Goal: Obtain resource: Download file/media

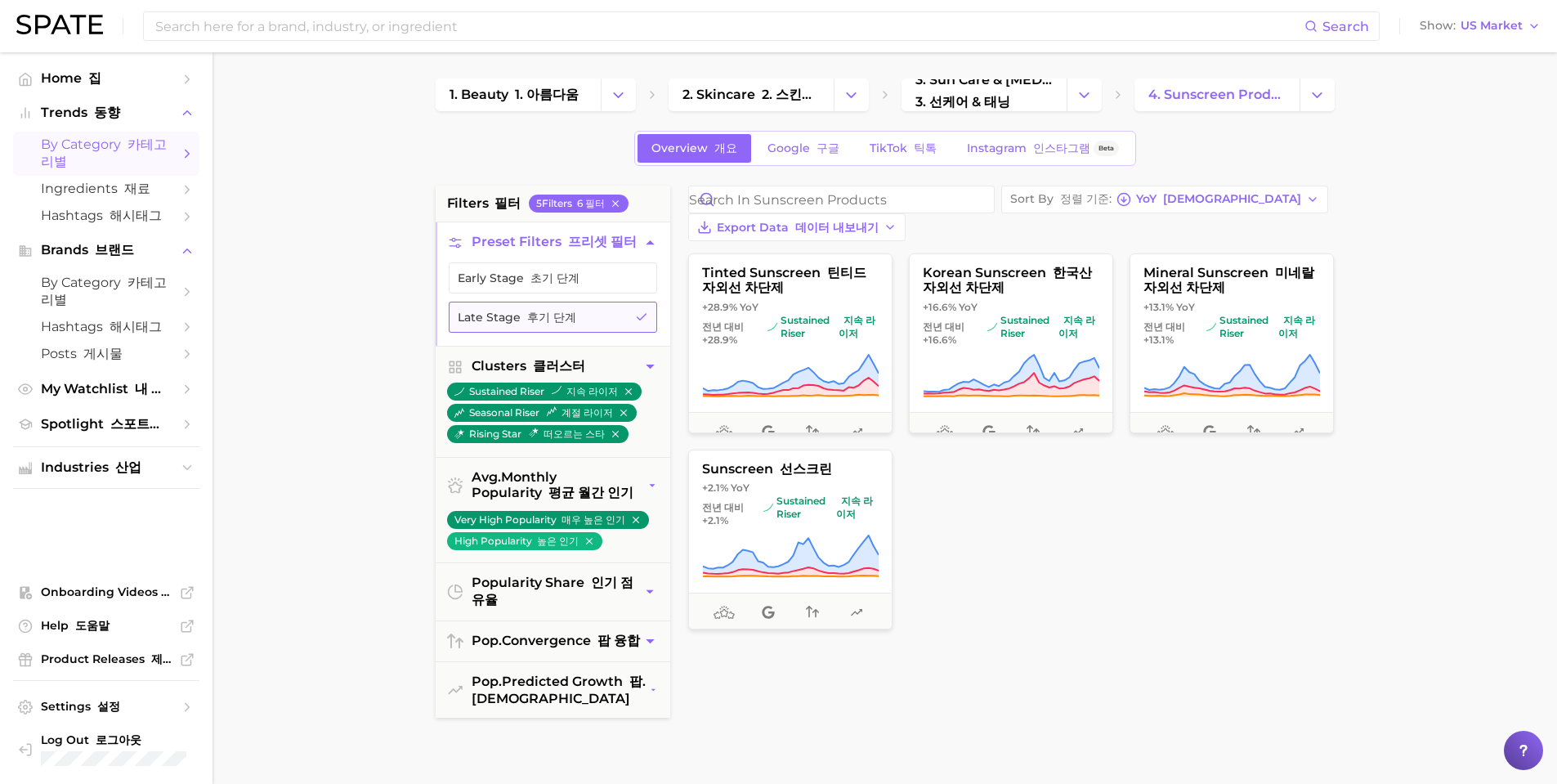
click at [643, 316] on icon "button" at bounding box center [641, 317] width 13 height 13
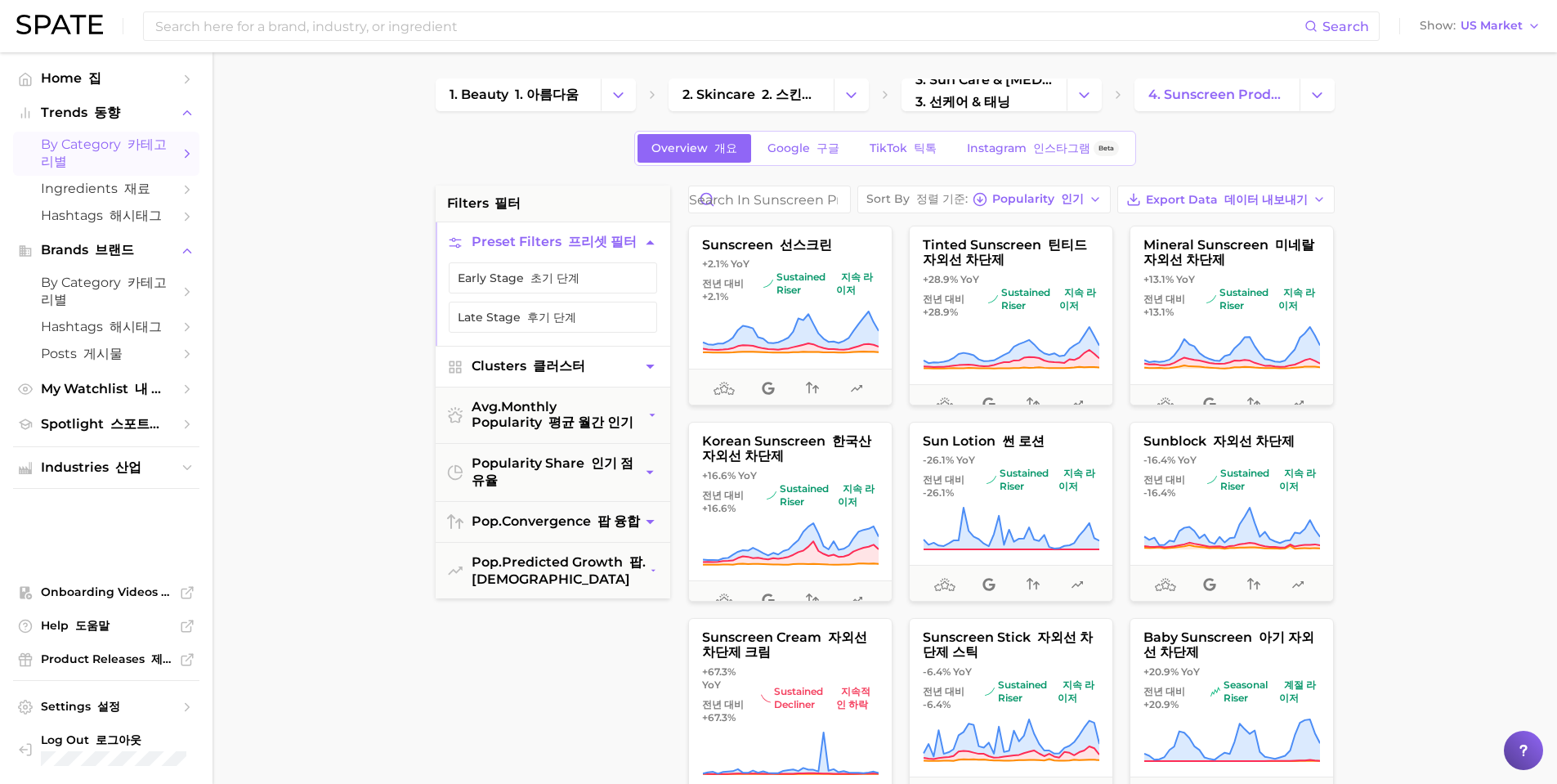
click at [653, 379] on button "Clusters 클러스터" at bounding box center [553, 366] width 234 height 40
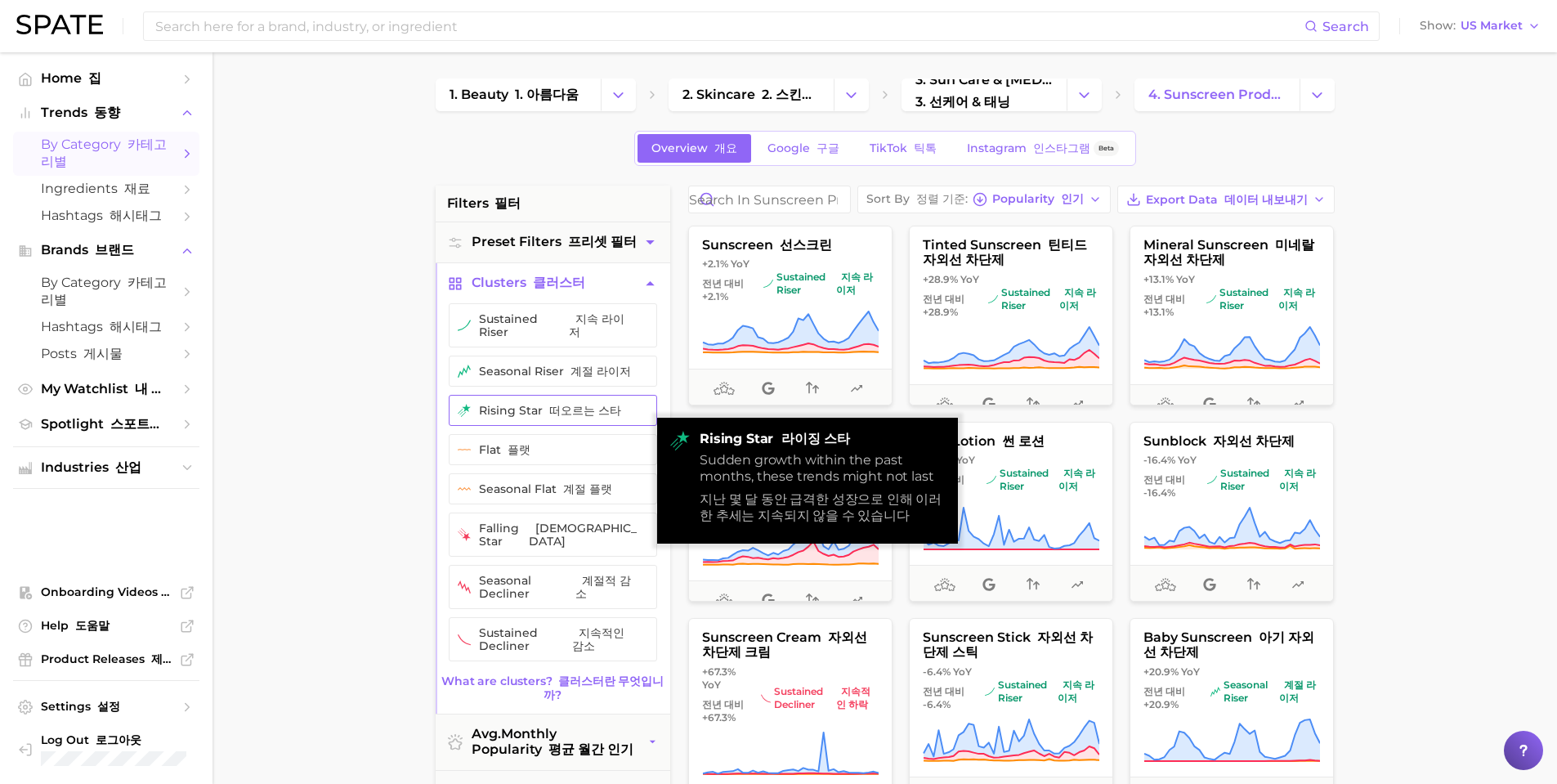
click at [546, 412] on button "rising star 떠오르는 스타" at bounding box center [553, 410] width 208 height 31
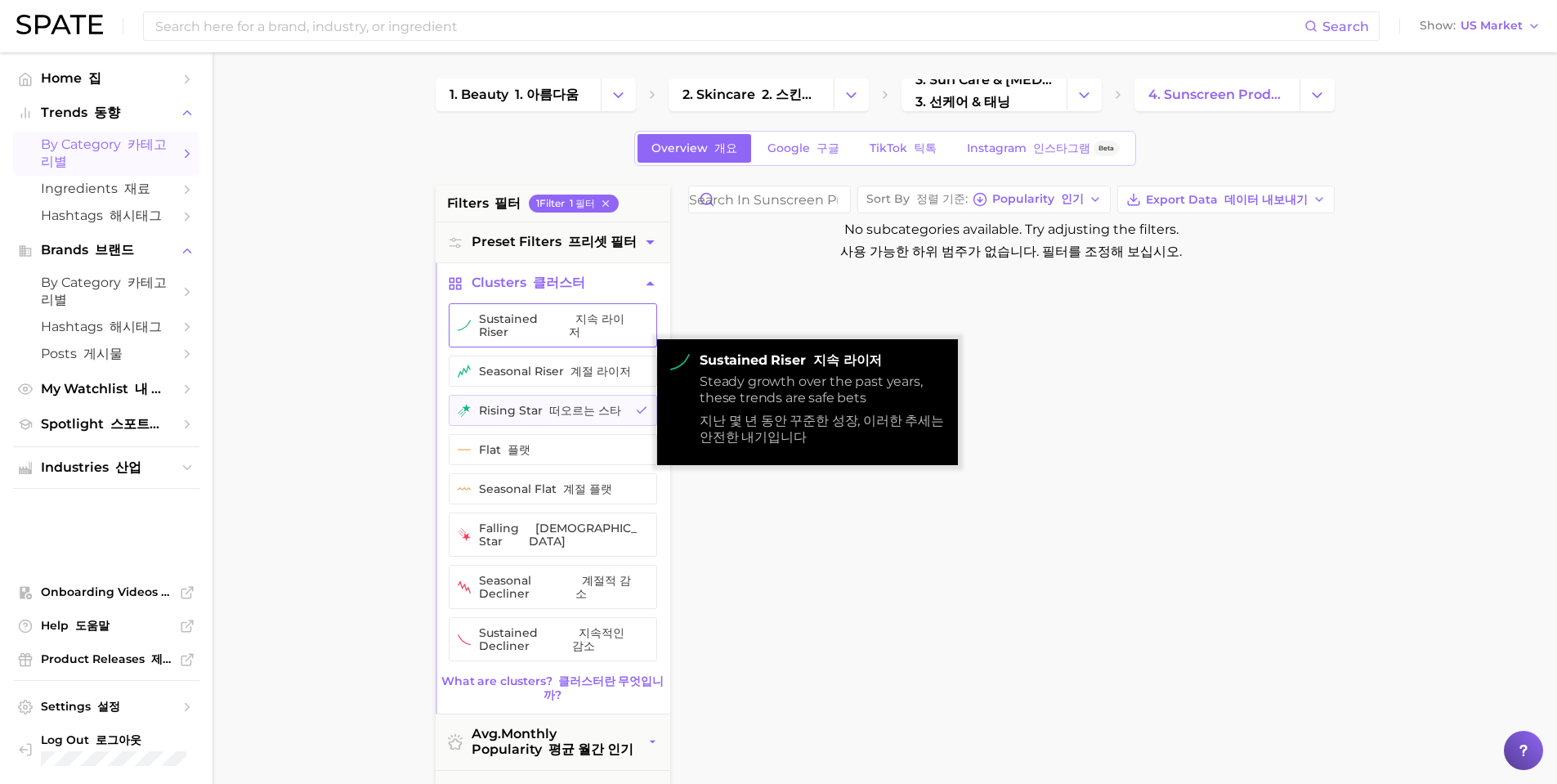
click at [514, 315] on button "sustained riser 지속 라이저" at bounding box center [553, 325] width 208 height 44
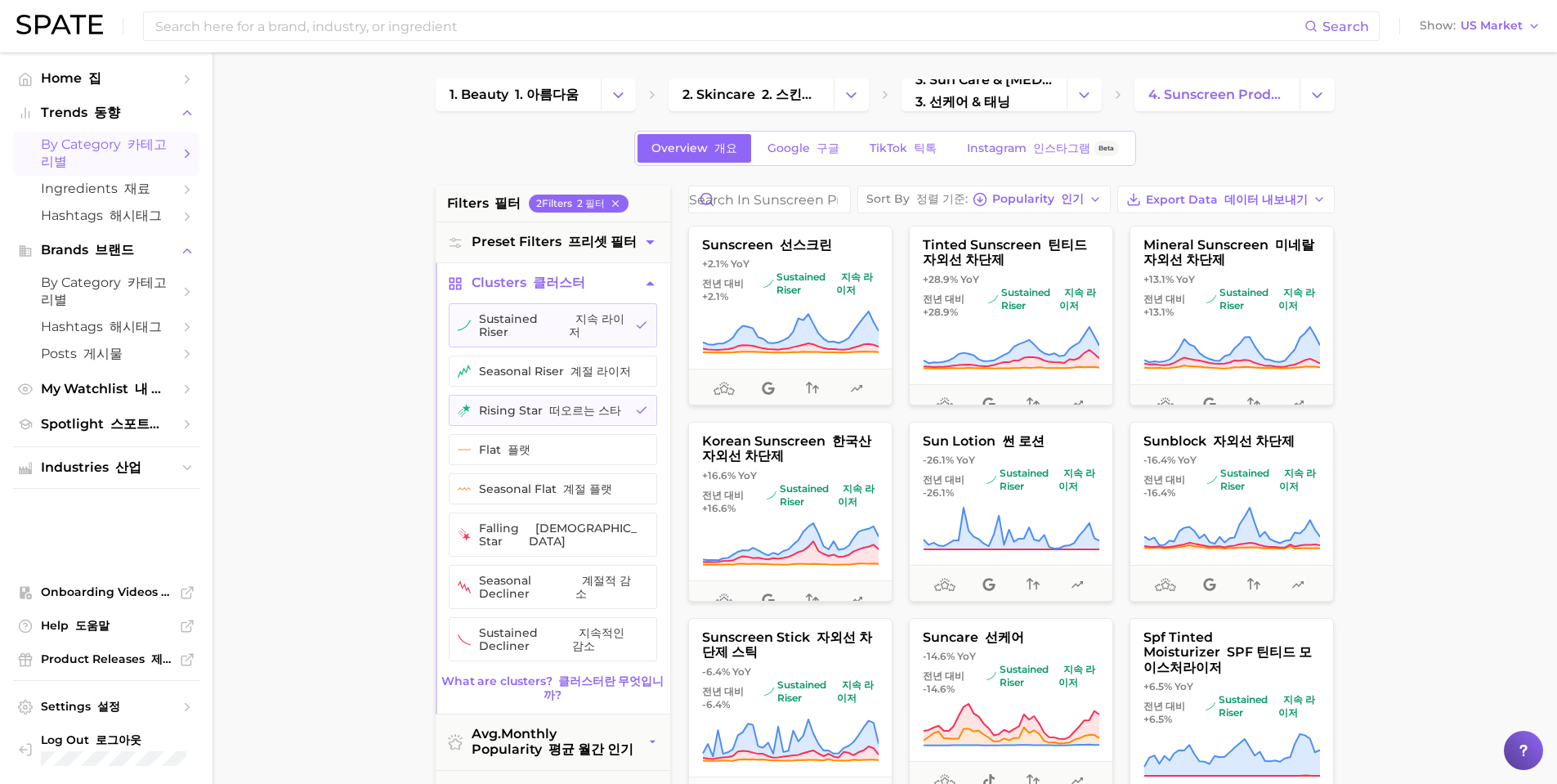
click at [652, 287] on icon "button" at bounding box center [650, 283] width 17 height 17
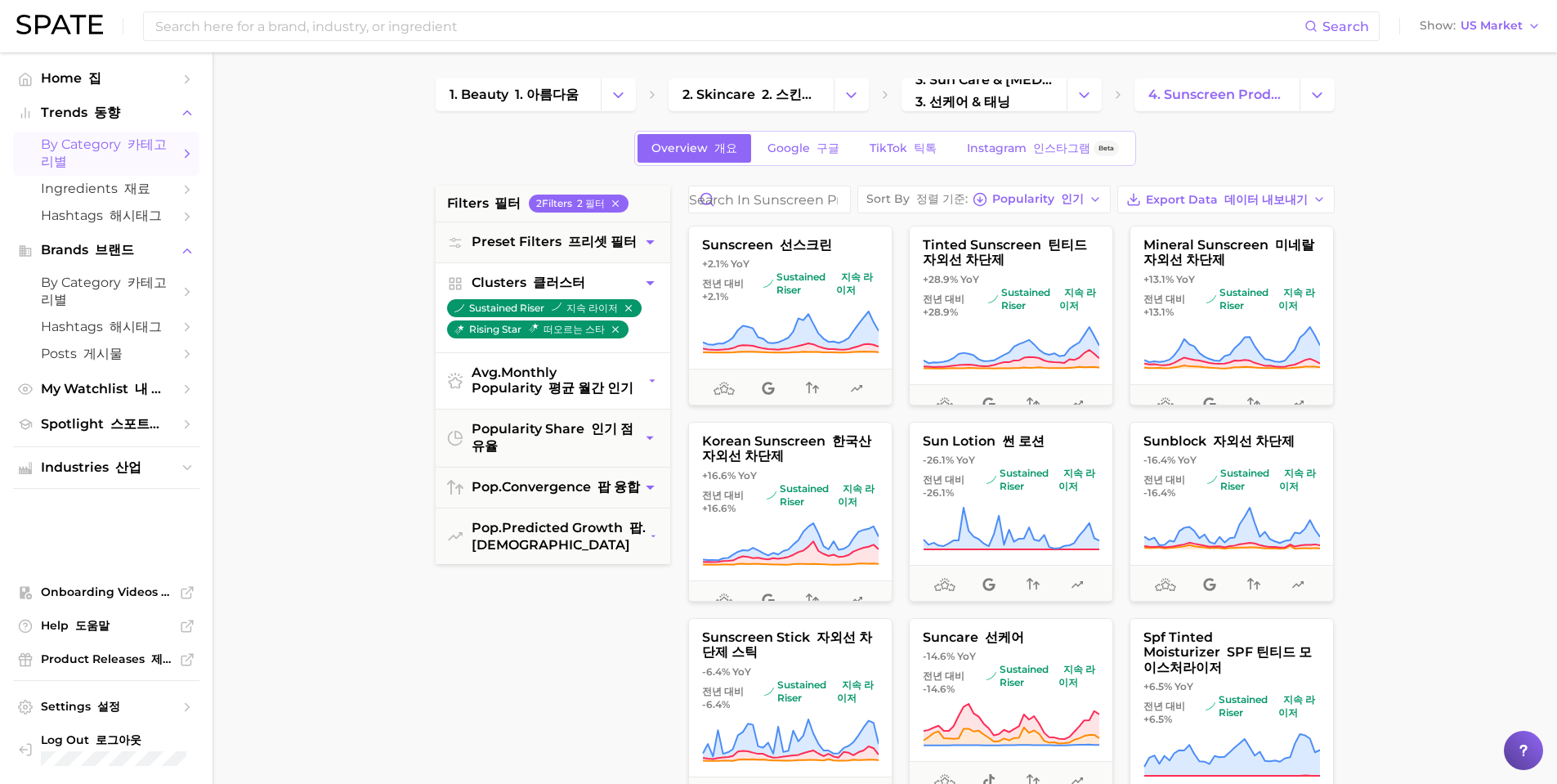
click at [654, 384] on icon "button" at bounding box center [652, 381] width 12 height 17
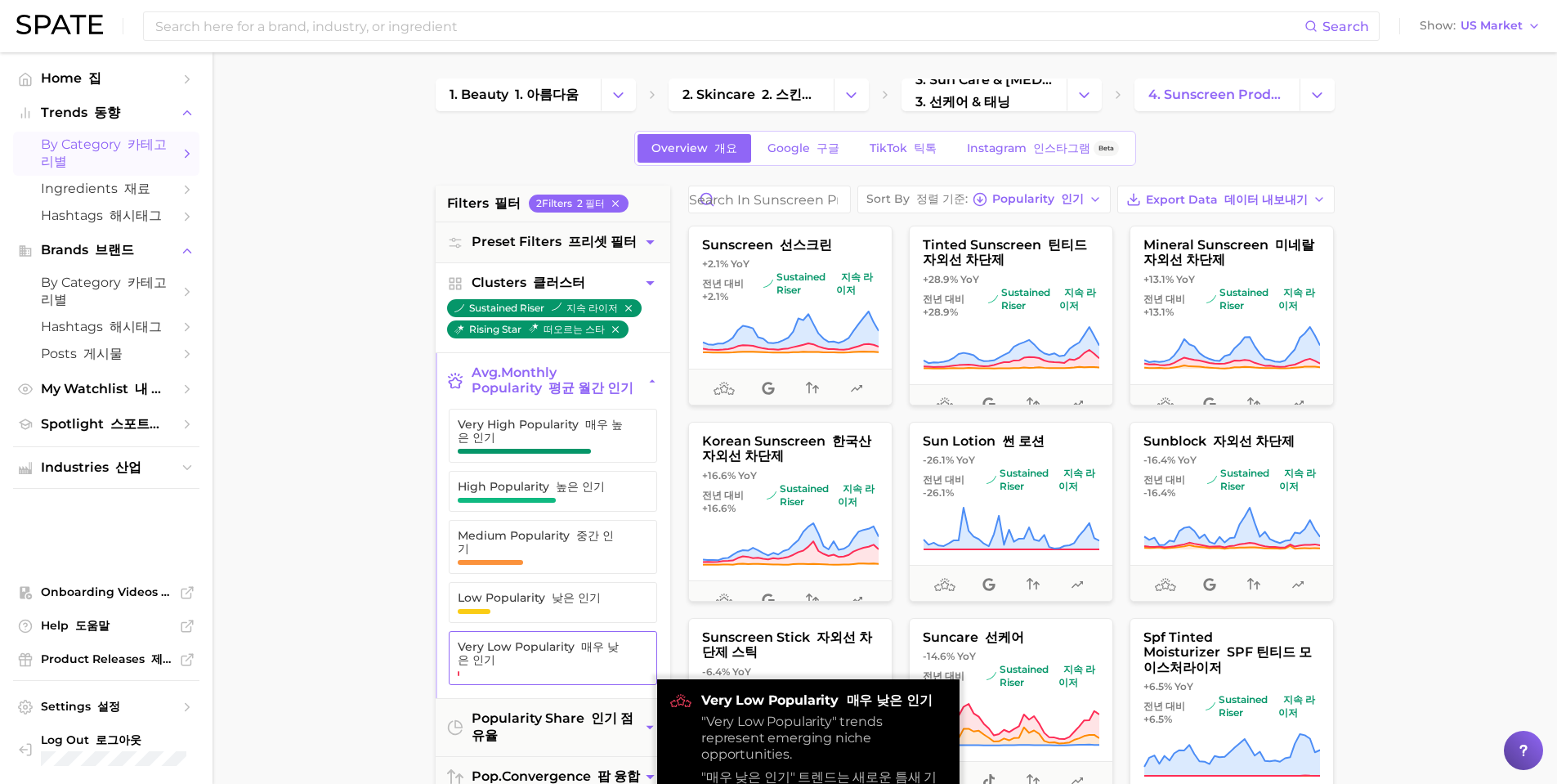
click at [500, 645] on span "Very Low Popularity 매우 낮은 인기" at bounding box center [540, 653] width 167 height 26
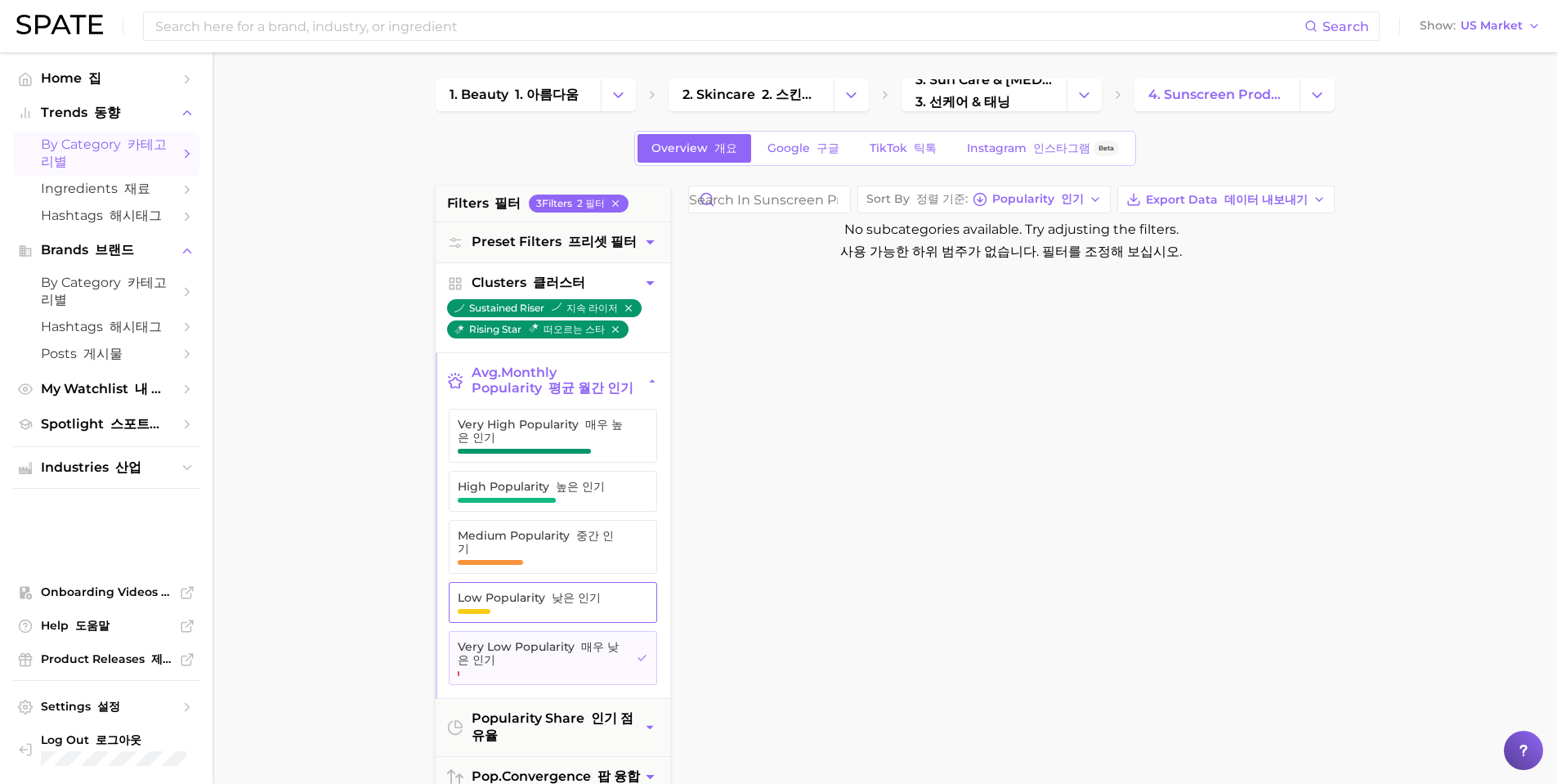
click at [515, 591] on span "Low Popularity 낮은 인기" at bounding box center [540, 597] width 164 height 13
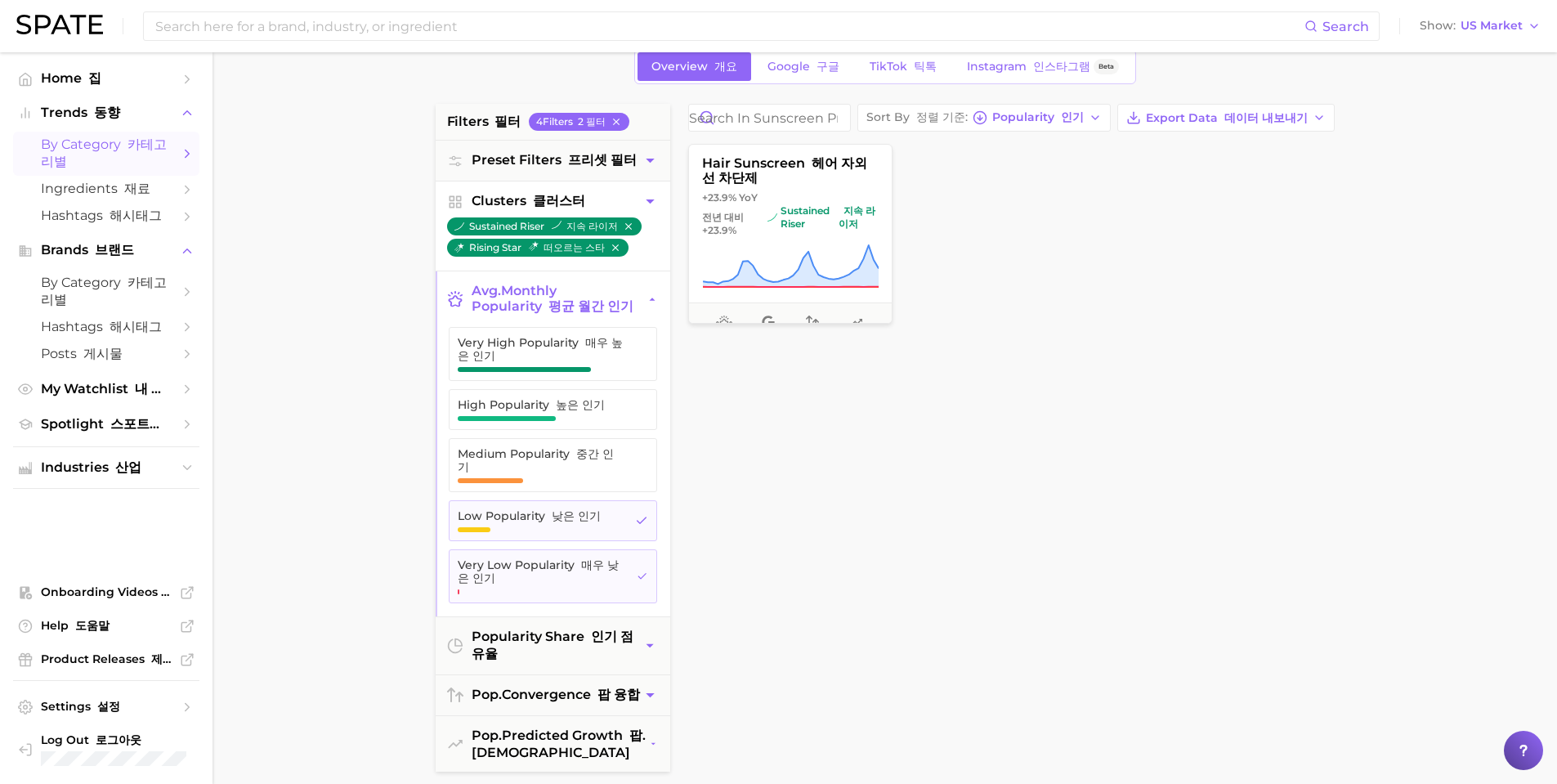
scroll to position [163, 0]
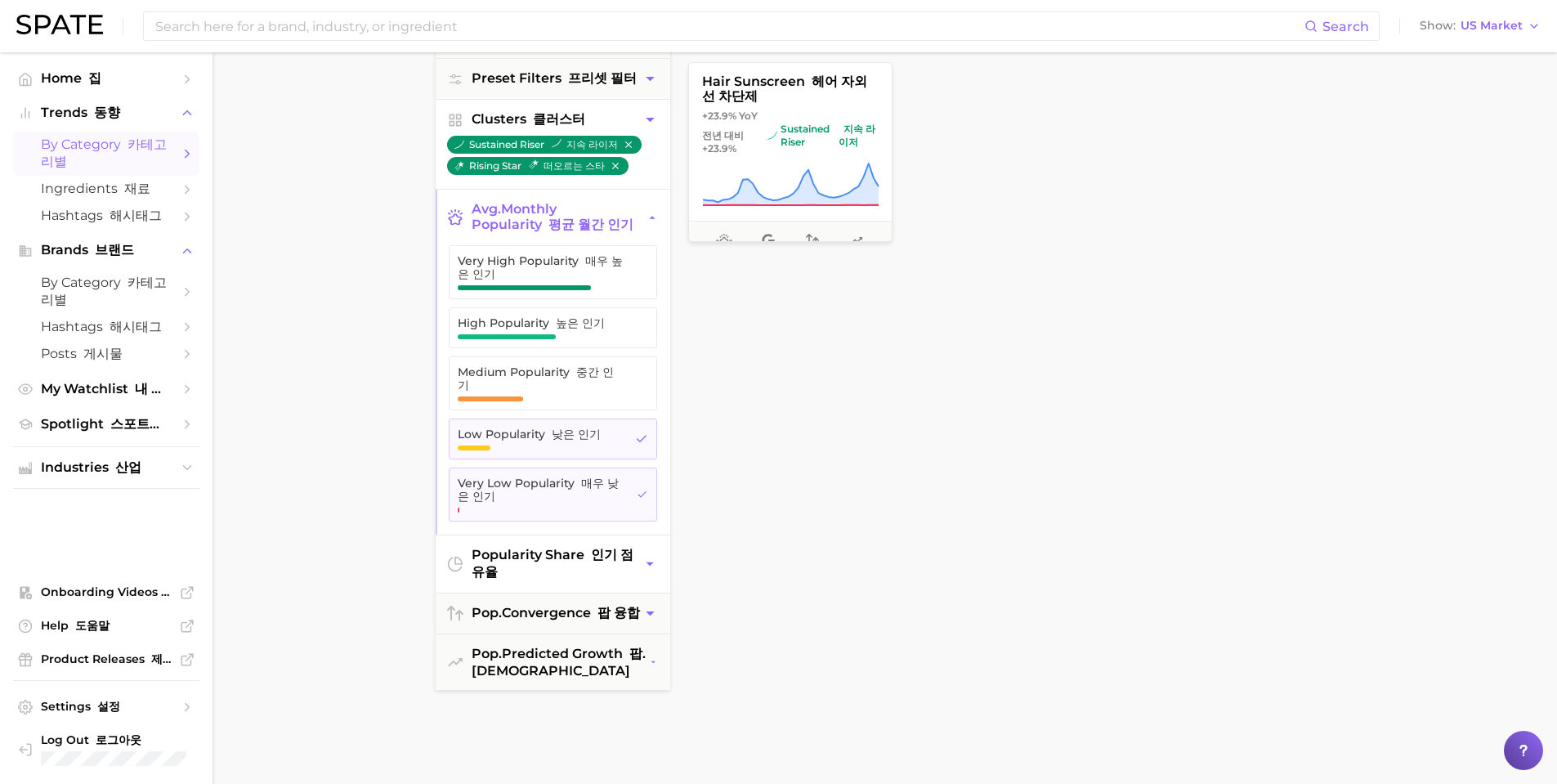
click at [661, 565] on button "popularity share 인기 점유율" at bounding box center [553, 564] width 234 height 57
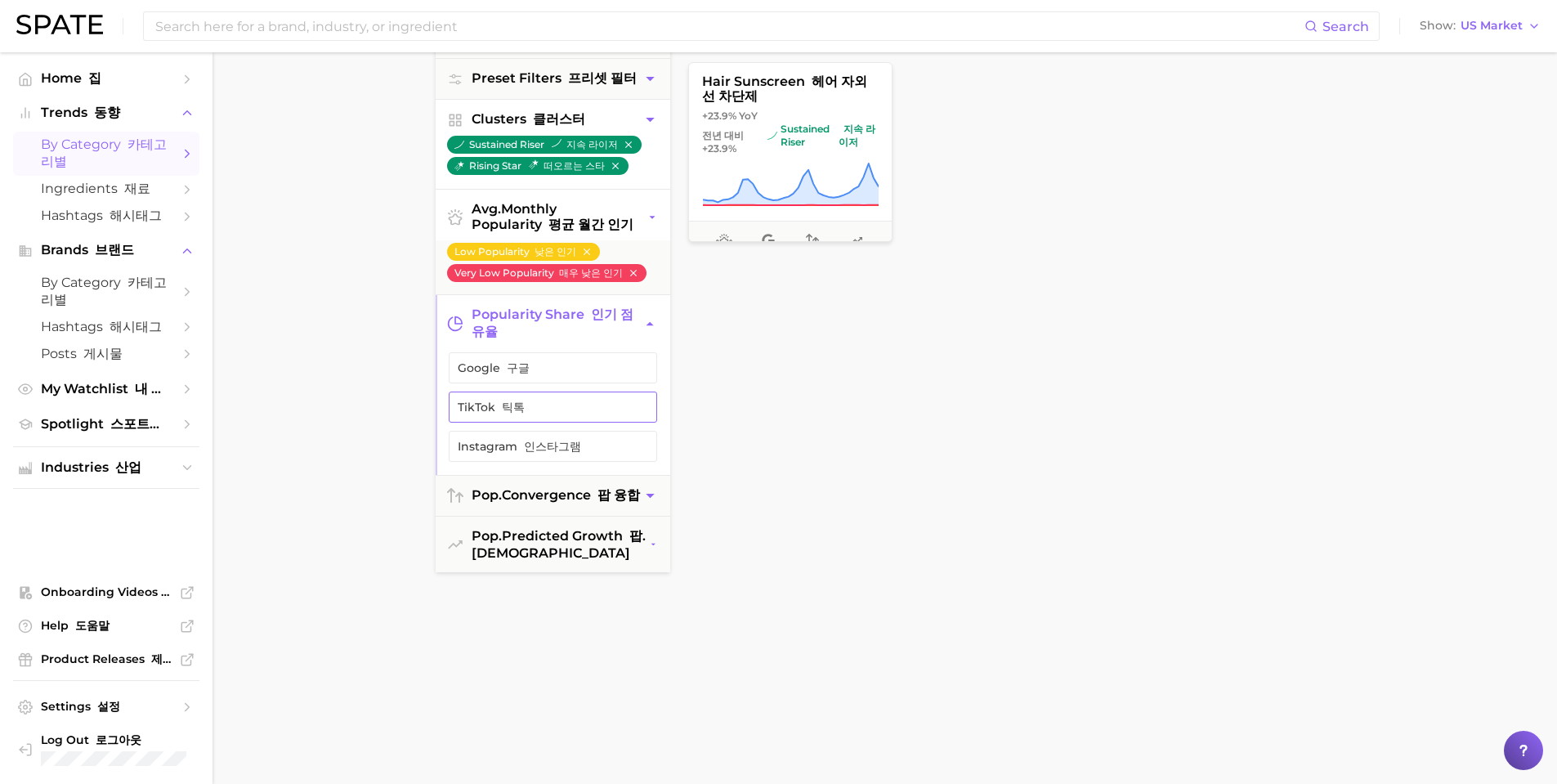
click at [554, 423] on button "TikTok 틱톡" at bounding box center [553, 406] width 208 height 31
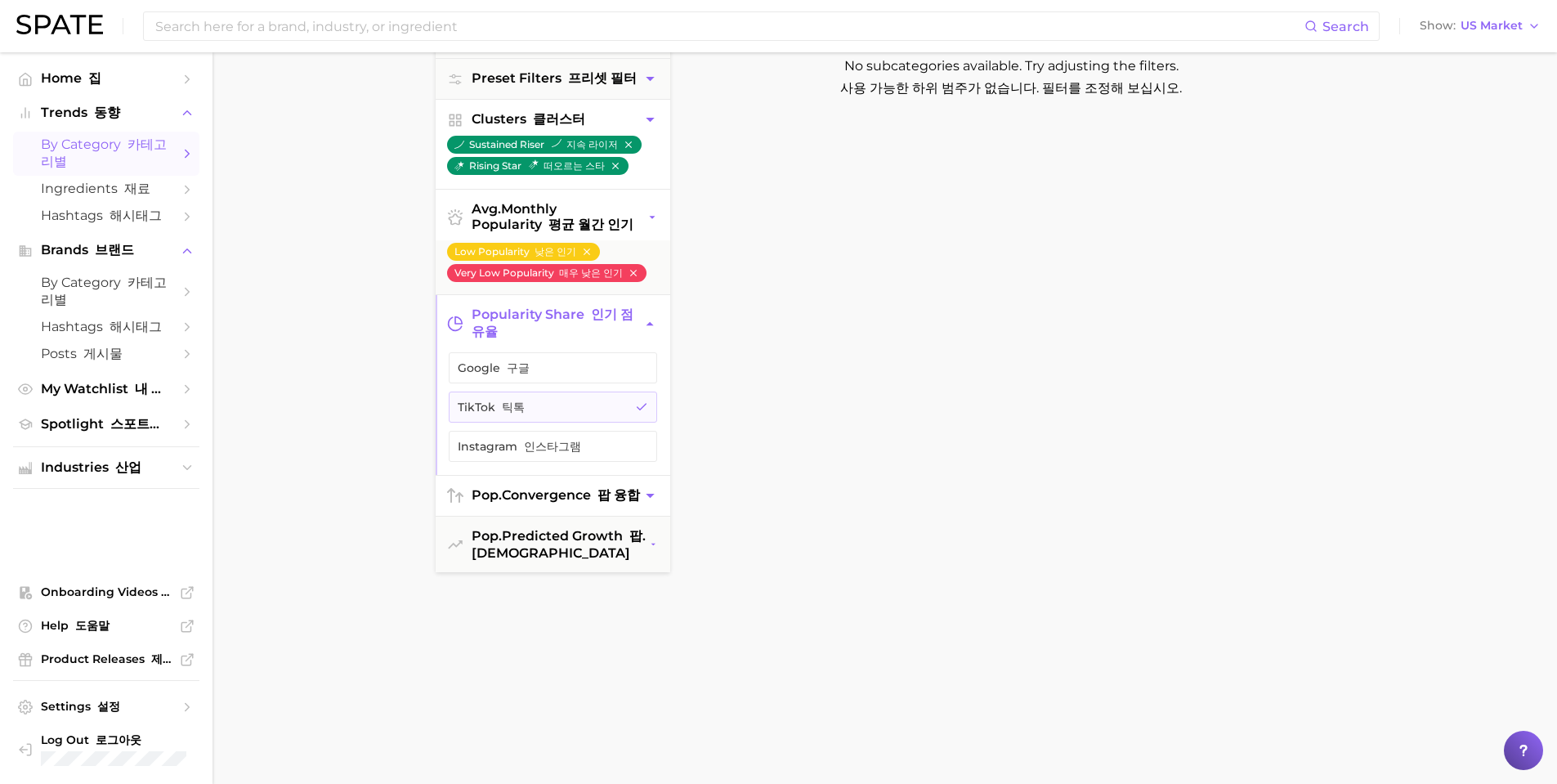
click at [600, 516] on button "pop. convergence 팝 융합" at bounding box center [553, 496] width 234 height 40
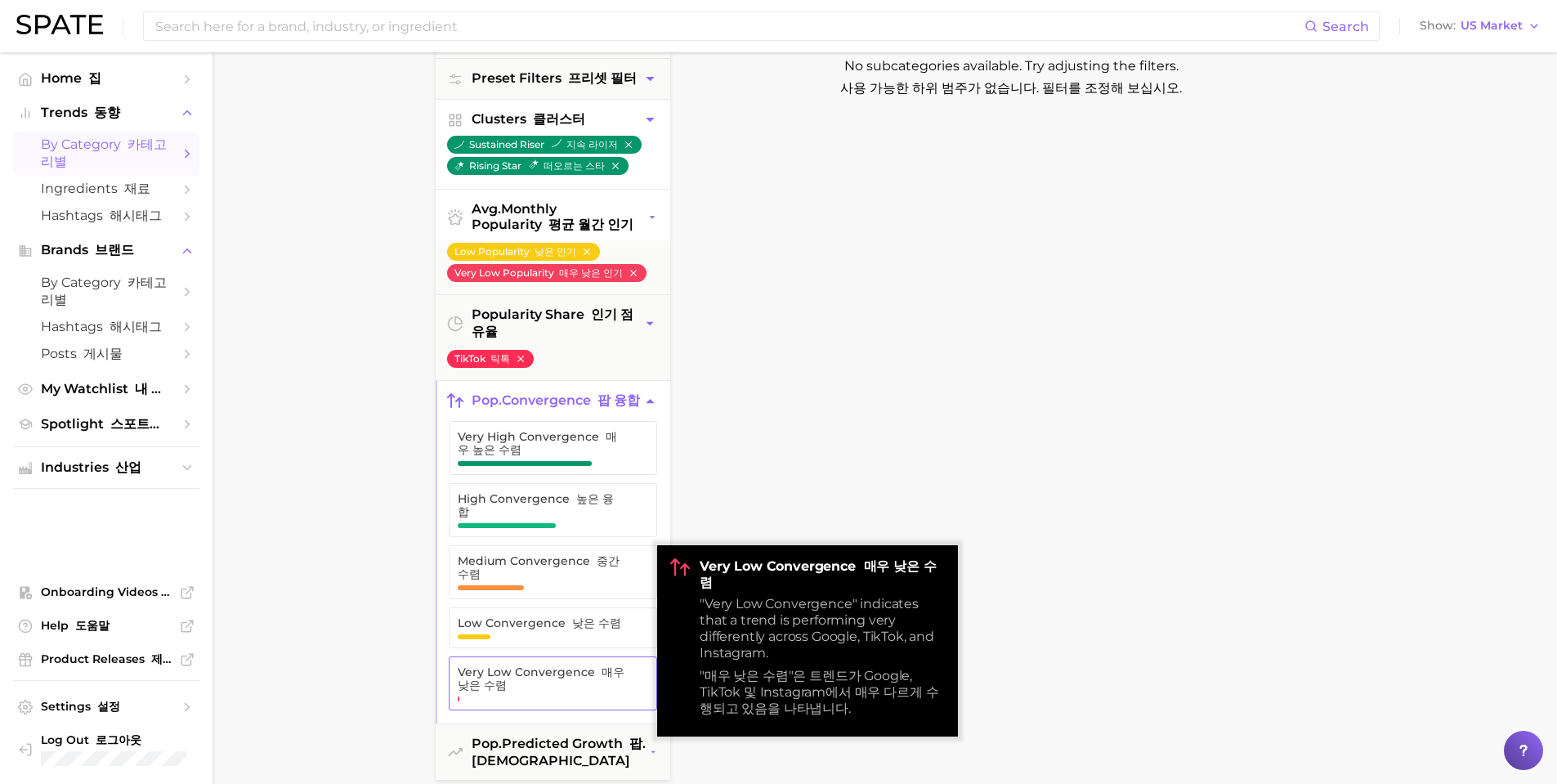
click at [563, 683] on span "Very Low Convergence 매우 낮은 수렴" at bounding box center [541, 679] width 168 height 26
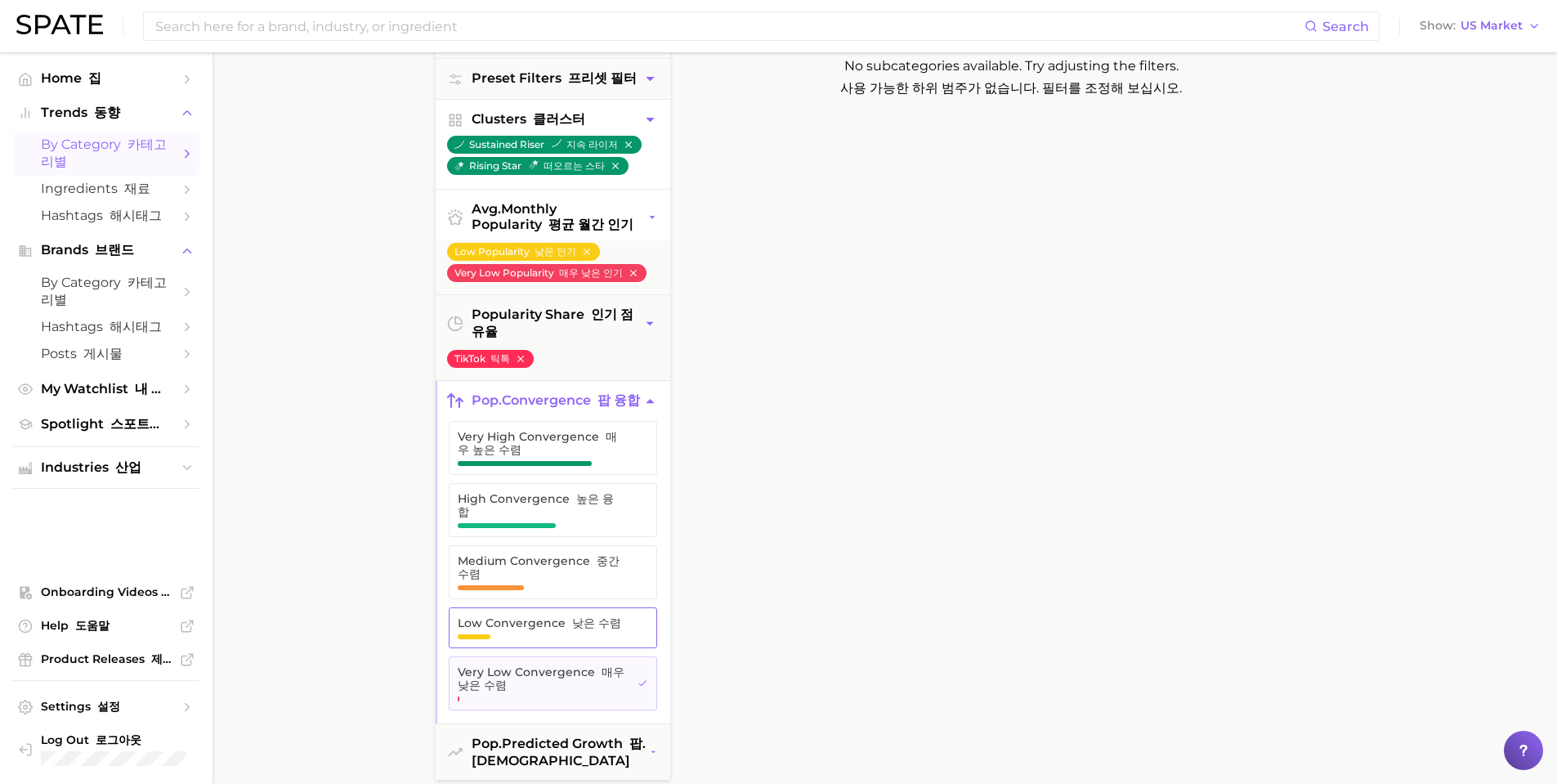
click at [552, 634] on span "Low Convergence 낮은 수렴" at bounding box center [540, 627] width 164 height 23
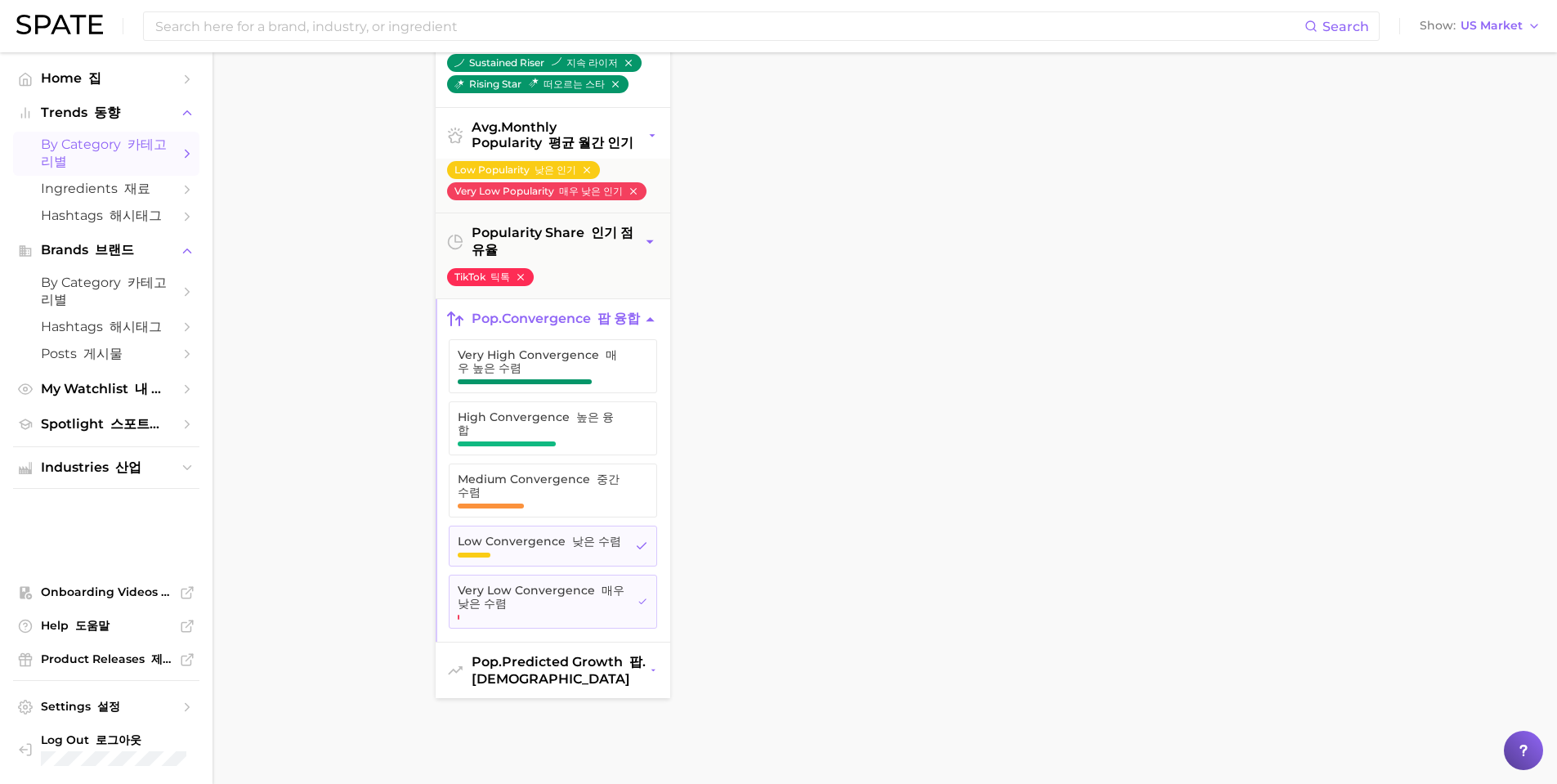
click at [607, 685] on span "pop. predicted growth 팝. [DEMOGRAPHIC_DATA]" at bounding box center [560, 670] width 178 height 33
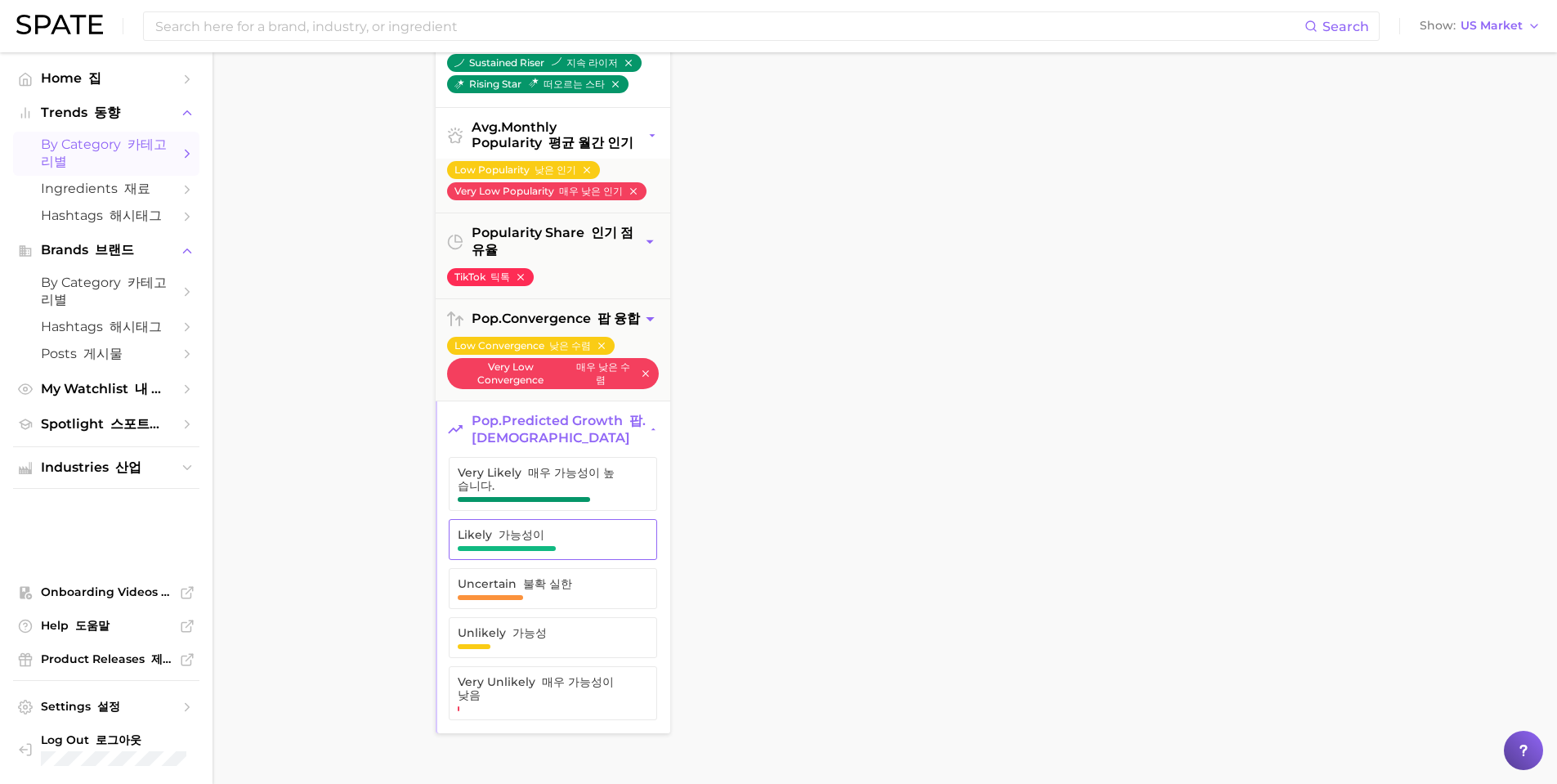
click at [573, 556] on button "Likely 가능성이" at bounding box center [553, 539] width 208 height 41
click at [591, 590] on span "Uncertain 불확 실한" at bounding box center [540, 583] width 164 height 13
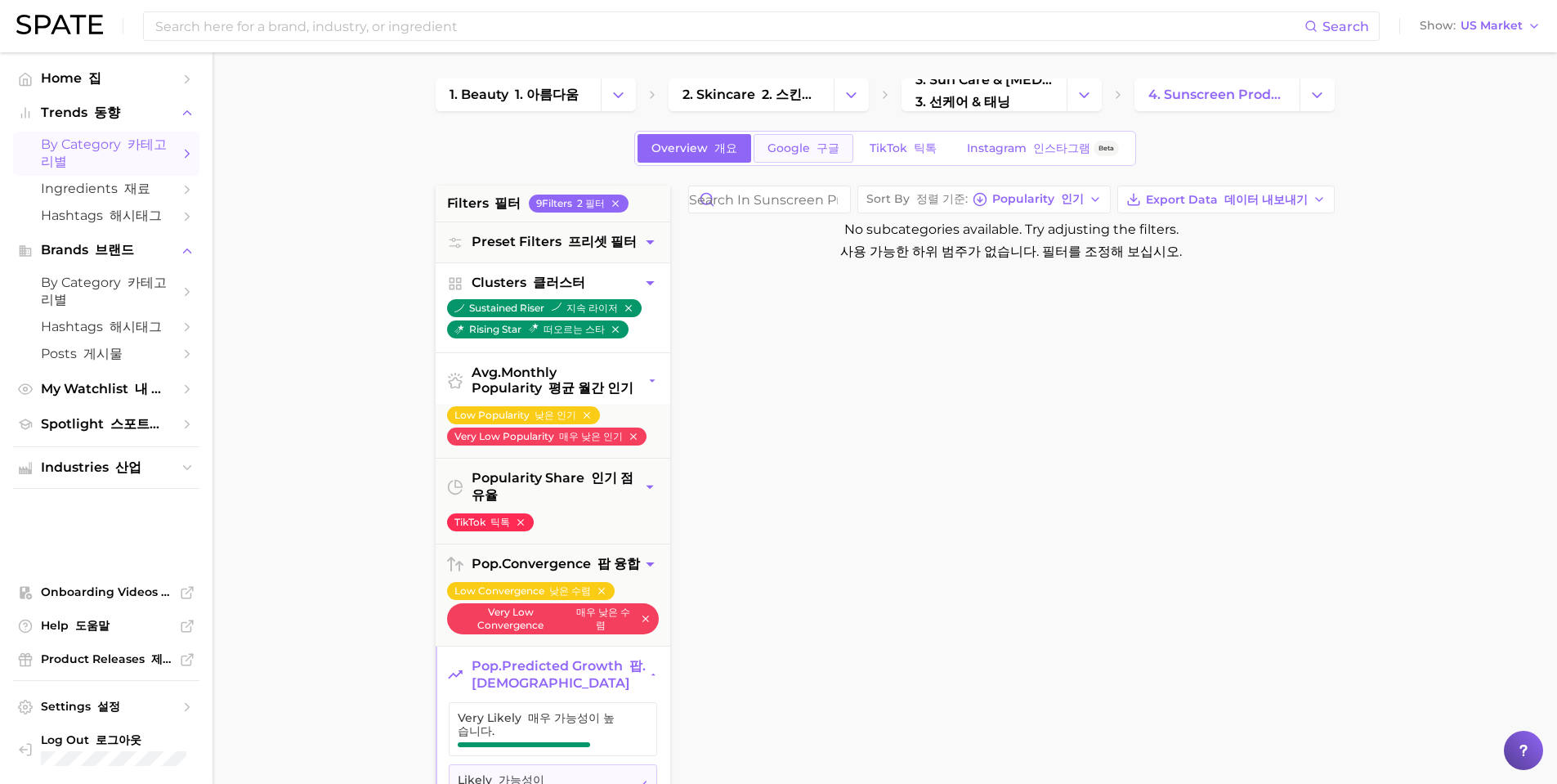
click at [831, 158] on link "Google 구글" at bounding box center [803, 148] width 100 height 29
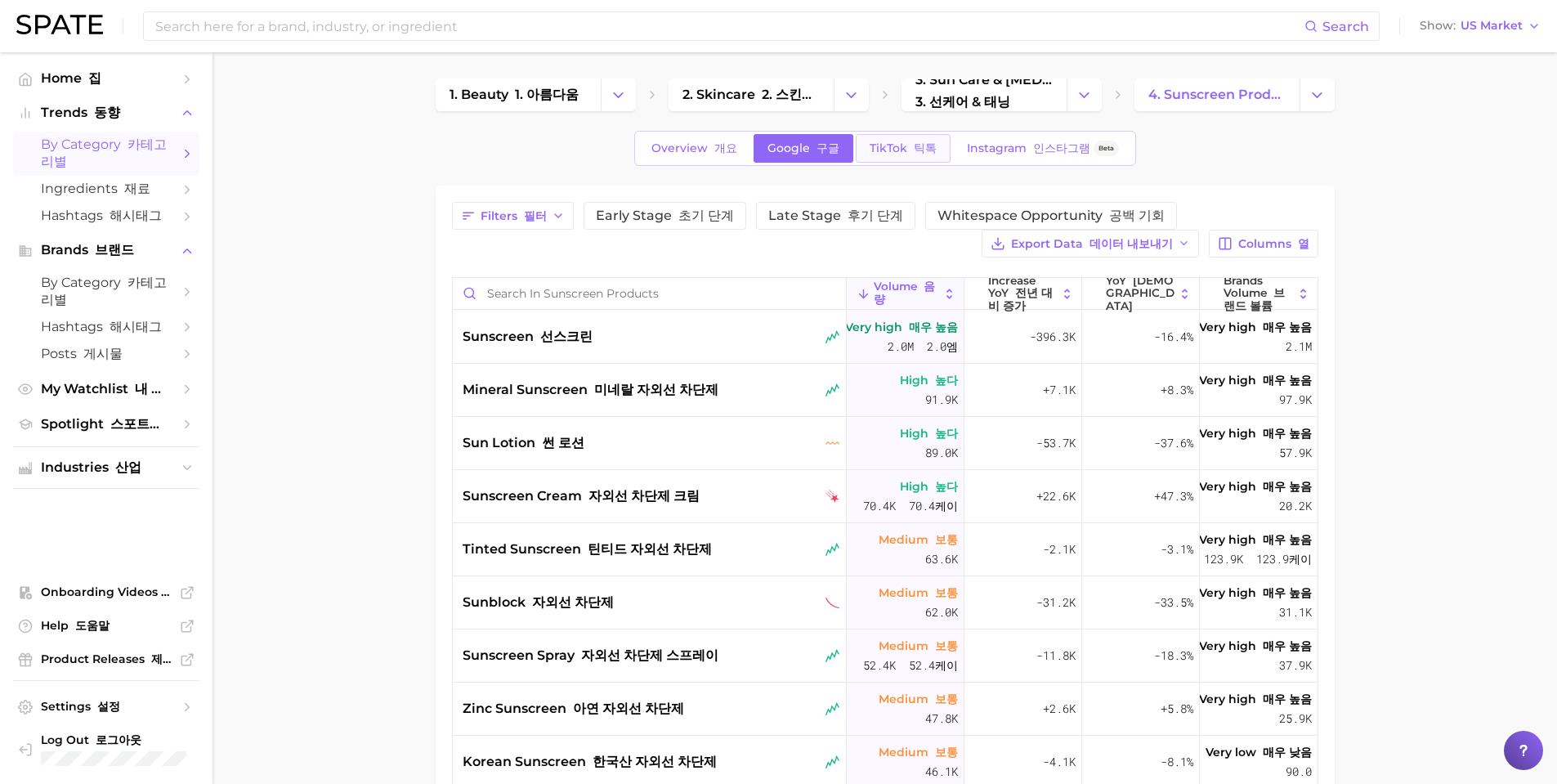
click at [871, 155] on link "TikTok 틱톡" at bounding box center [904, 148] width 95 height 29
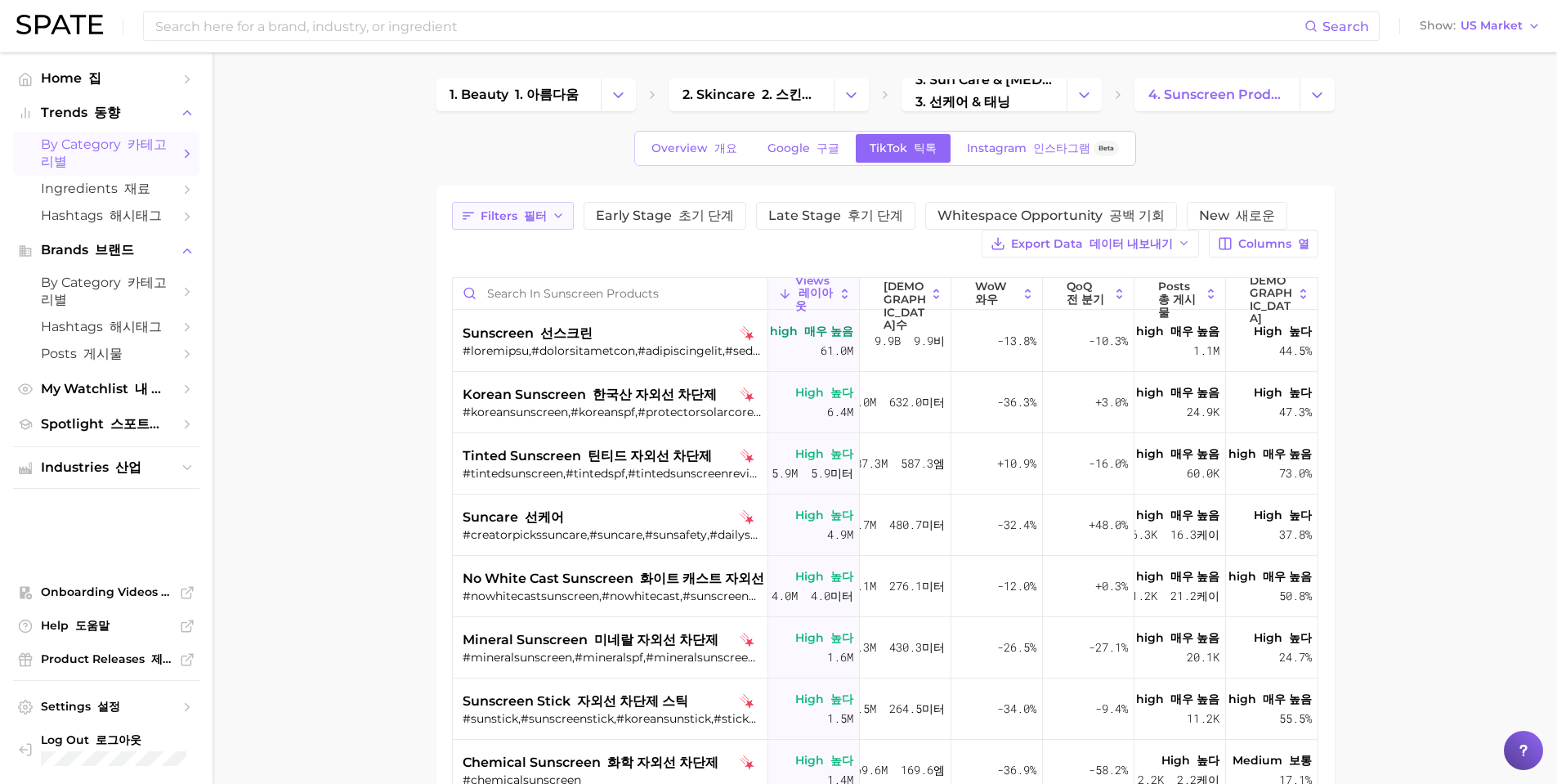
click at [569, 215] on button "Filters 필터" at bounding box center [512, 216] width 121 height 28
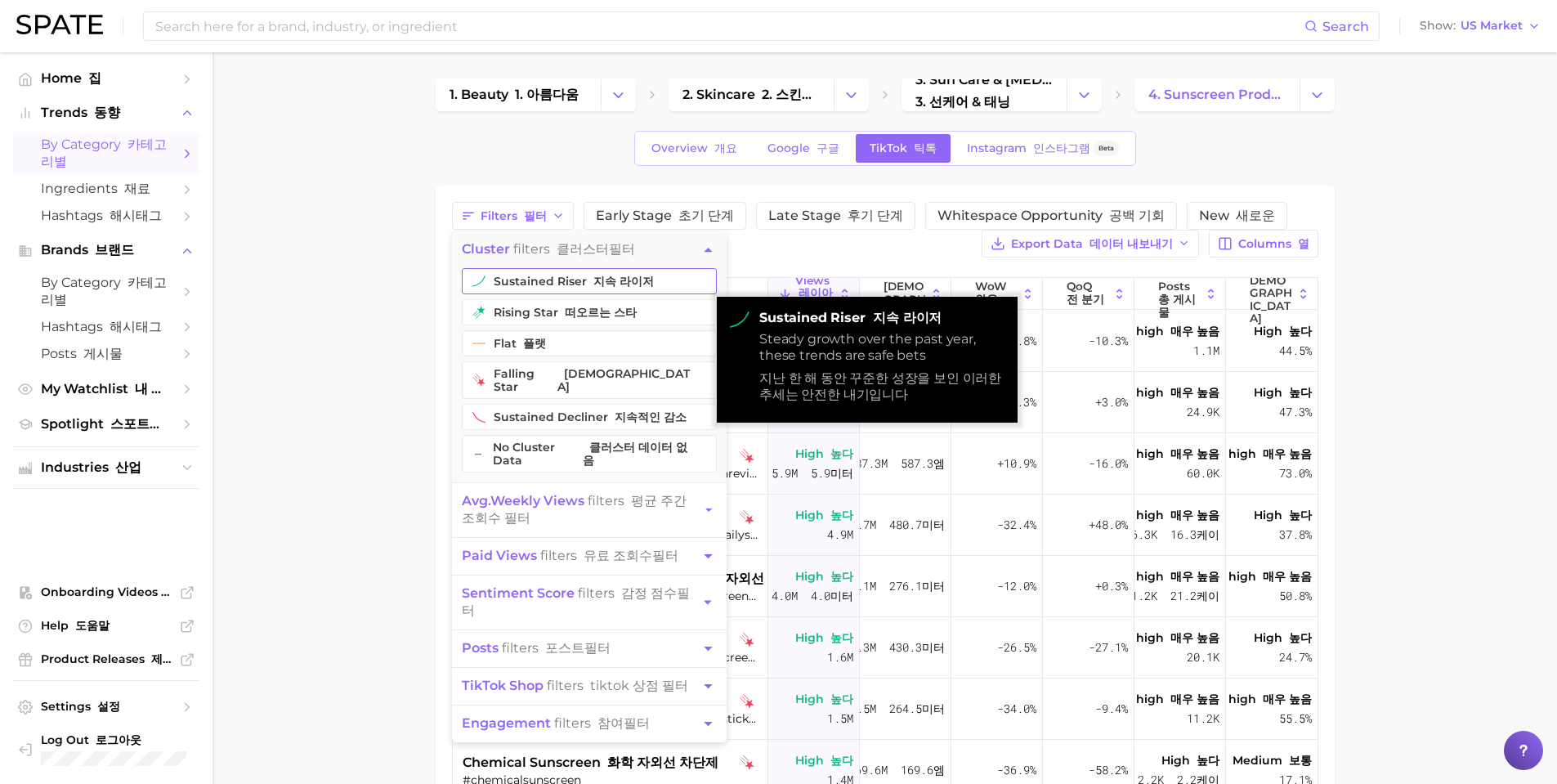
click at [583, 280] on button "sustained riser 지속 라이저" at bounding box center [589, 281] width 255 height 26
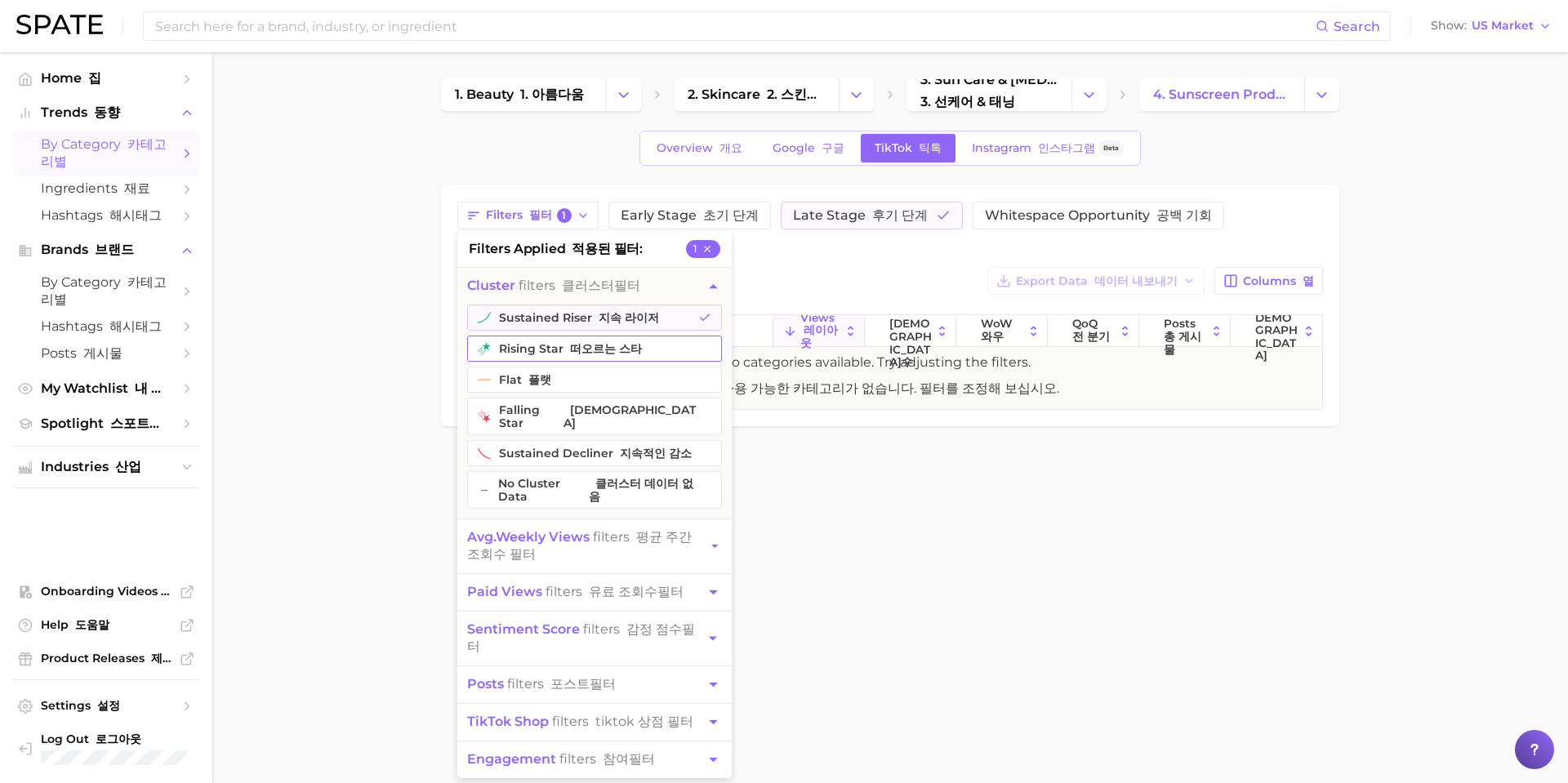
click at [578, 341] on button "rising star 떠오르는 스타" at bounding box center [594, 349] width 254 height 26
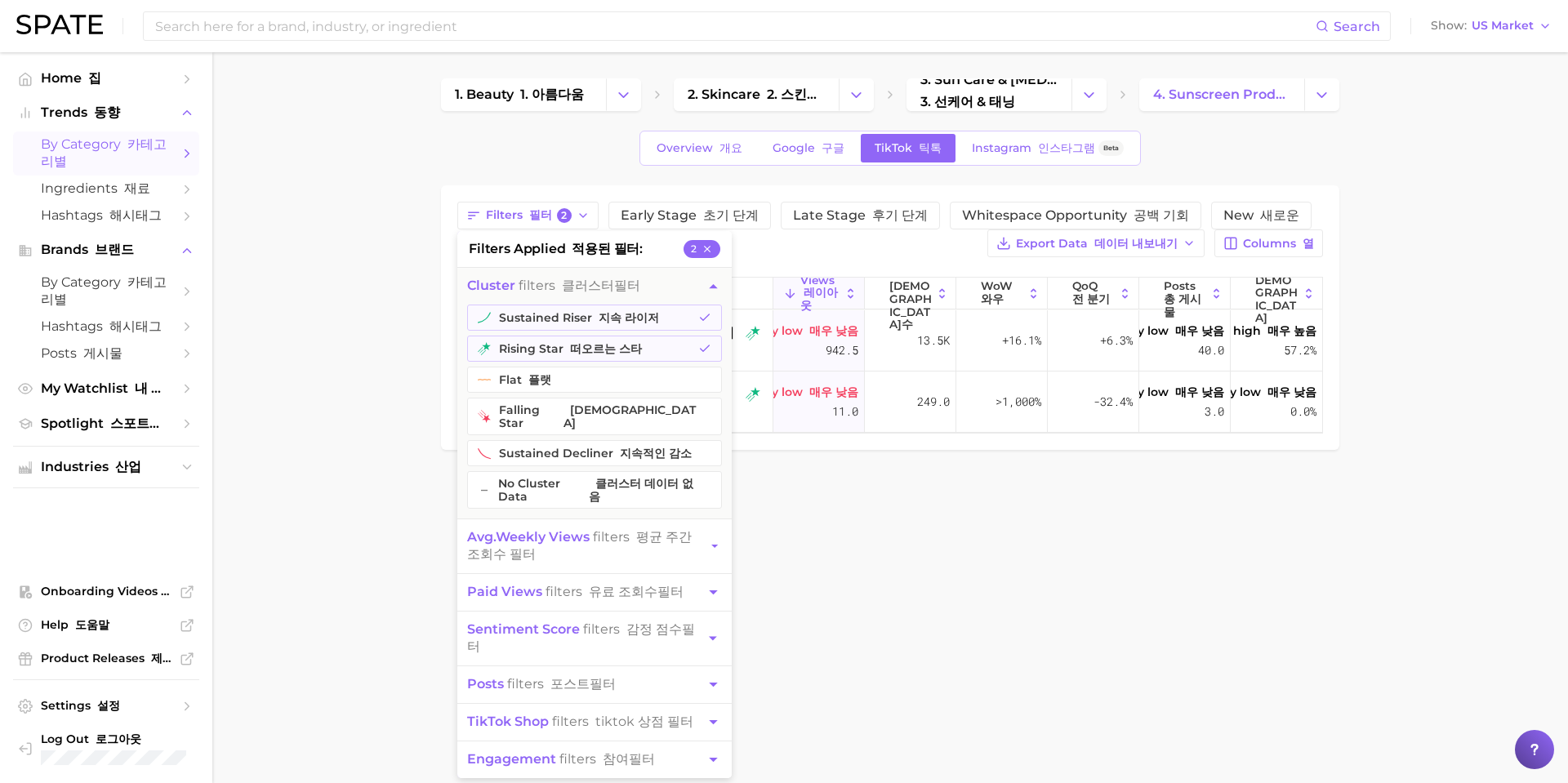
click at [835, 716] on body "Search Show US Market Home 집 Trends 동향 by Category 카테고리별 Ingredients 재료 Hashtag…" at bounding box center [784, 392] width 1568 height 783
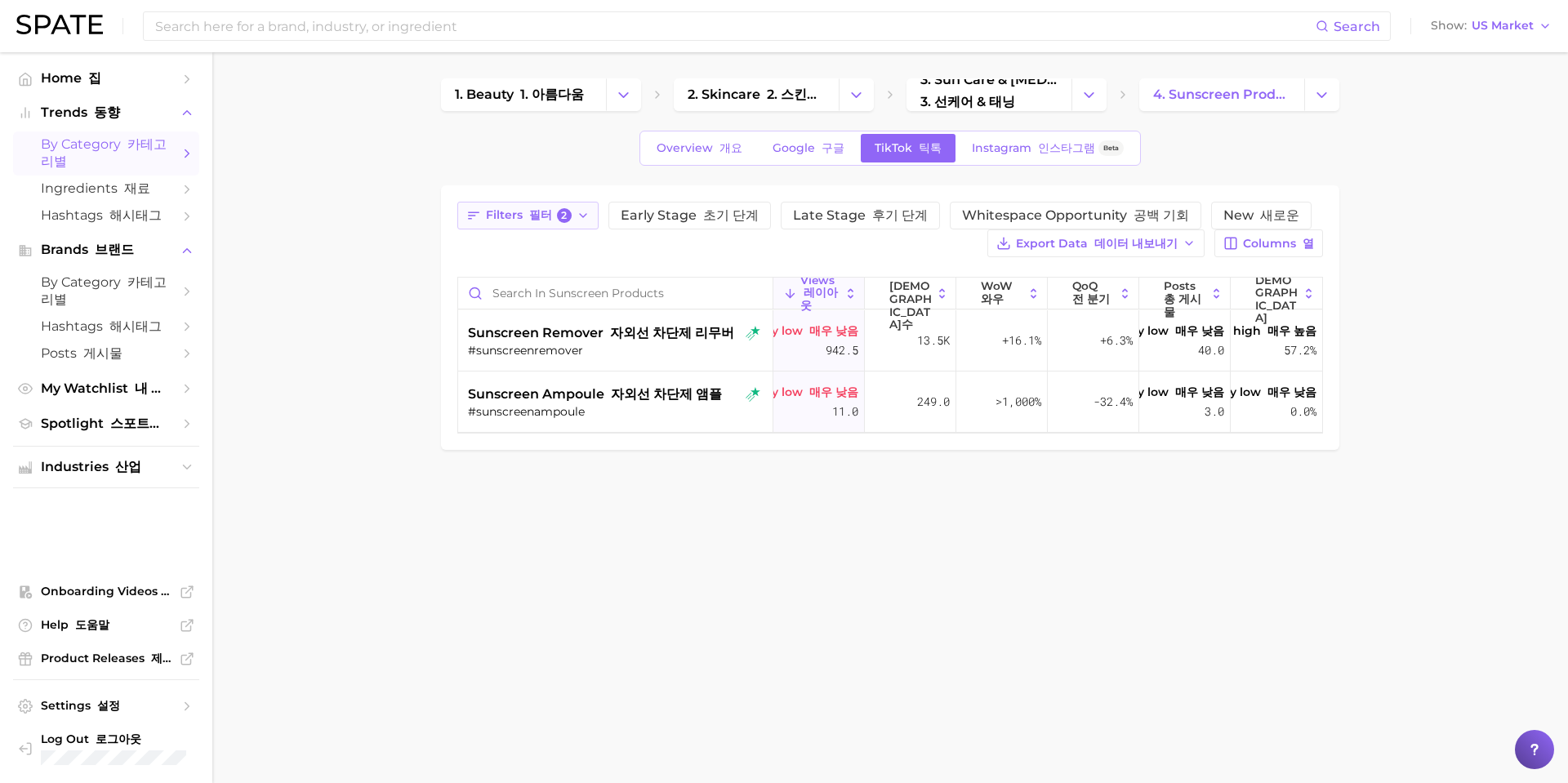
click at [530, 216] on font "필터" at bounding box center [541, 214] width 23 height 15
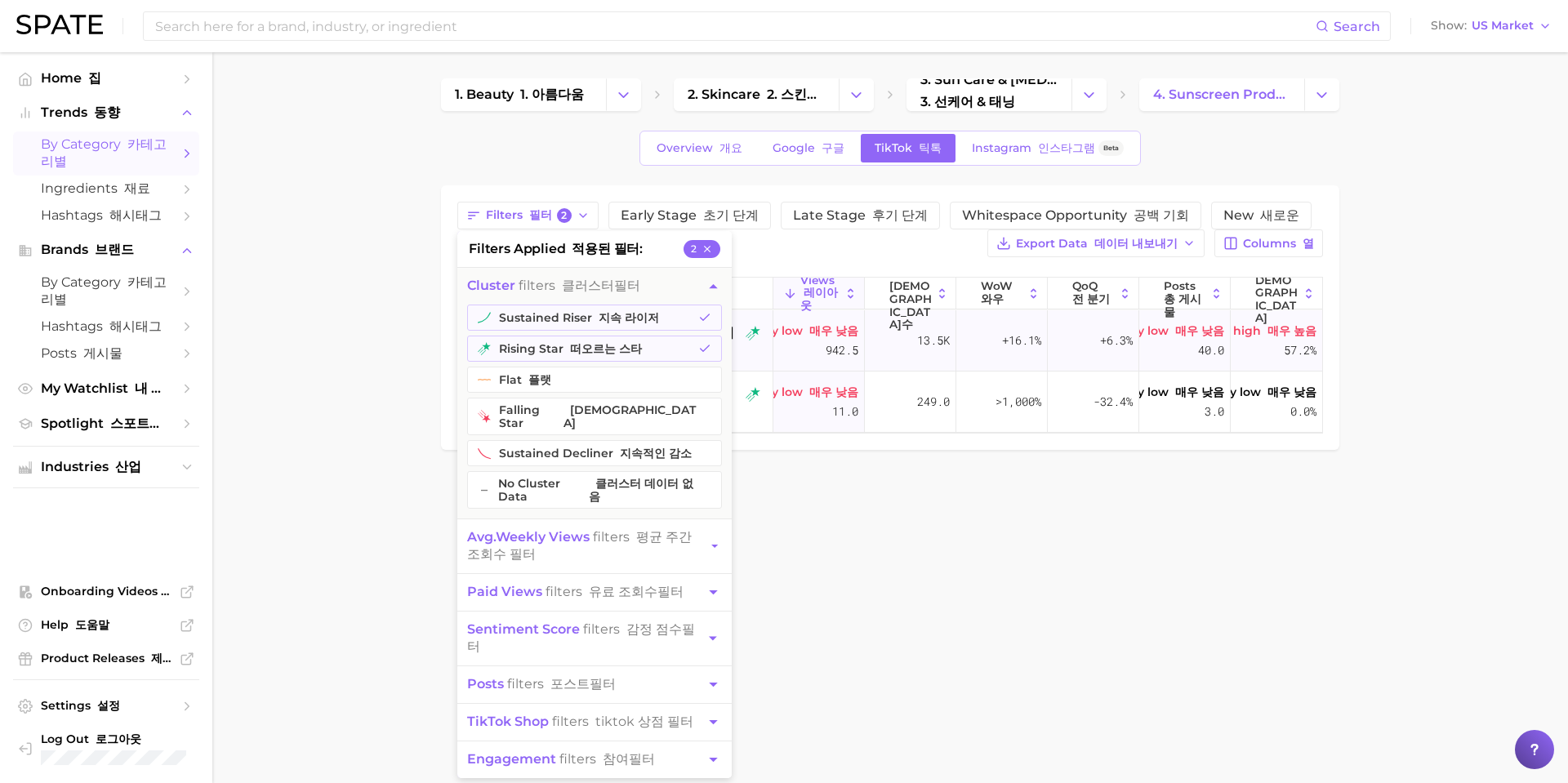
drag, startPoint x: 851, startPoint y: 580, endPoint x: 859, endPoint y: 334, distance: 246.1
click at [851, 552] on body "Search Show US Market Home 집 Trends 동향 by Category 카테고리별 Ingredients 재료 Hashtag…" at bounding box center [784, 392] width 1568 height 783
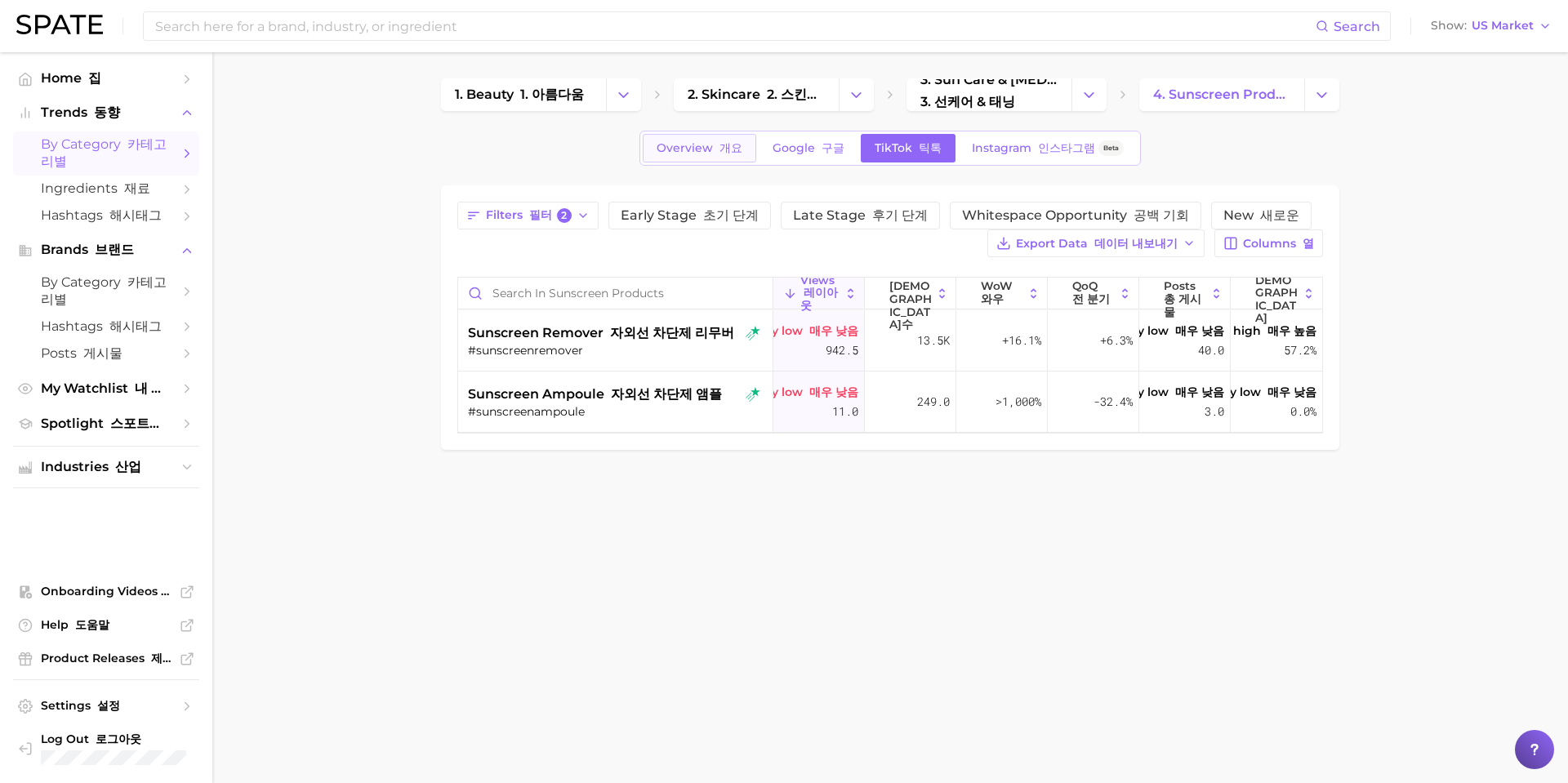
click at [724, 151] on font "개요" at bounding box center [731, 148] width 23 height 15
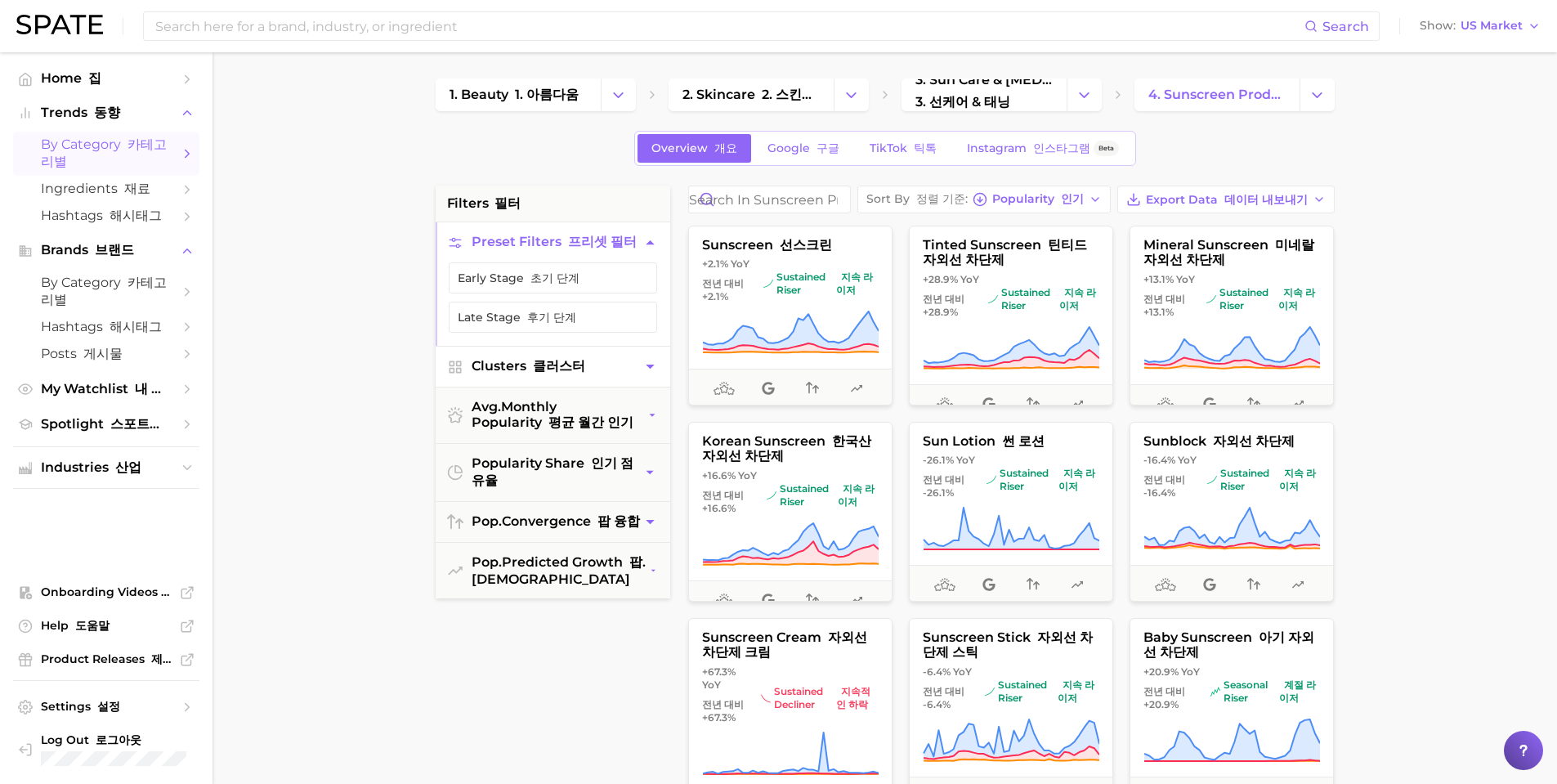
click at [626, 371] on button "Clusters 클러스터" at bounding box center [553, 366] width 234 height 40
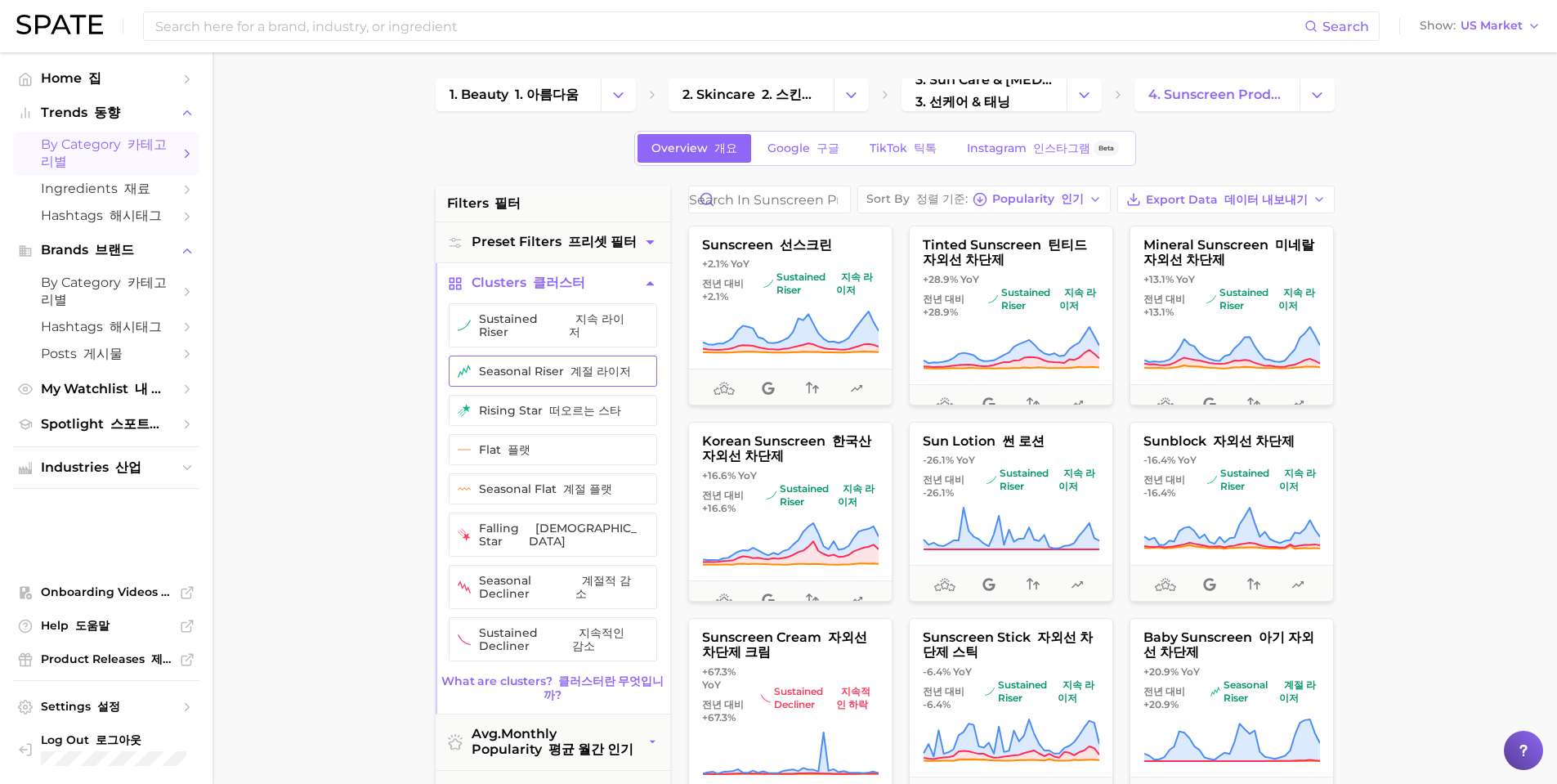
click at [613, 365] on font "계절 라이저" at bounding box center [600, 371] width 61 height 15
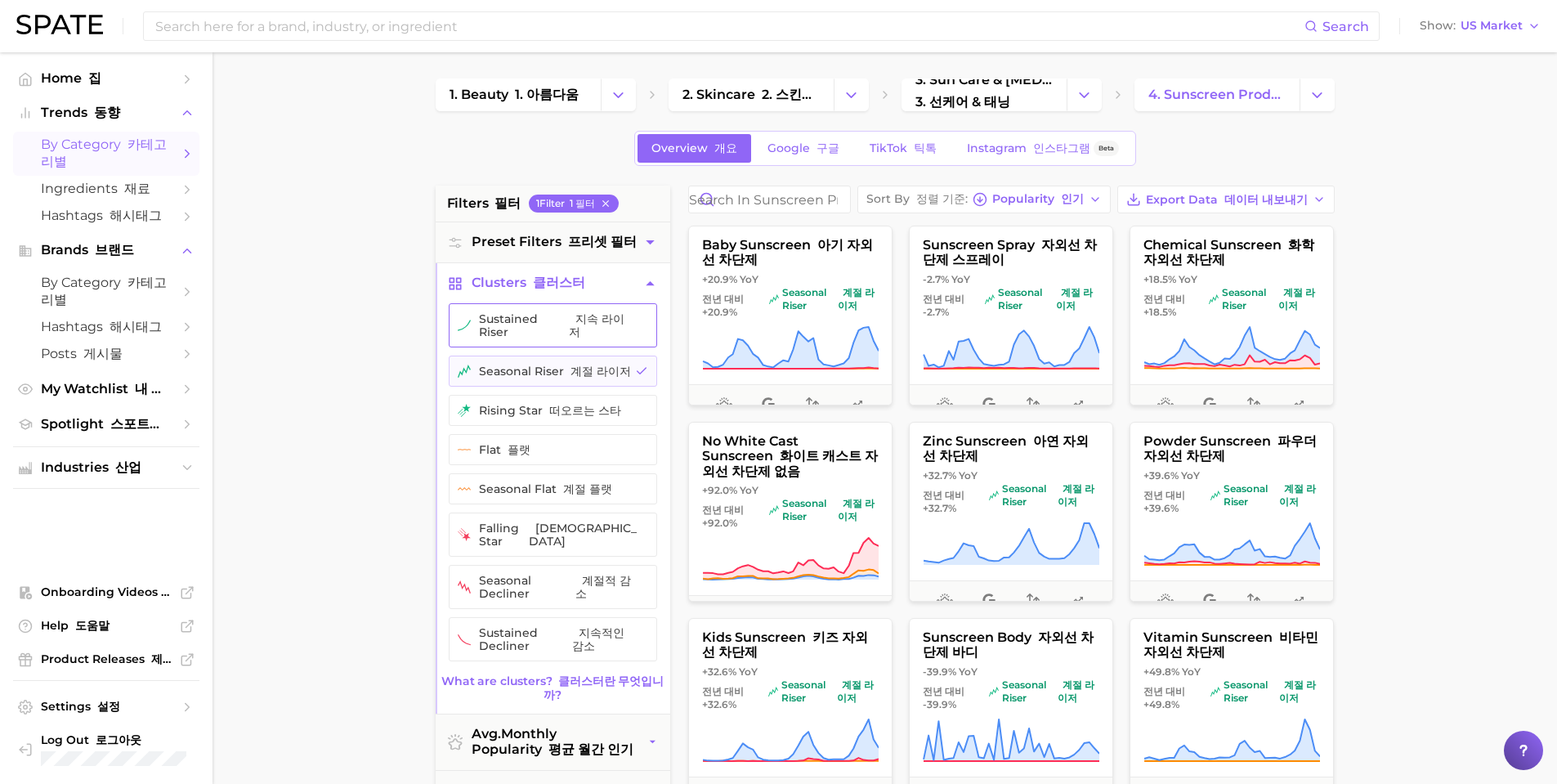
click at [611, 332] on button "sustained riser 지속 라이저" at bounding box center [553, 325] width 208 height 44
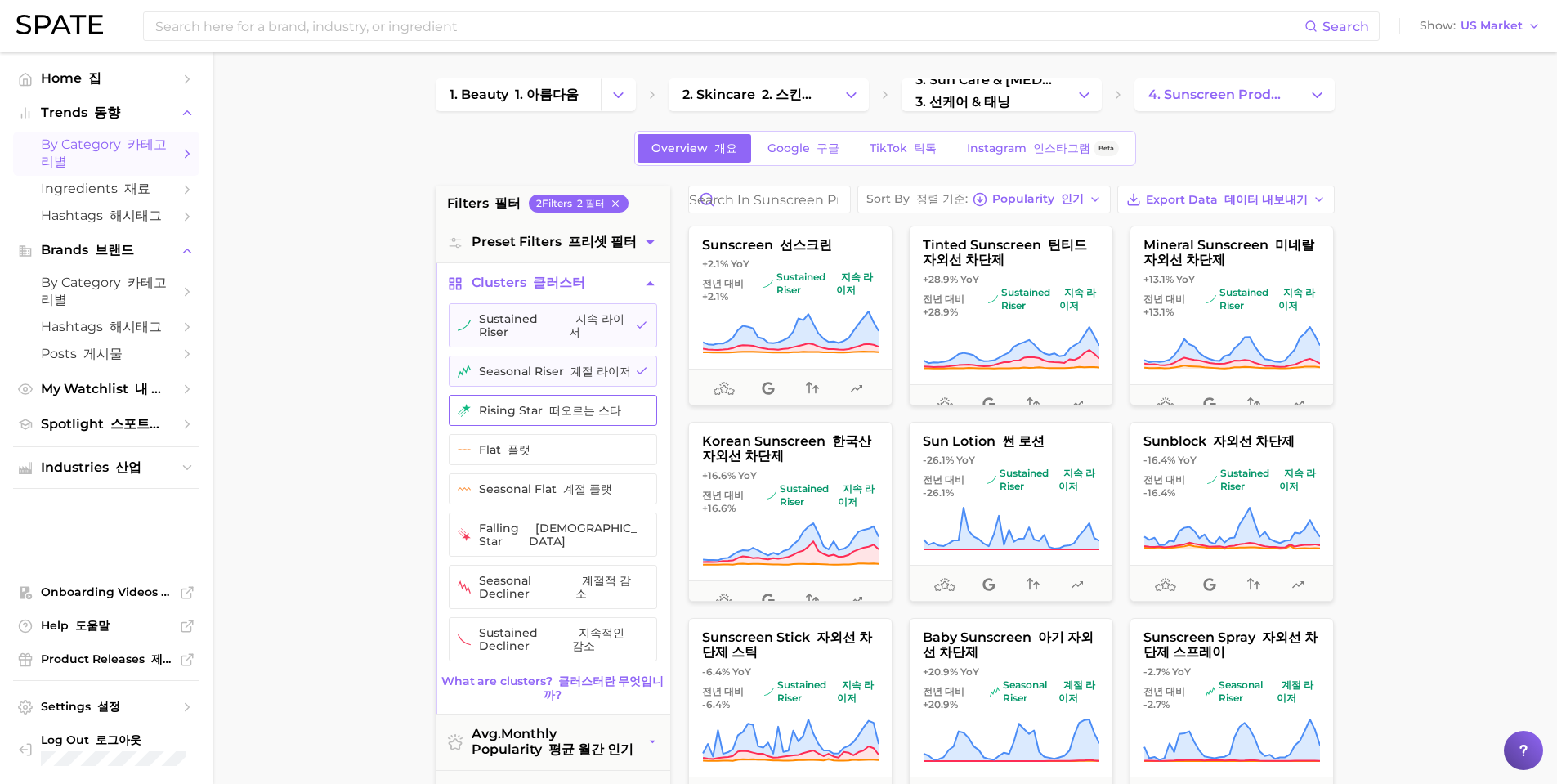
click at [618, 406] on button "rising star 떠오르는 스타" at bounding box center [553, 410] width 208 height 31
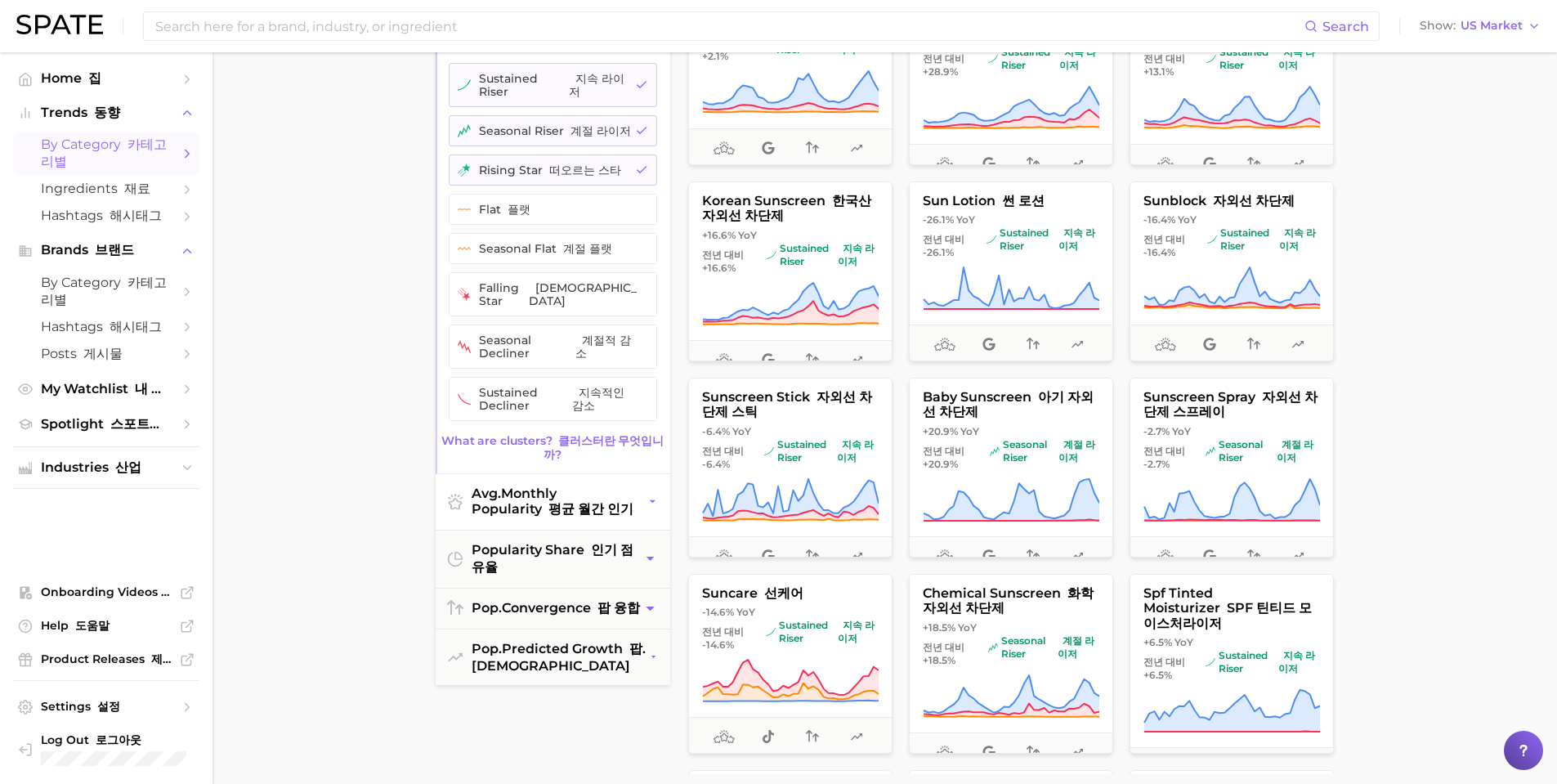
scroll to position [245, 0]
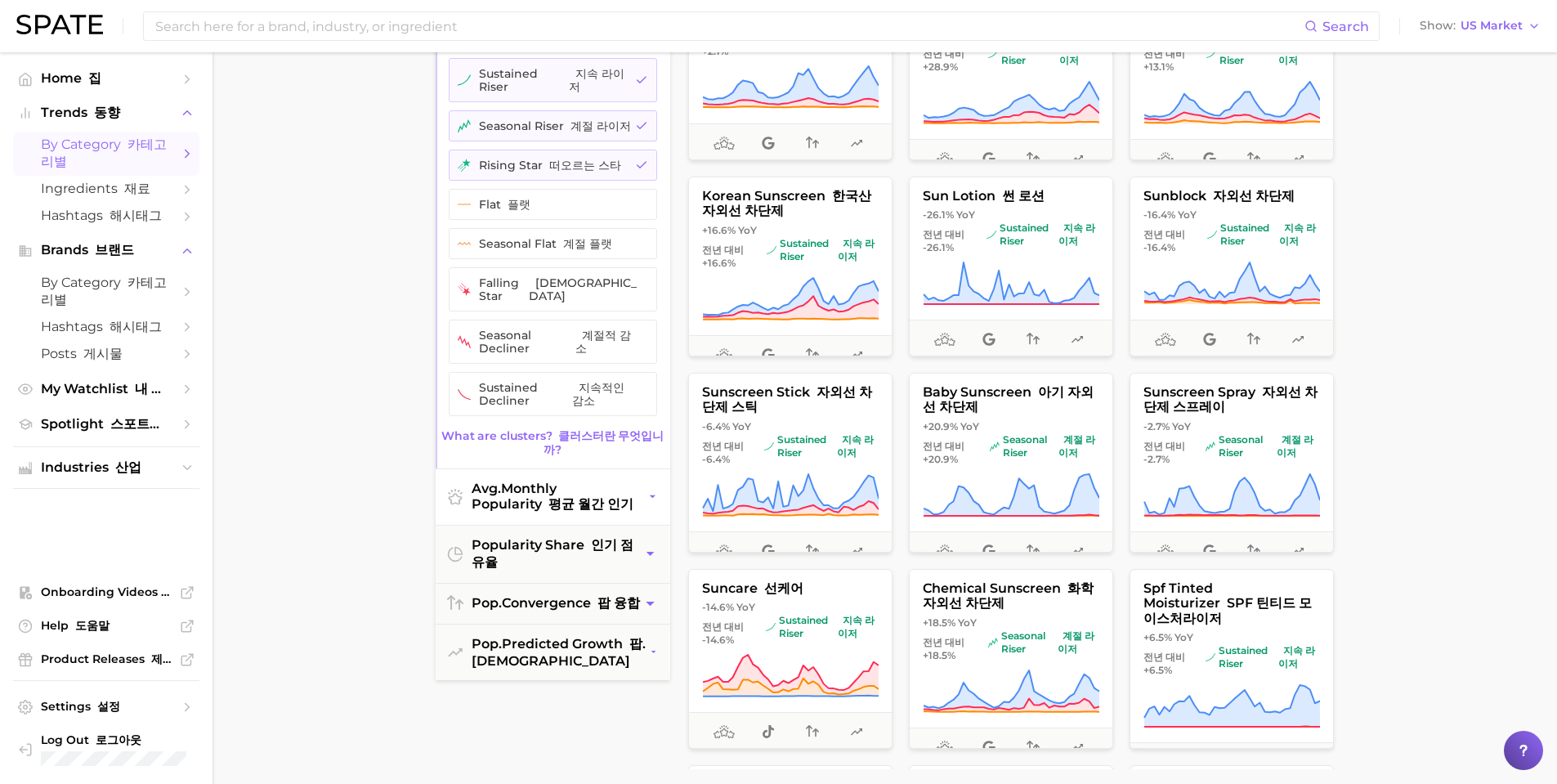
click at [653, 488] on icon "button" at bounding box center [652, 497] width 12 height 17
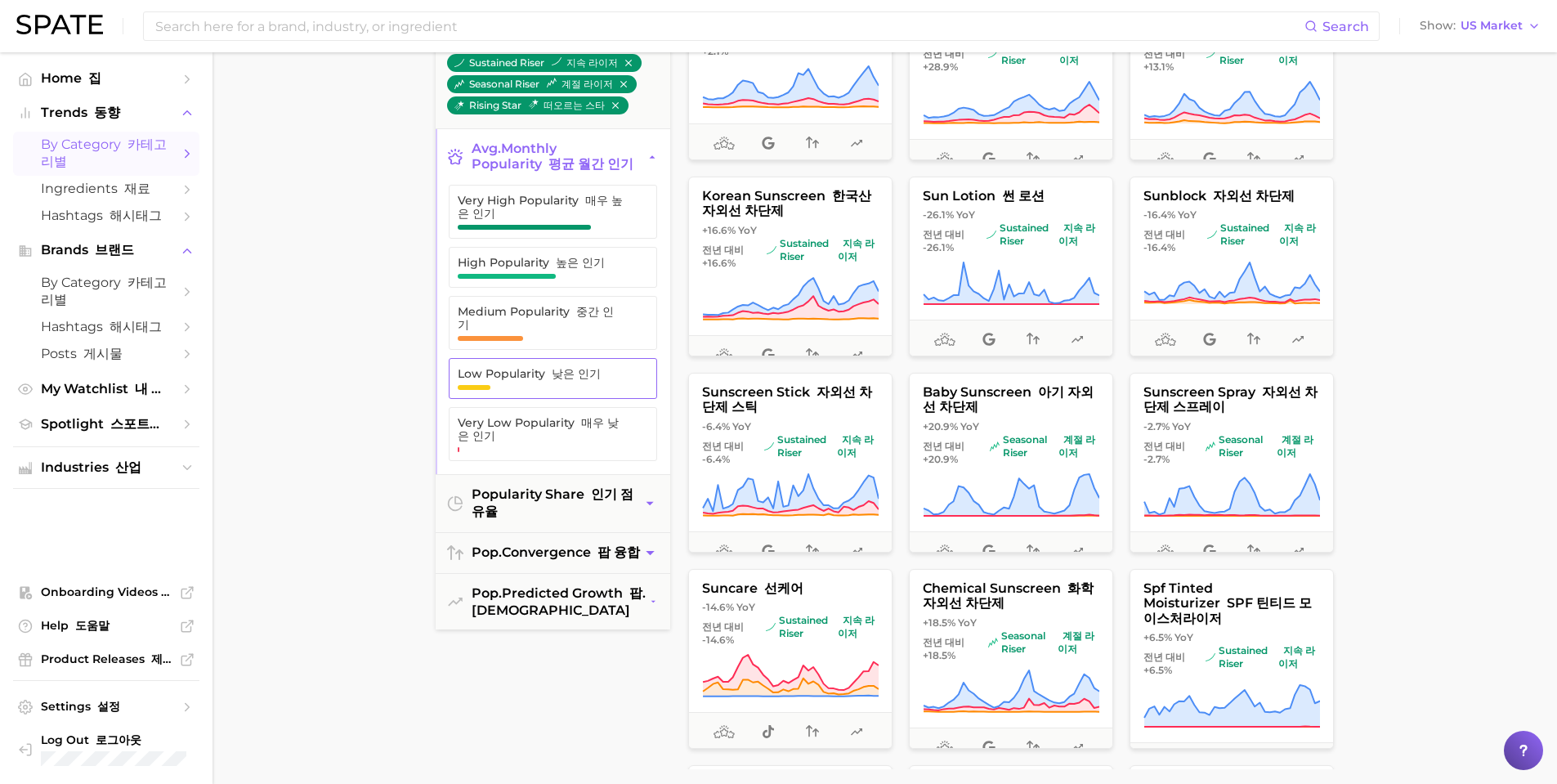
click at [571, 379] on span "Low Popularity 낮은 인기" at bounding box center [540, 378] width 164 height 23
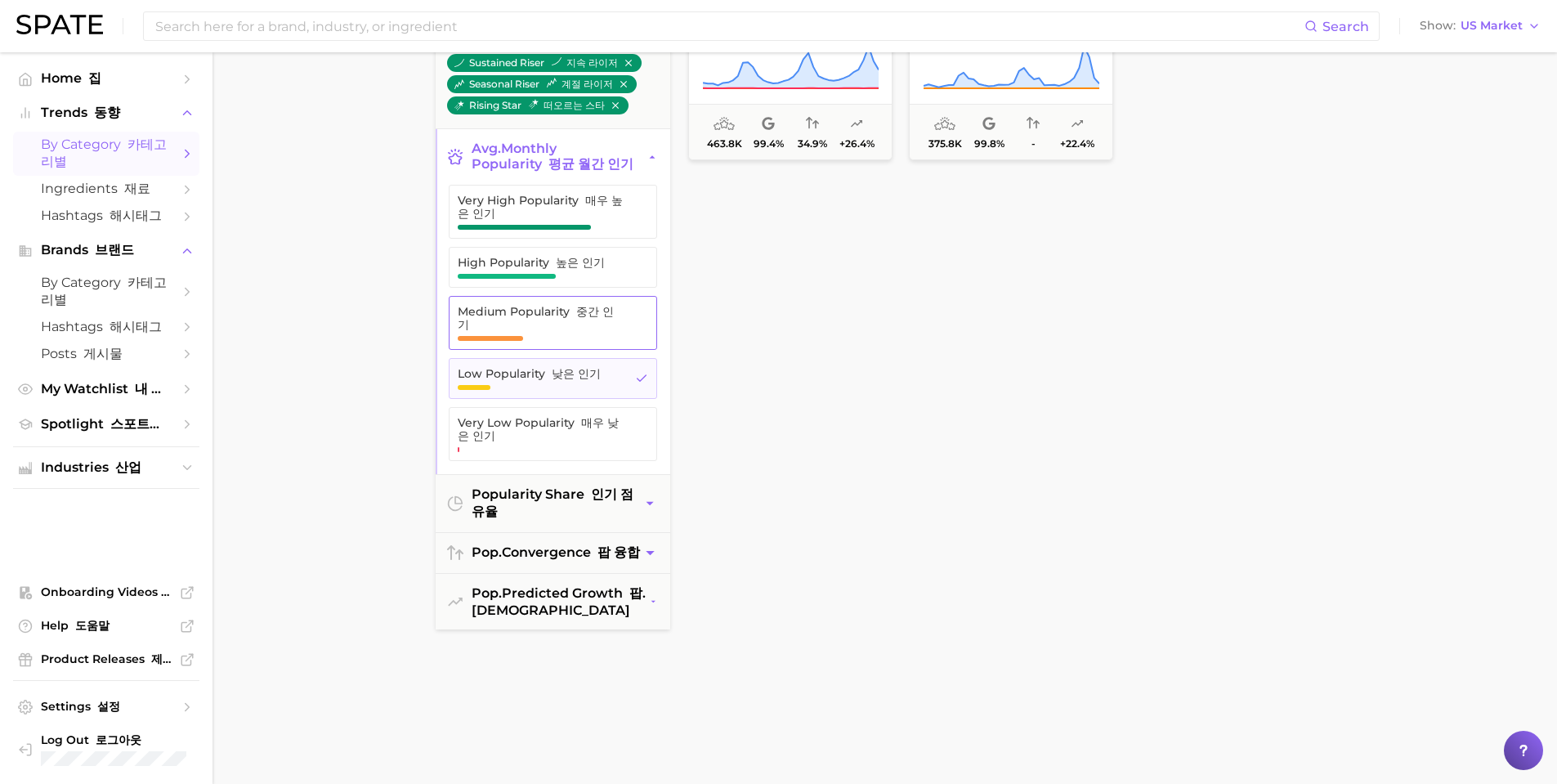
click at [567, 333] on span "Medium Popularity 중간 인기" at bounding box center [540, 323] width 165 height 36
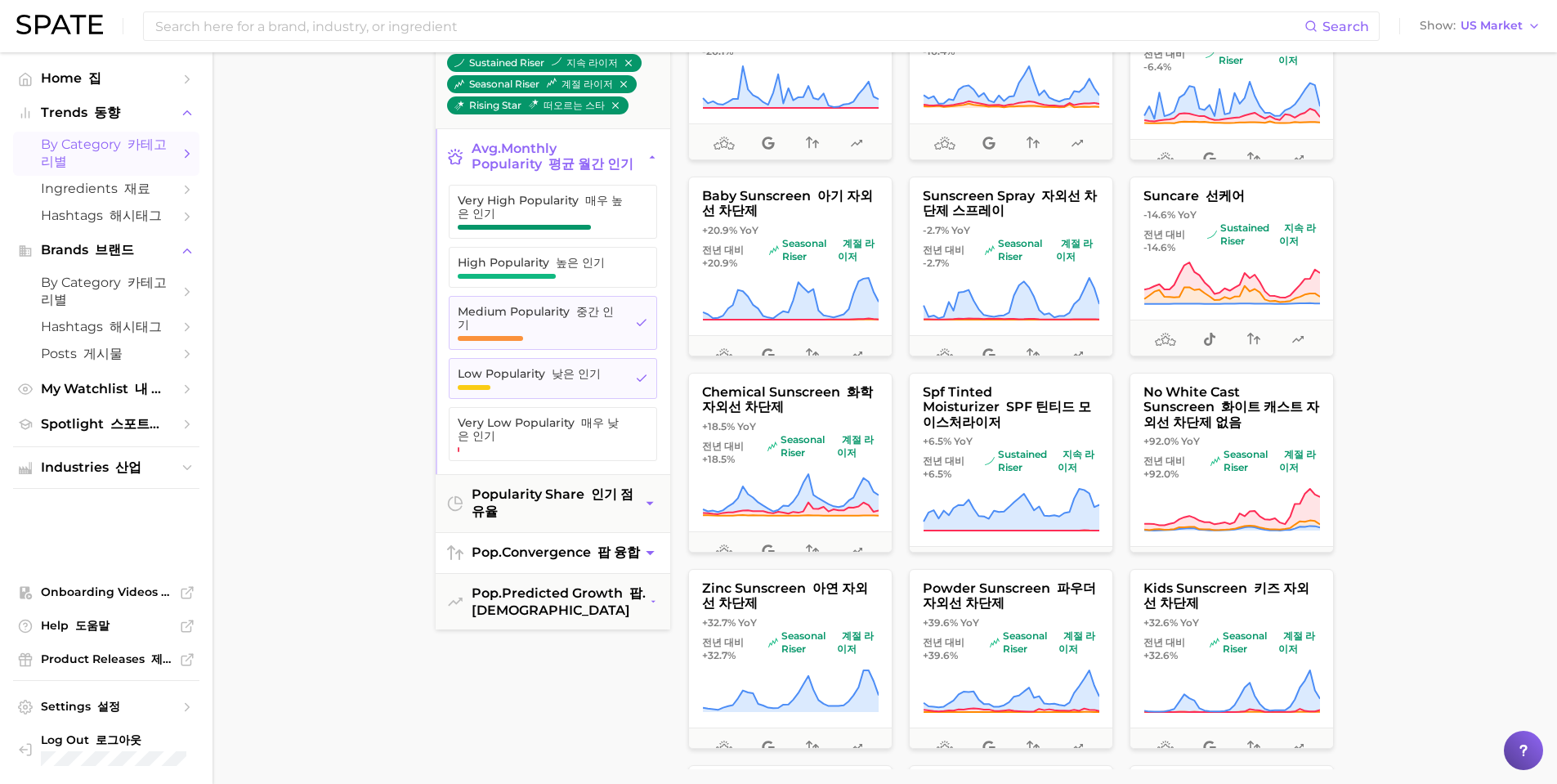
click at [646, 556] on icon "button" at bounding box center [650, 553] width 17 height 17
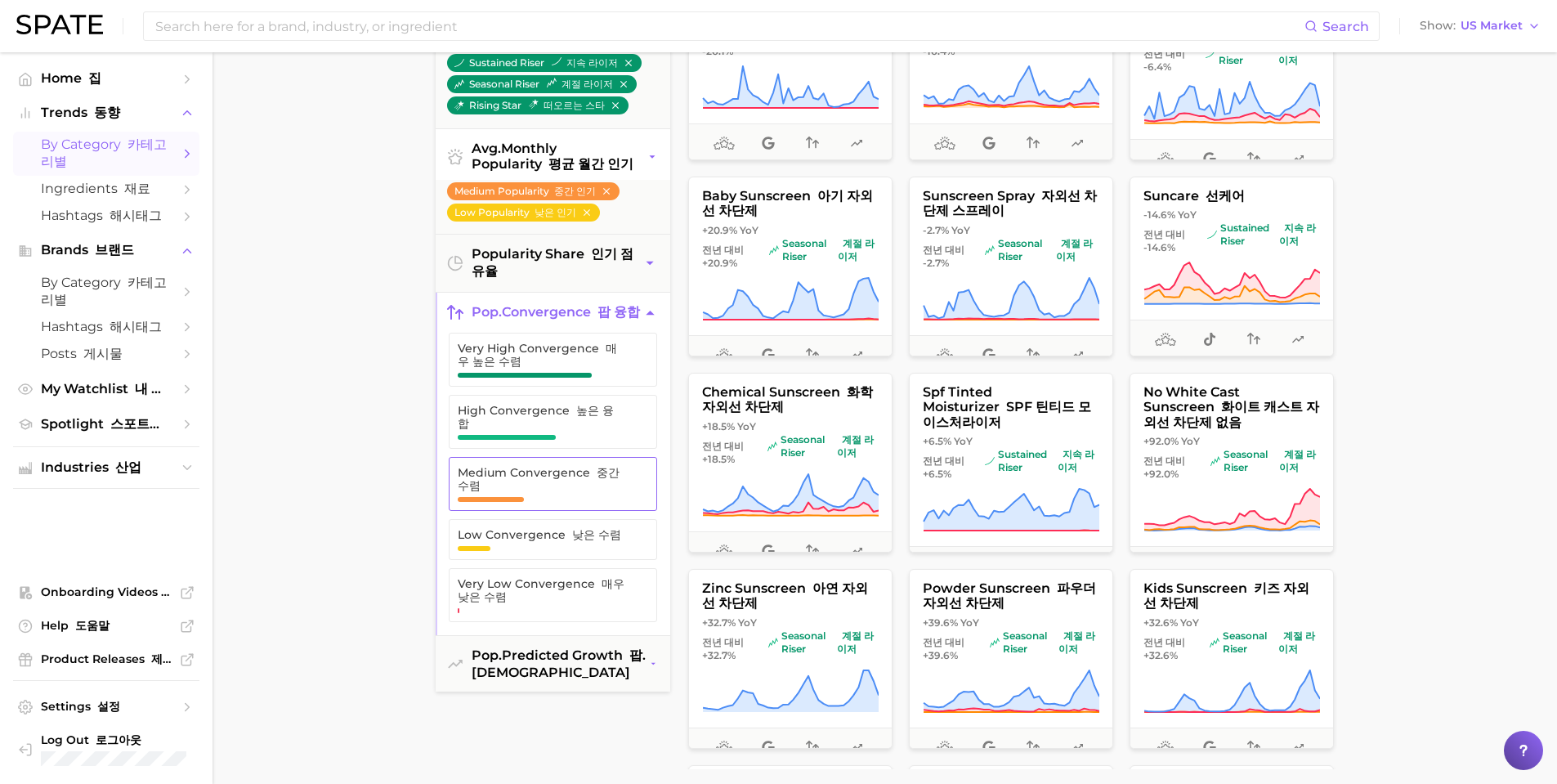
click at [627, 490] on button "Medium Convergence 중간 수렴" at bounding box center [553, 484] width 208 height 54
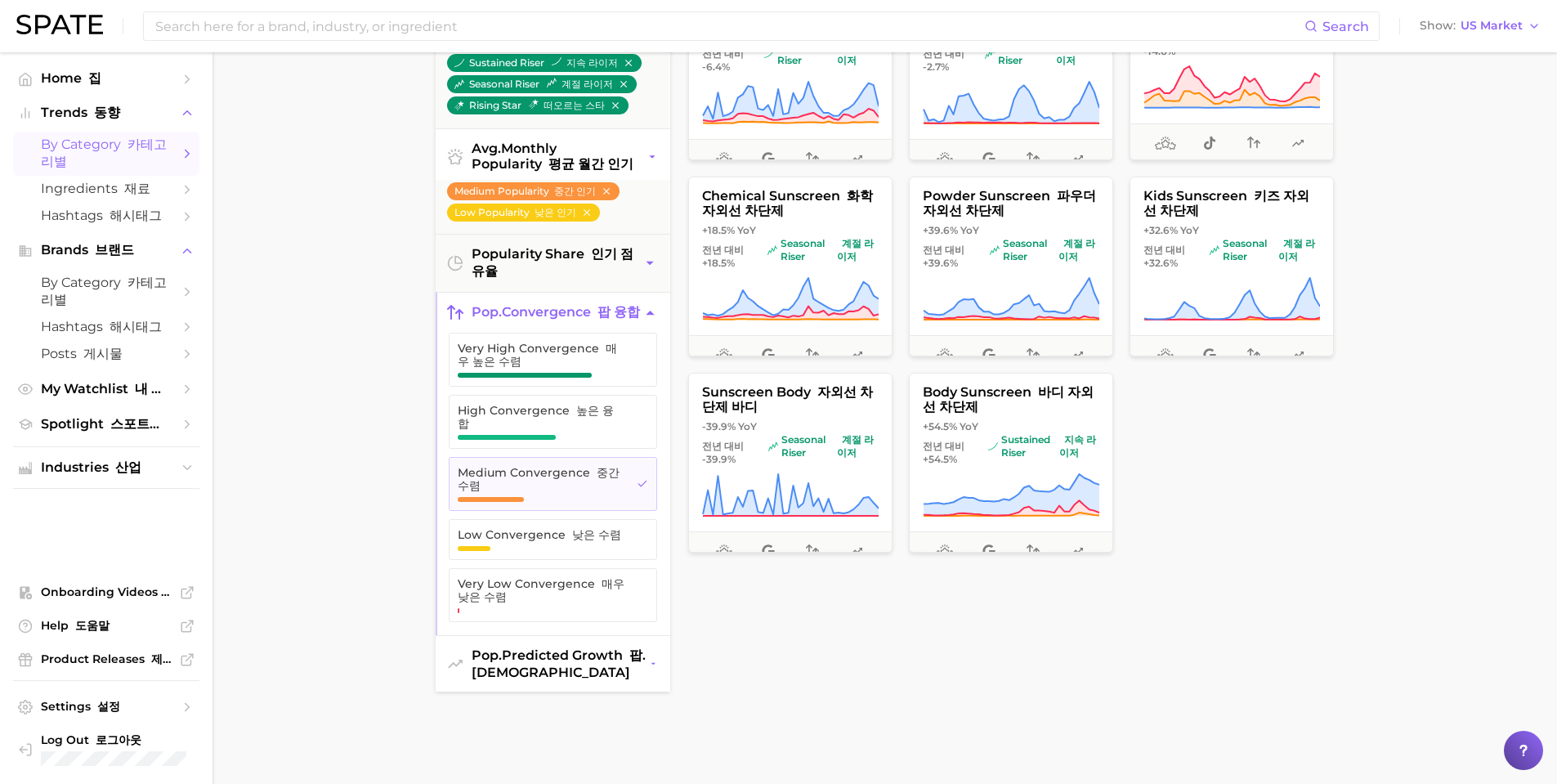
click at [638, 675] on span "pop. predicted growth 팝. [DEMOGRAPHIC_DATA]" at bounding box center [560, 664] width 178 height 33
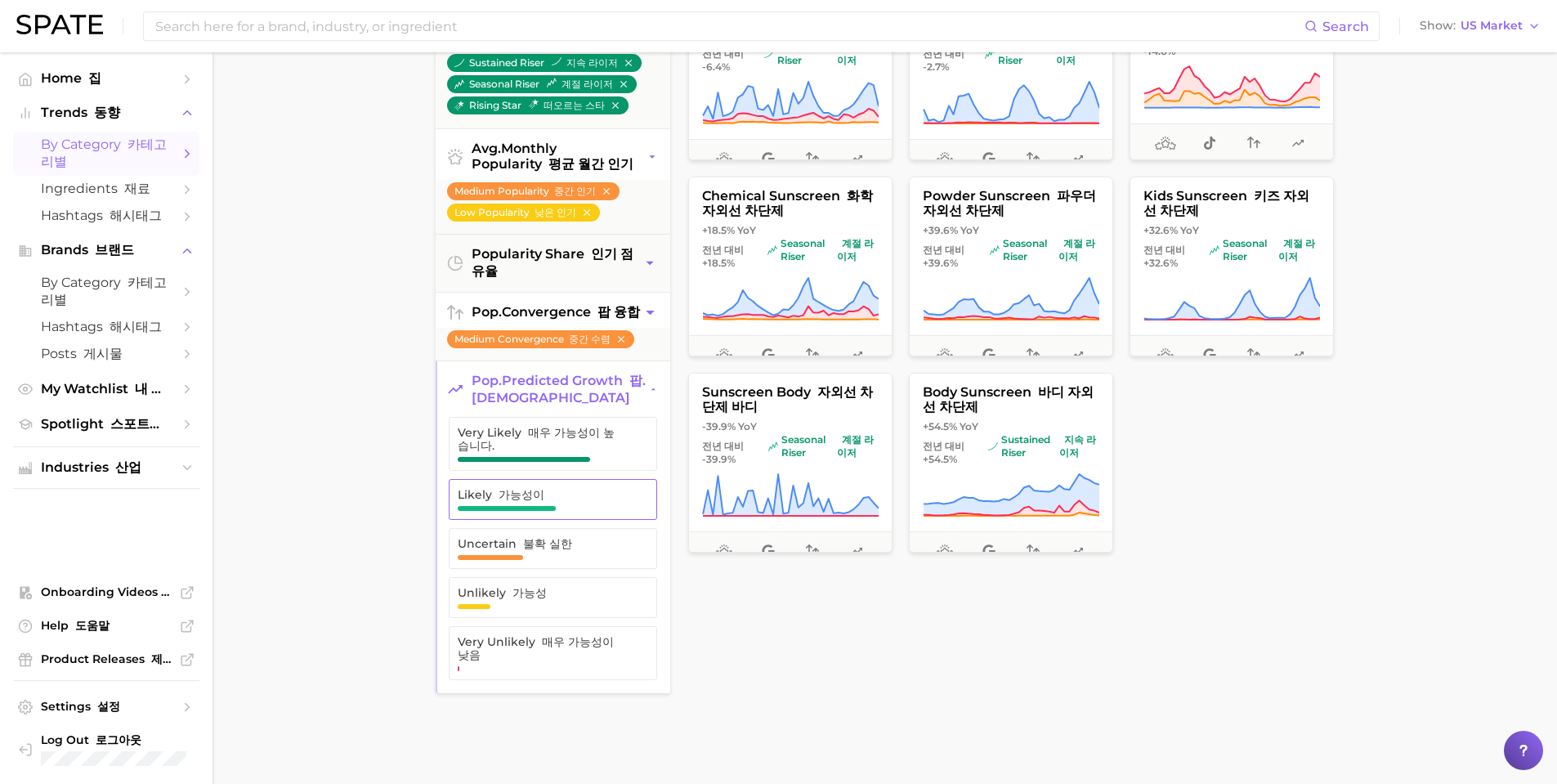
click at [561, 511] on span "Likely 가능성이" at bounding box center [540, 499] width 164 height 23
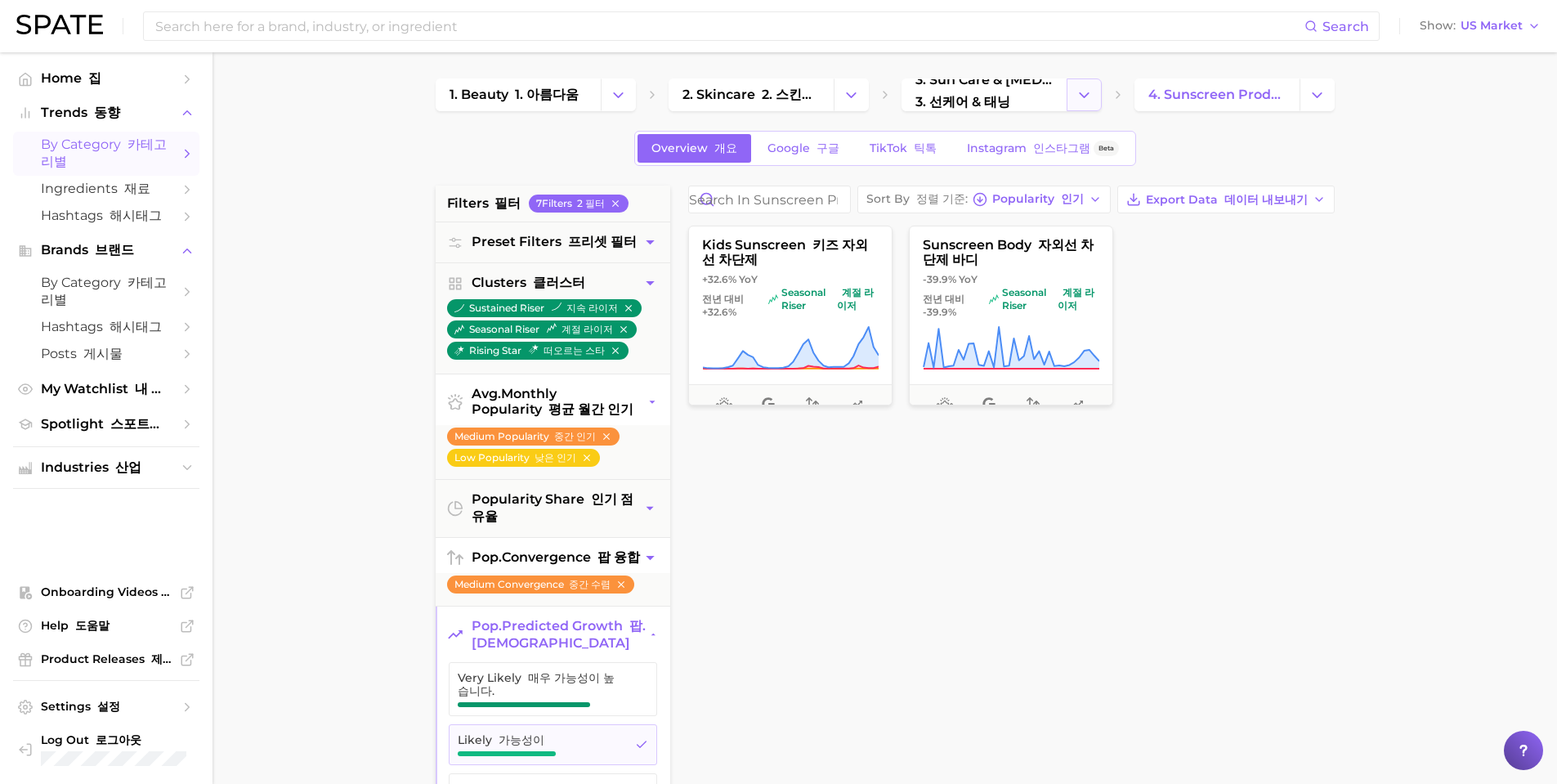
click at [1090, 90] on icon "Change Category" at bounding box center [1085, 95] width 17 height 17
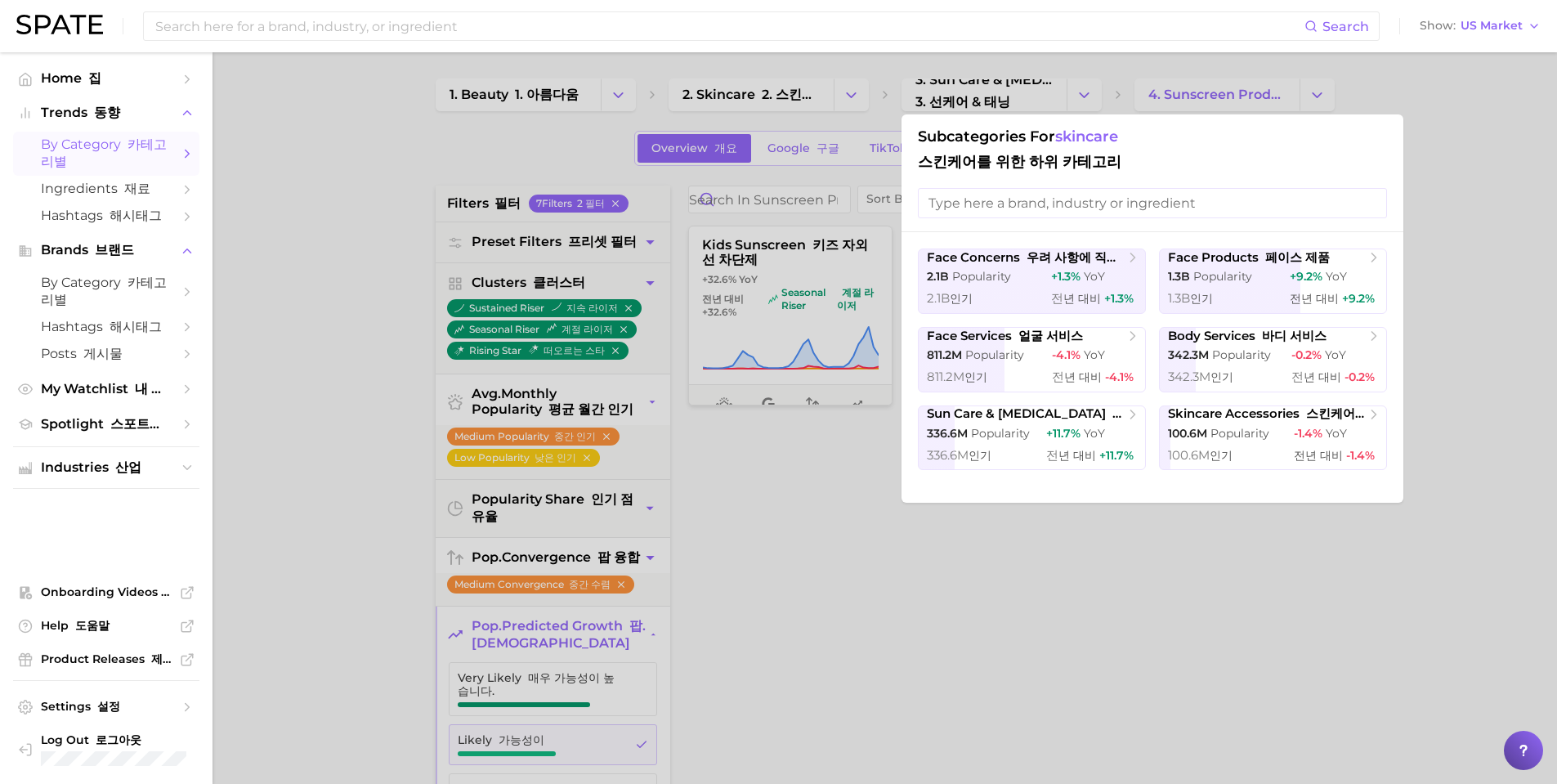
click at [839, 95] on div at bounding box center [778, 392] width 1557 height 784
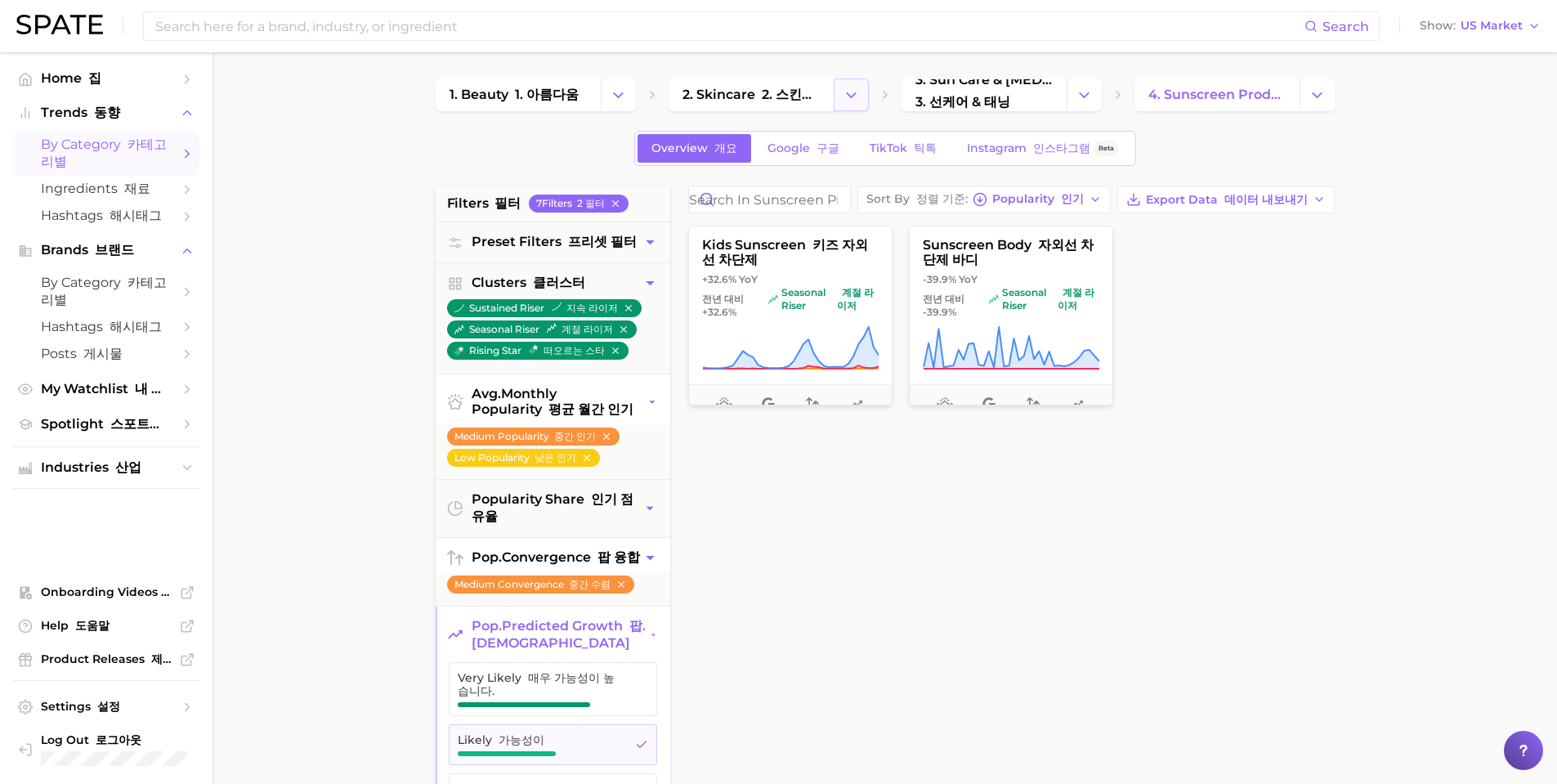
click at [843, 94] on icon "Change Category" at bounding box center [851, 95] width 17 height 17
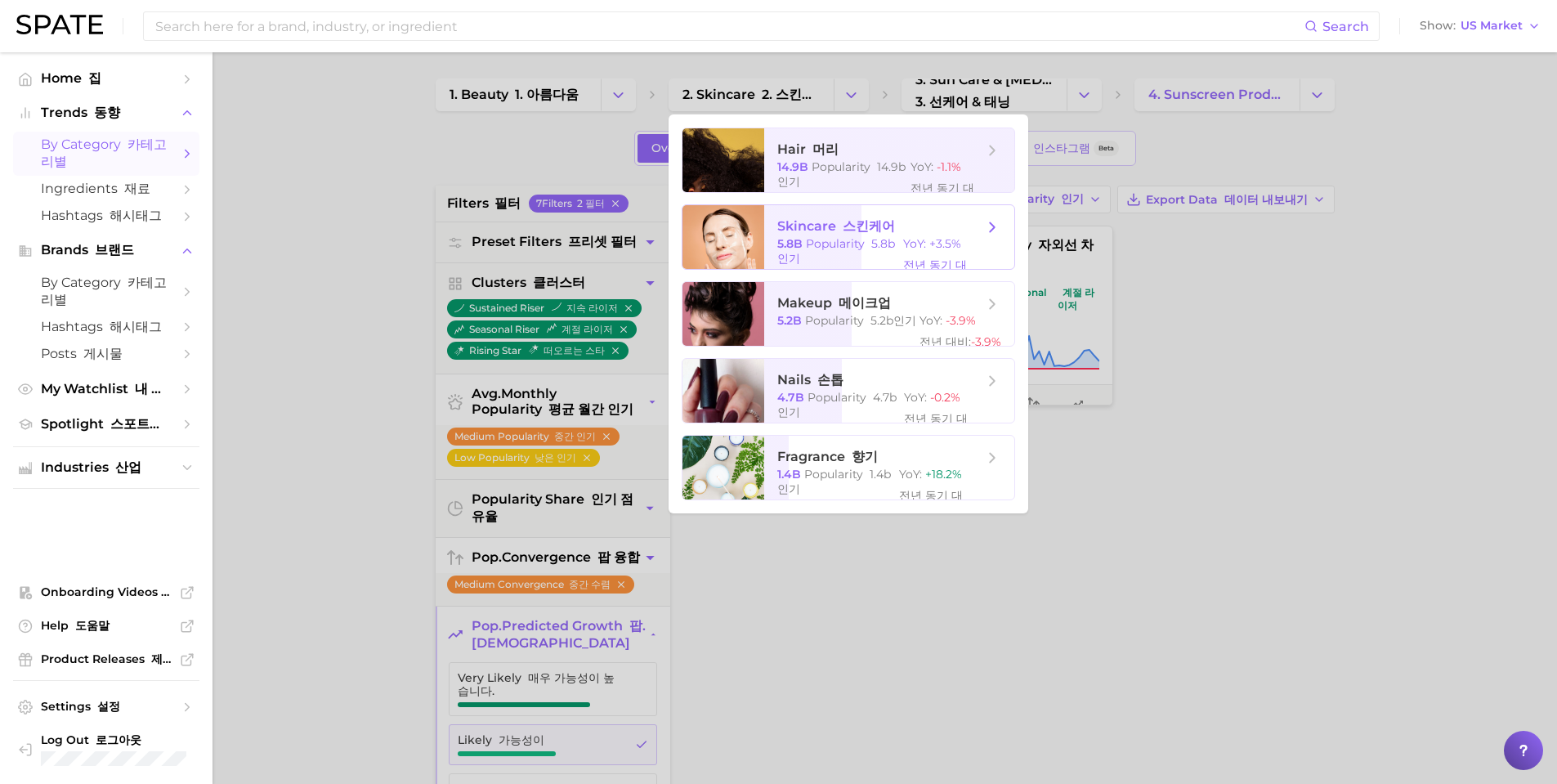
click at [830, 226] on span "skincare 스킨케어" at bounding box center [836, 227] width 118 height 17
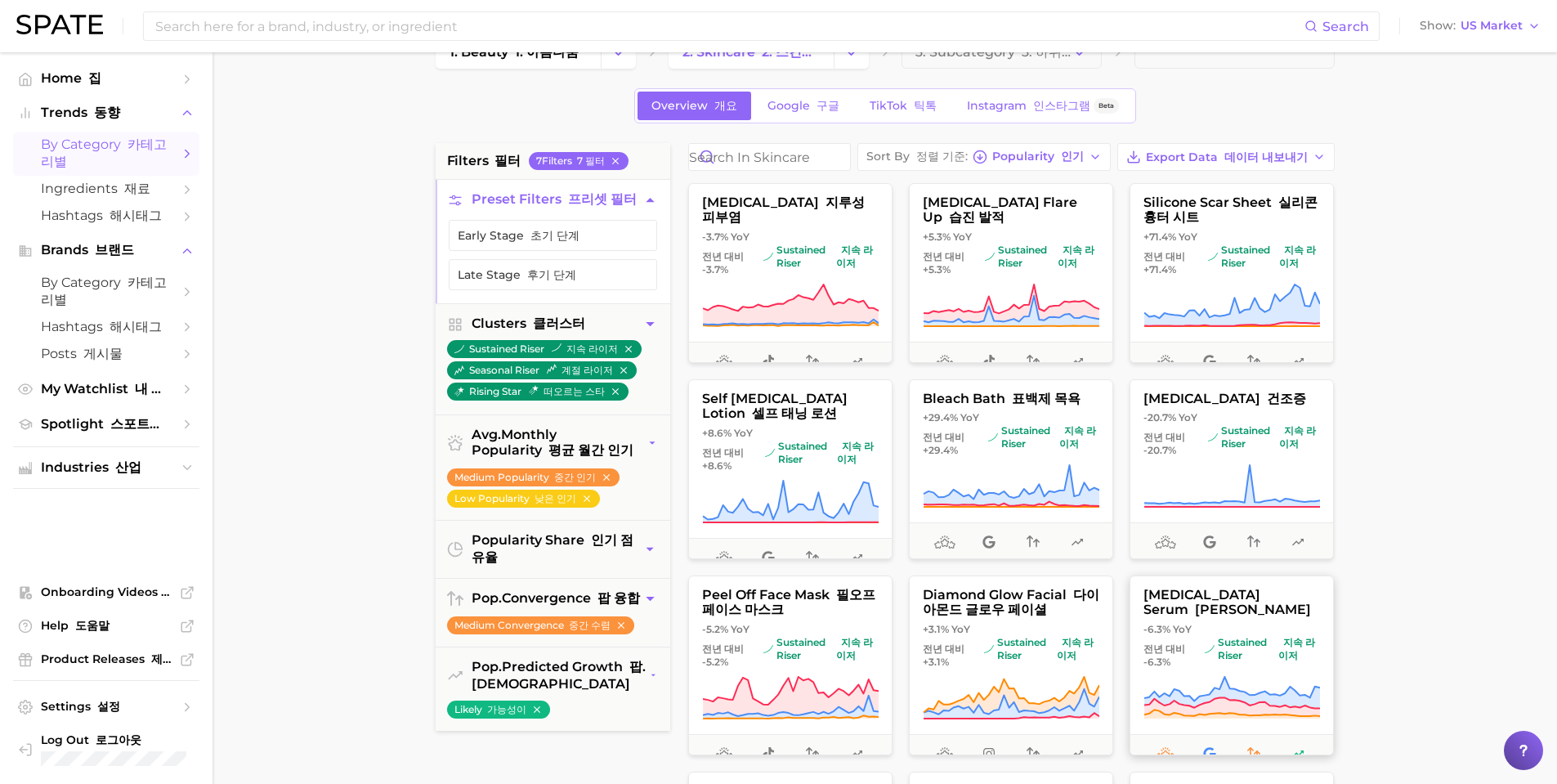
scroll to position [82, 0]
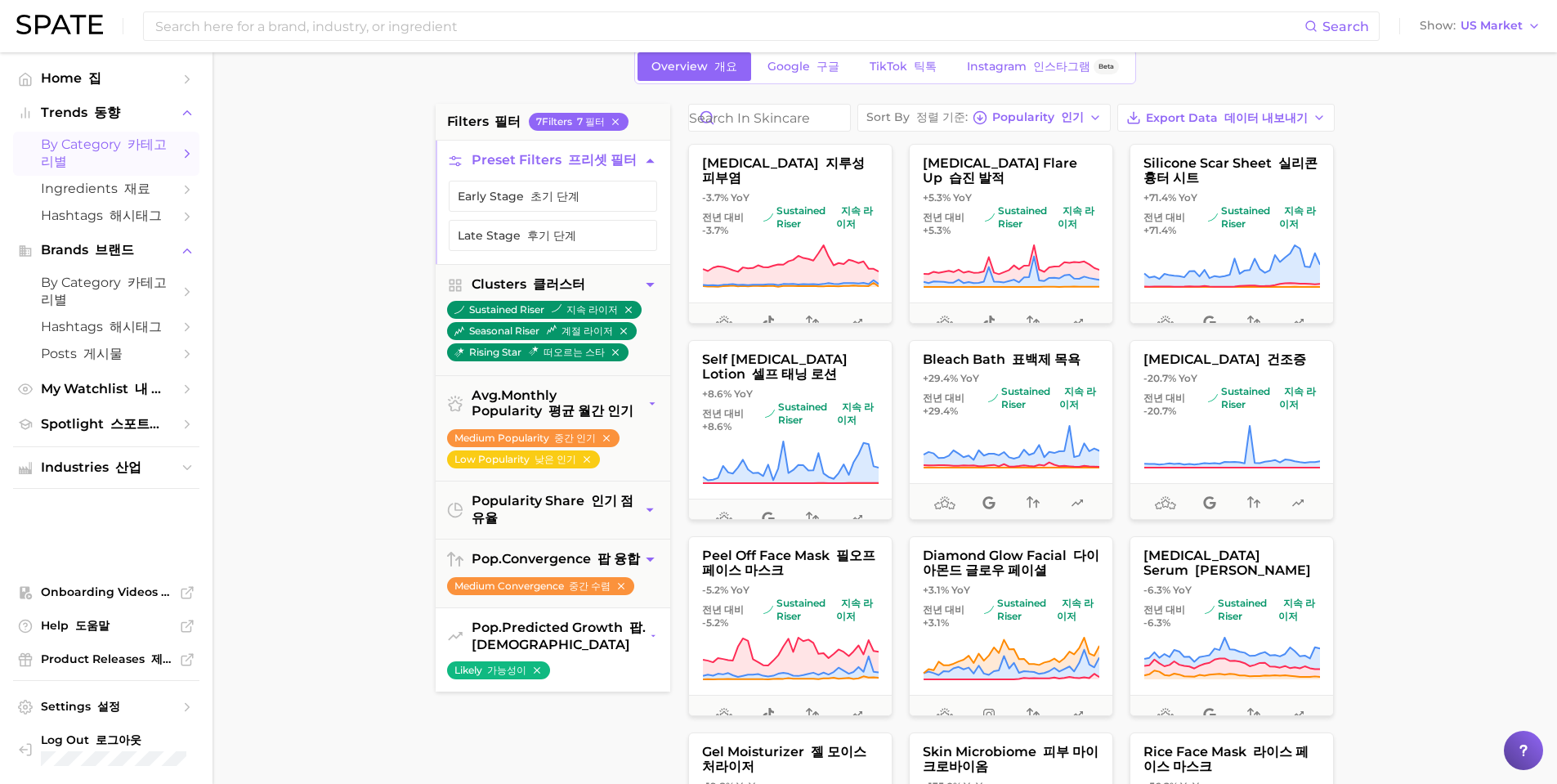
click at [537, 652] on font "팝. [DEMOGRAPHIC_DATA]" at bounding box center [558, 636] width 175 height 33
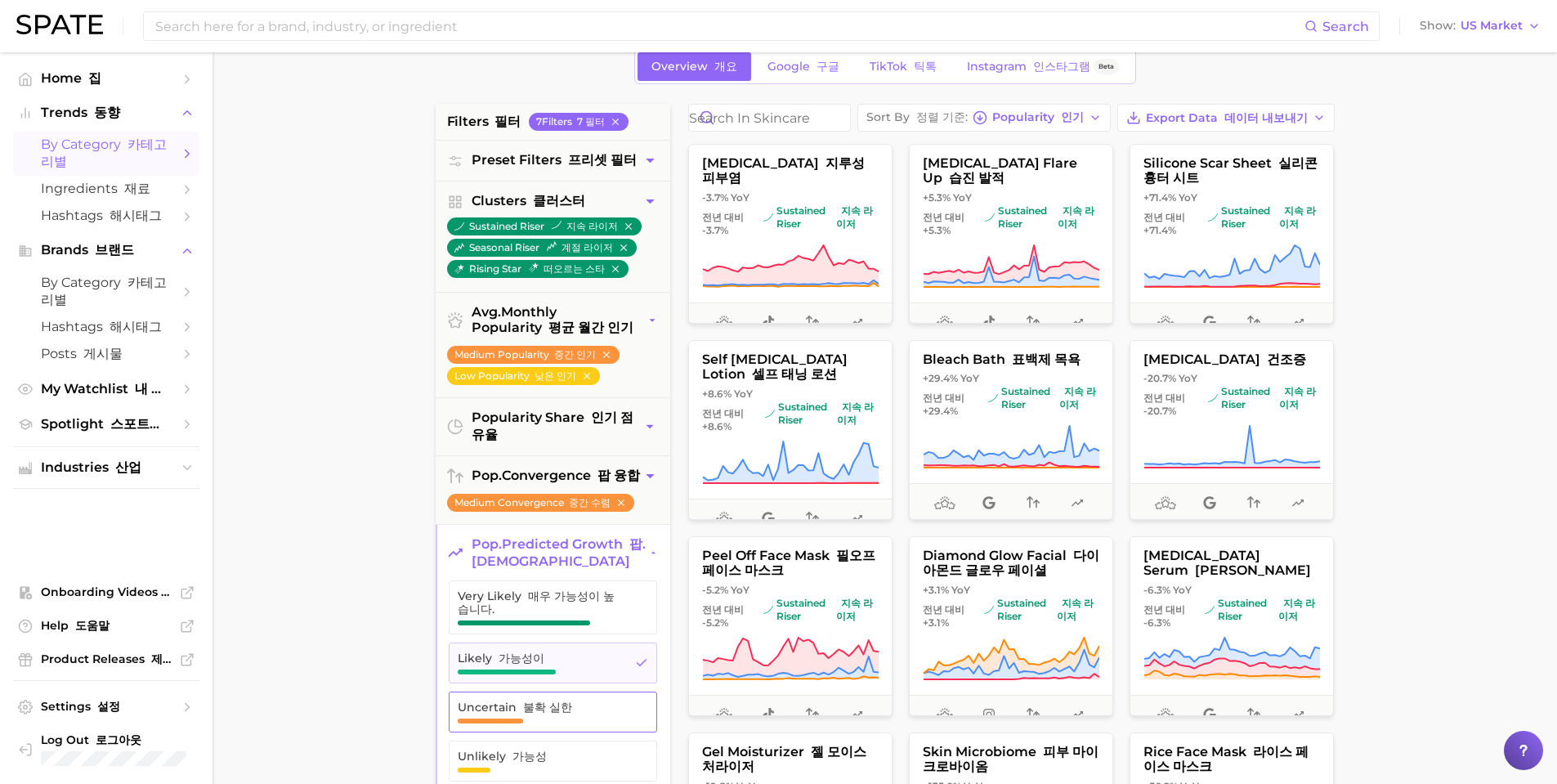
click at [558, 714] on font "불확 실한" at bounding box center [548, 707] width 49 height 15
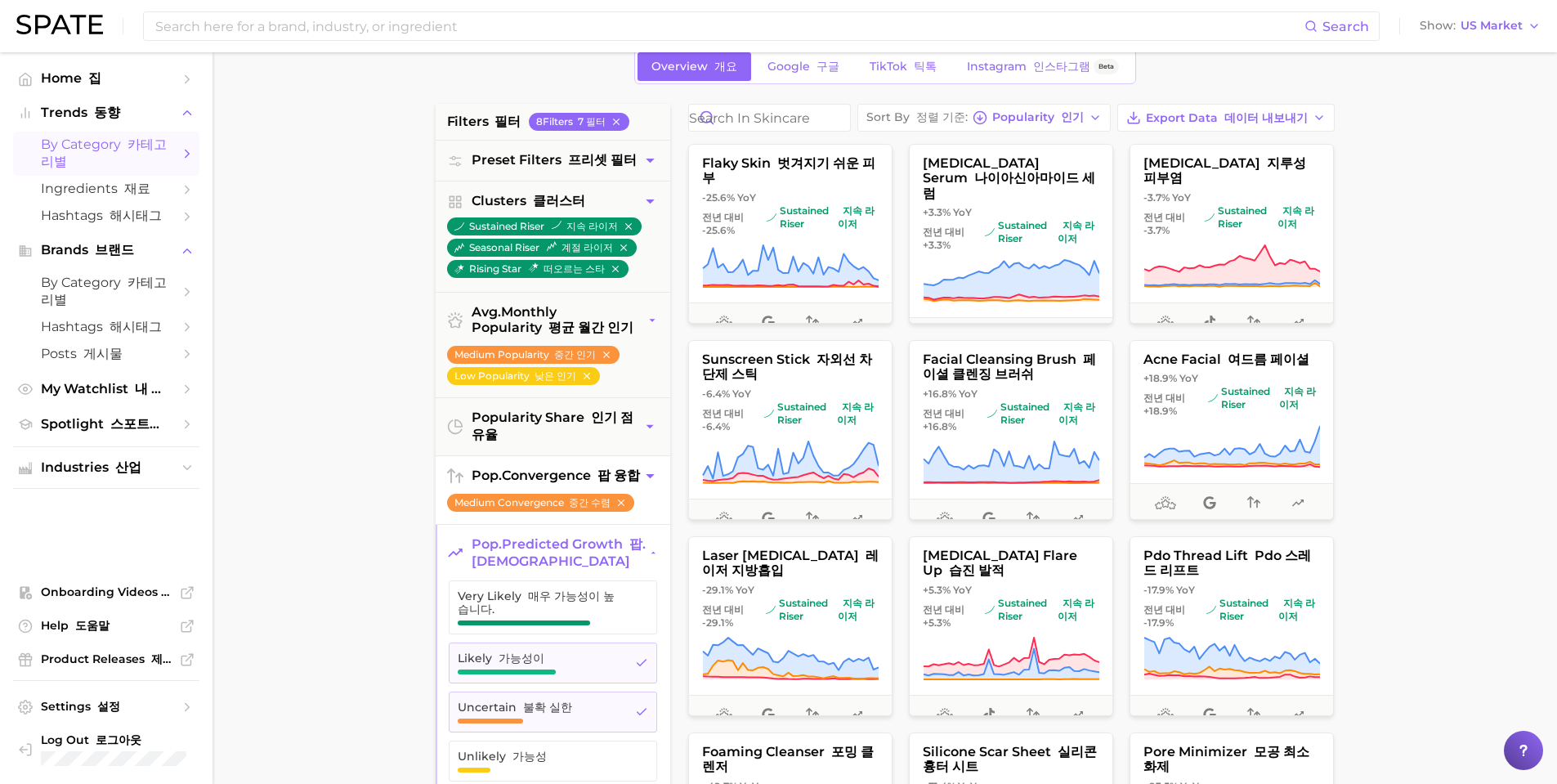
click at [543, 497] on button "pop. convergence 팝 융합" at bounding box center [553, 476] width 234 height 40
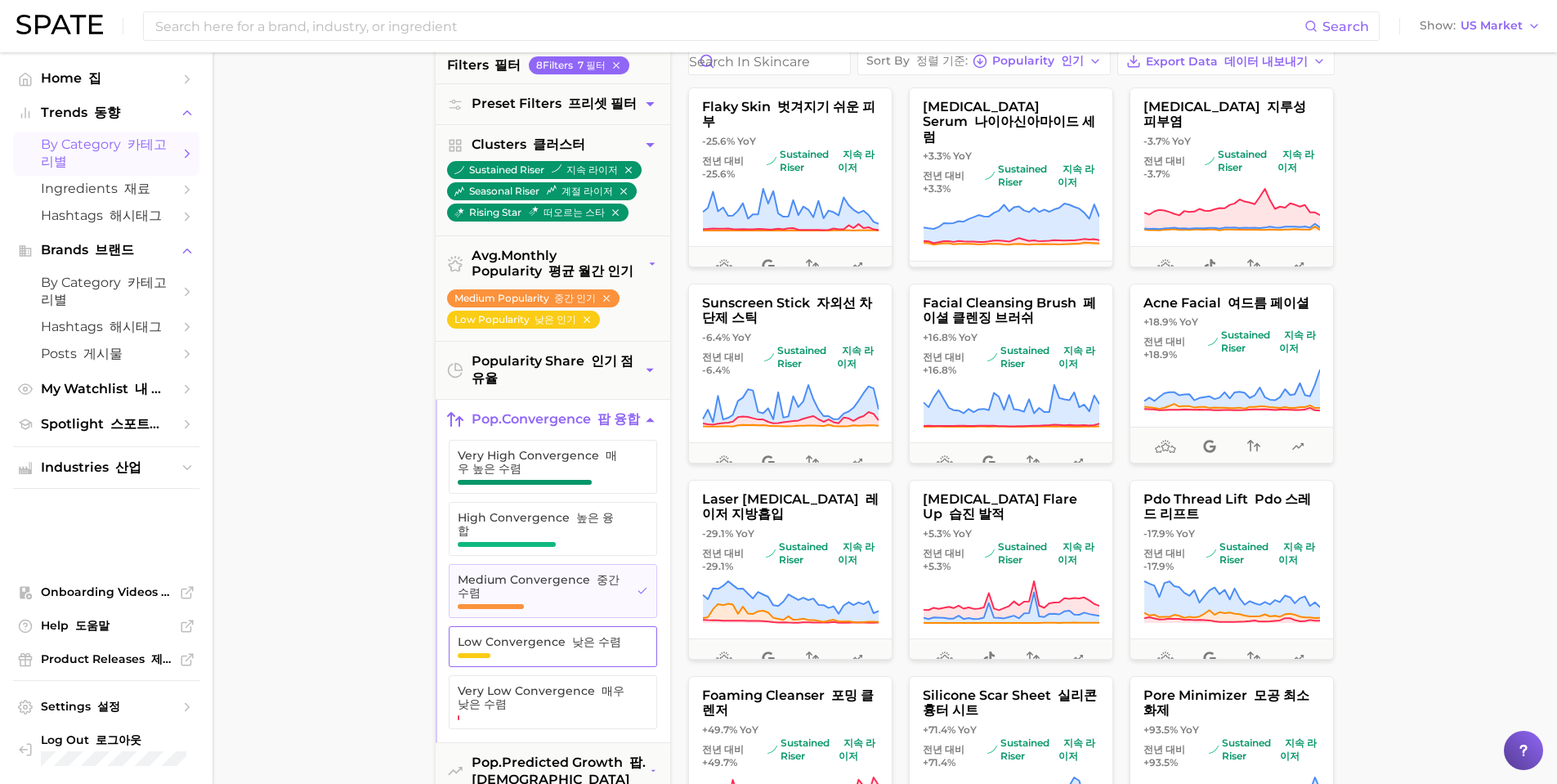
scroll to position [163, 0]
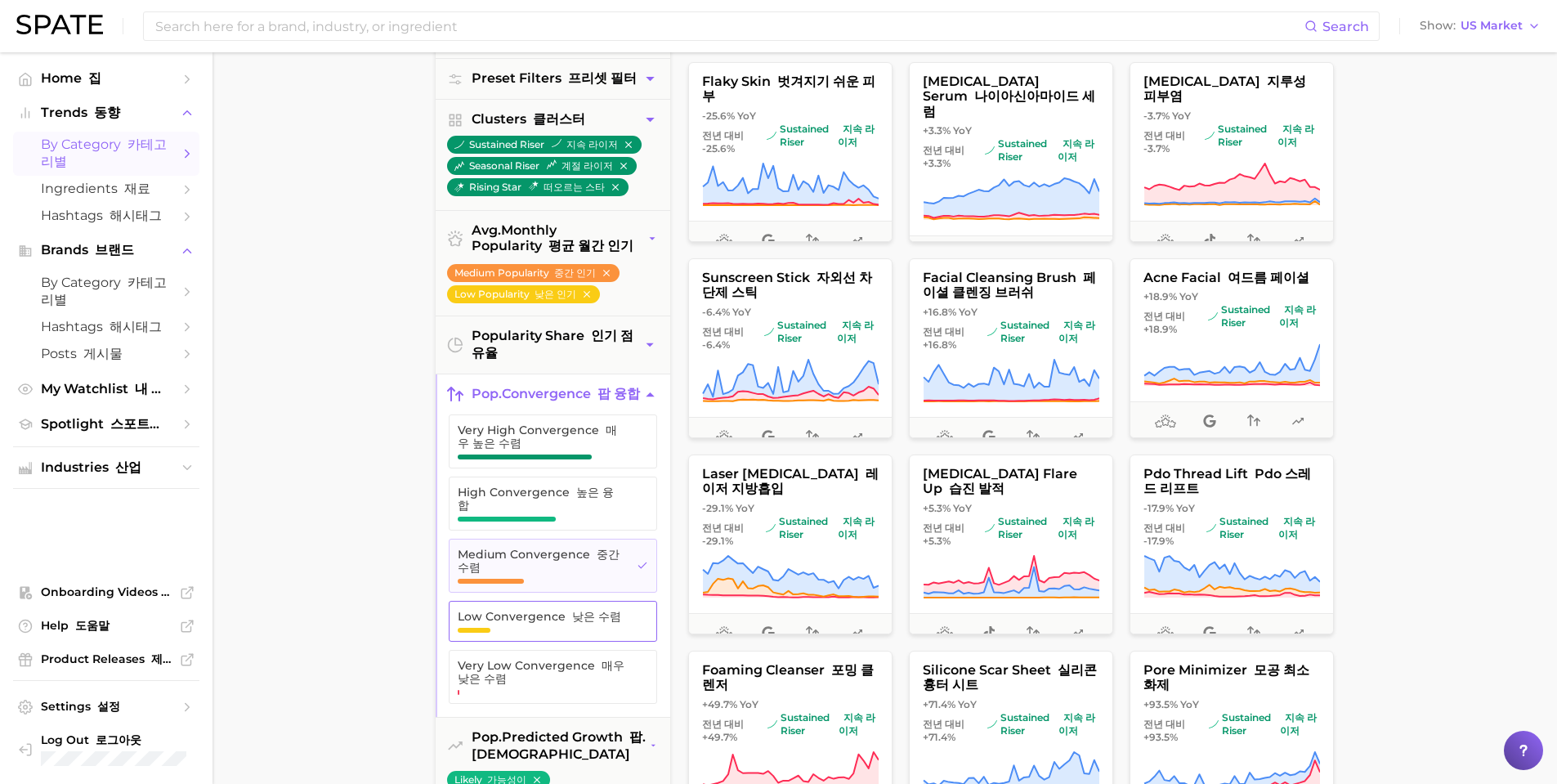
click at [590, 620] on font "낮은 수렴" at bounding box center [596, 616] width 49 height 15
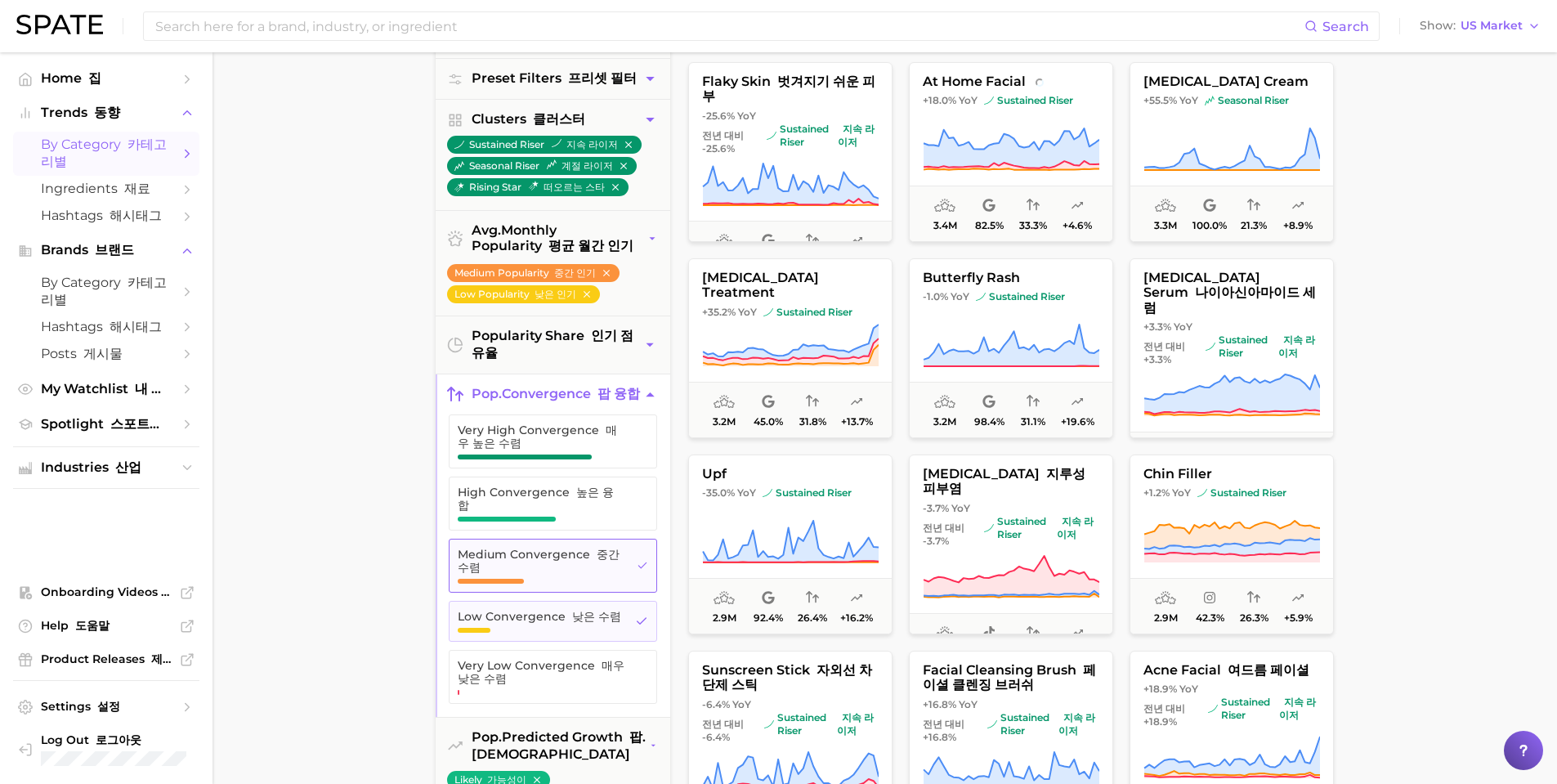
click at [616, 580] on span "Medium Convergence 중간 수렴" at bounding box center [540, 566] width 166 height 36
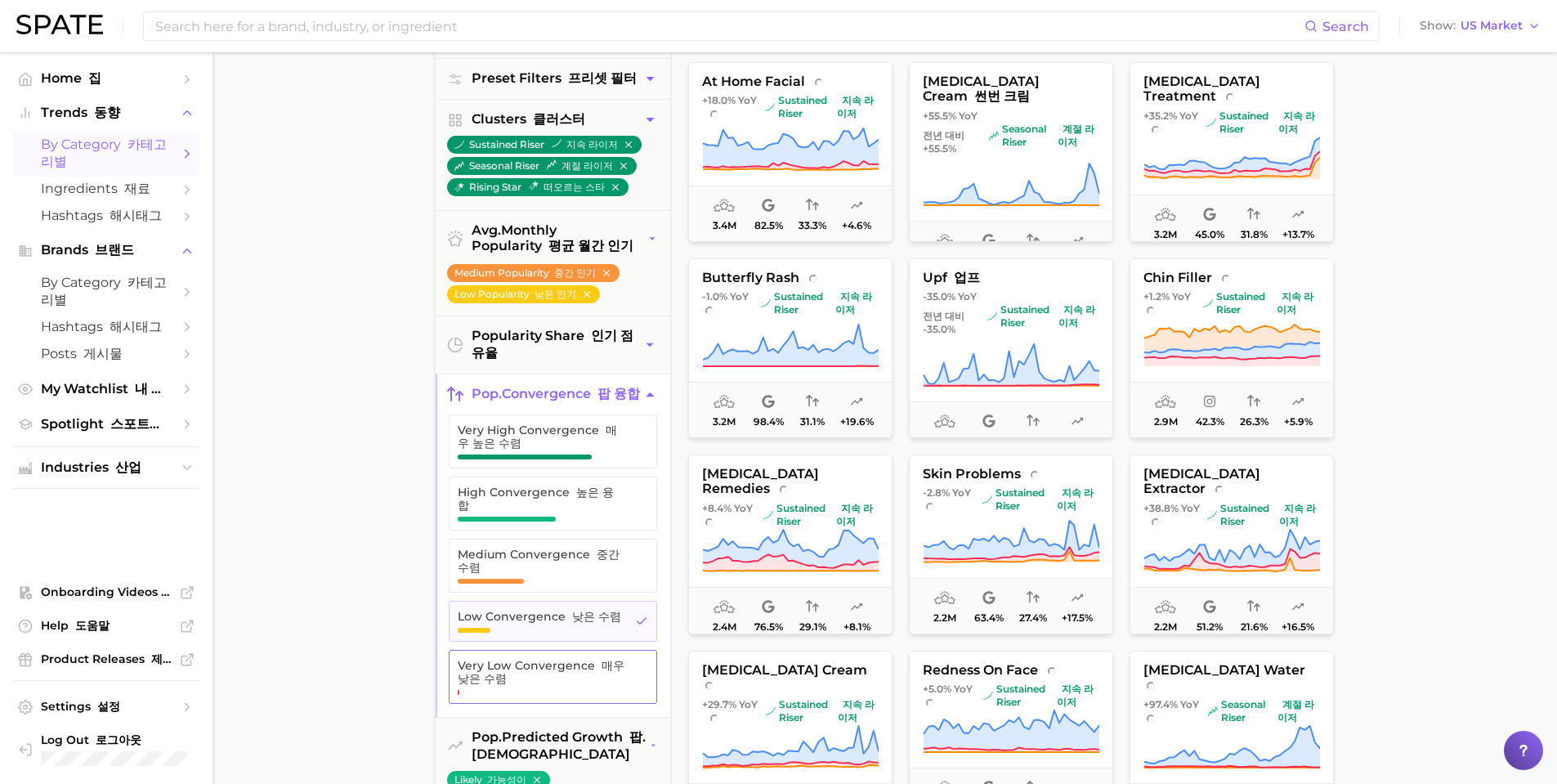
click at [604, 675] on span "Very Low Convergence 매우 낮은 수렴" at bounding box center [541, 672] width 168 height 26
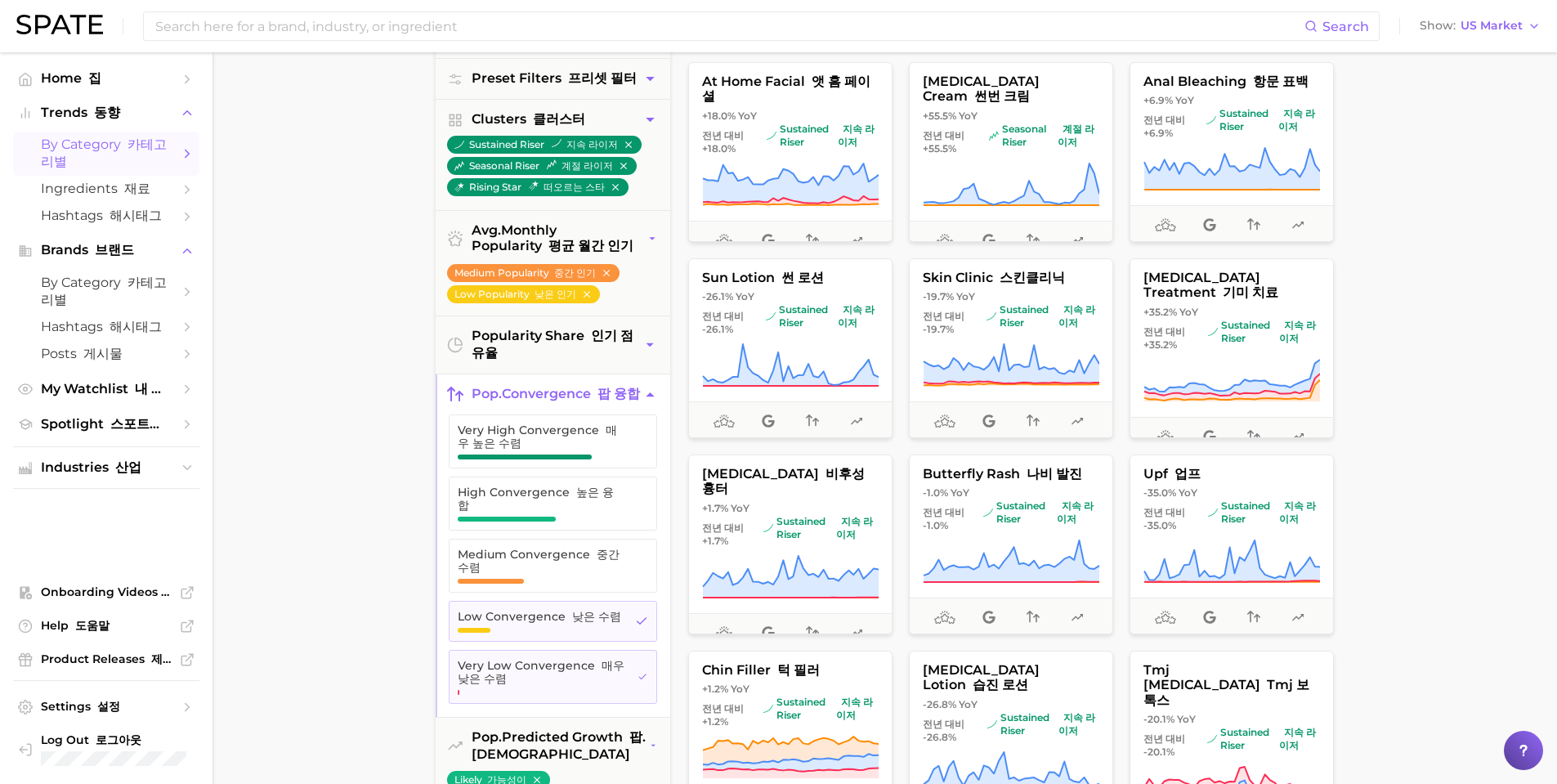
scroll to position [82, 0]
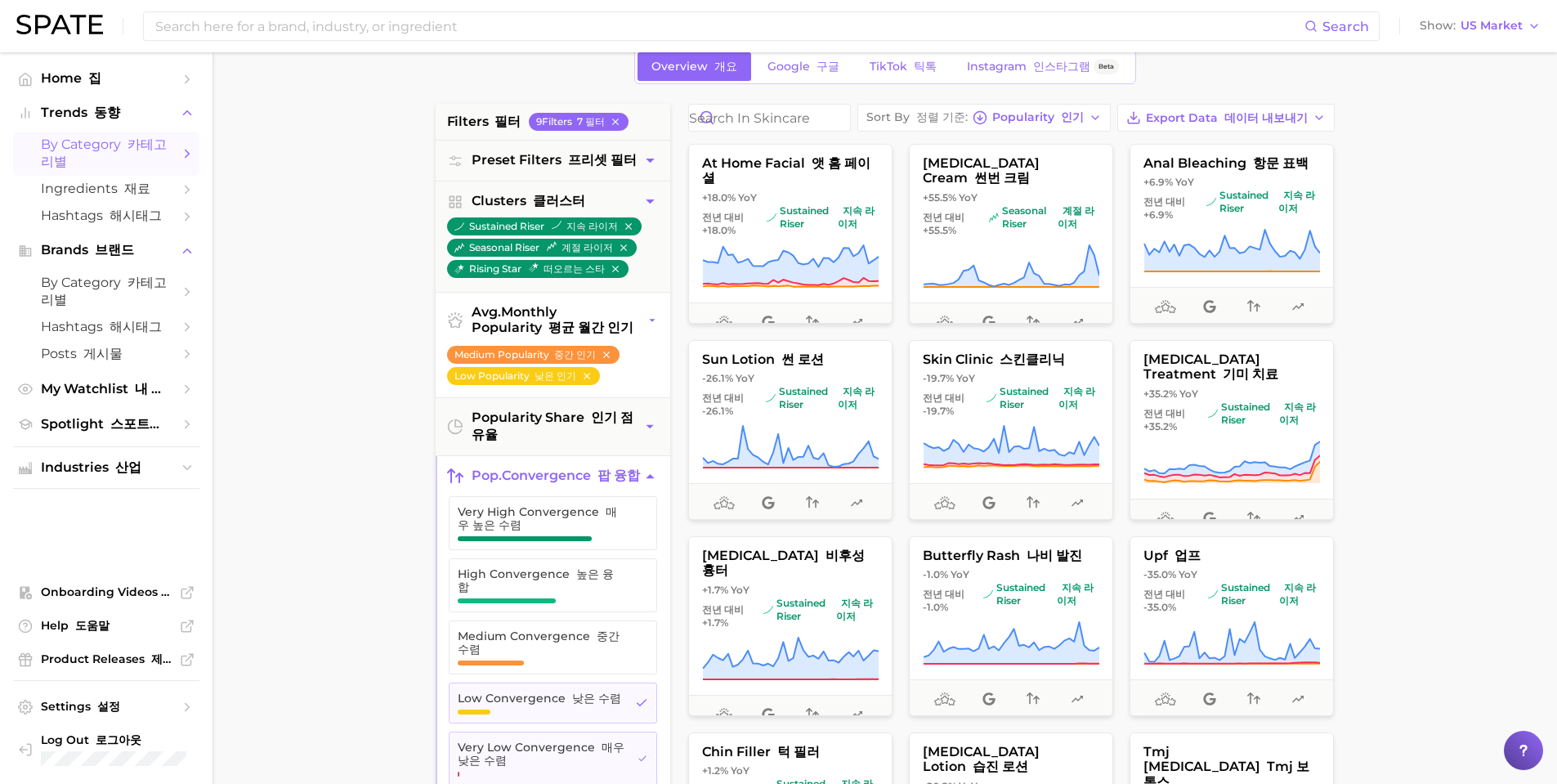
click at [644, 316] on span "avg. monthly popularity 평균 월간 인기" at bounding box center [558, 320] width 175 height 33
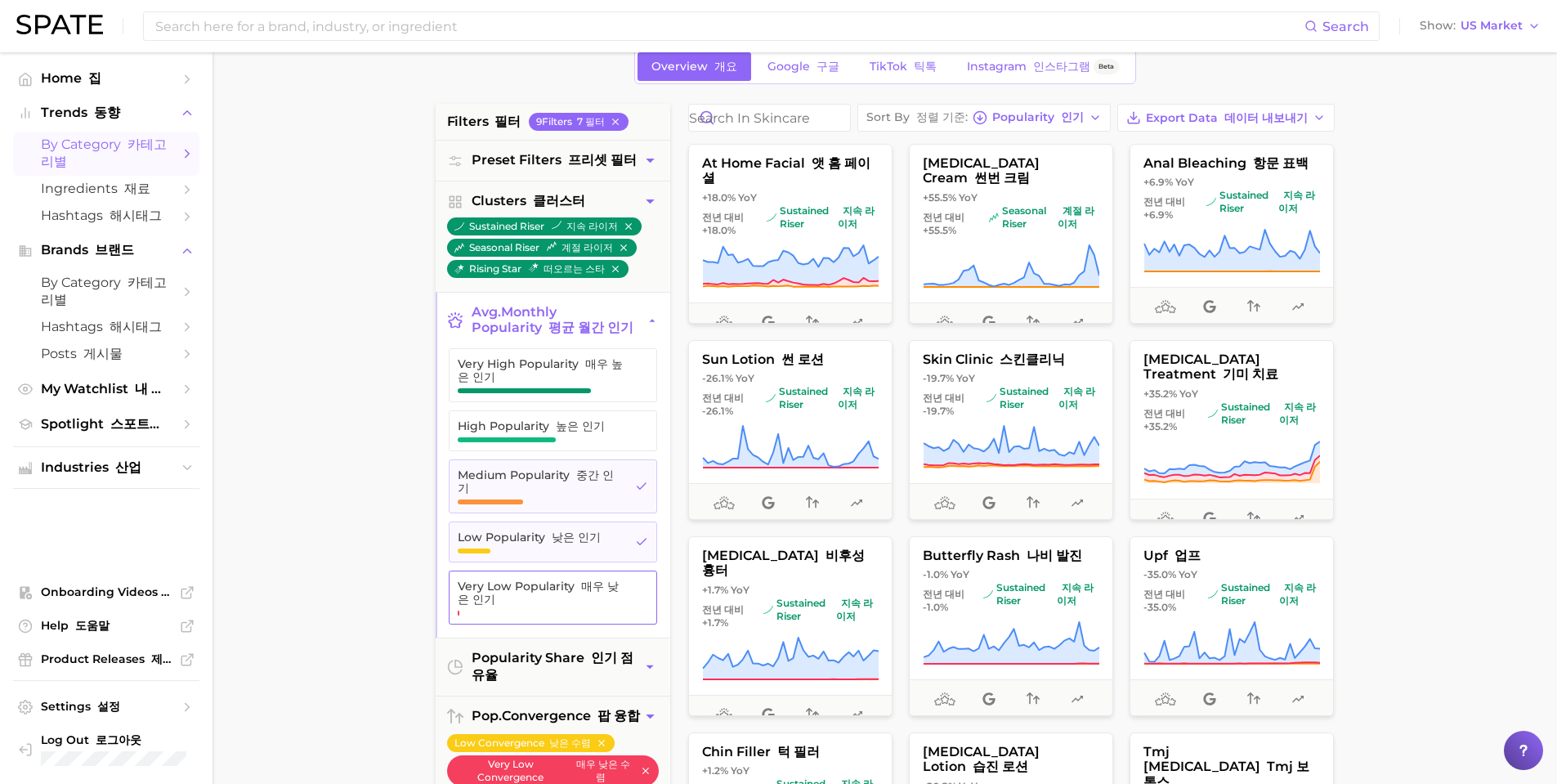
click at [601, 584] on font "매우 낮은 인기" at bounding box center [538, 593] width 161 height 28
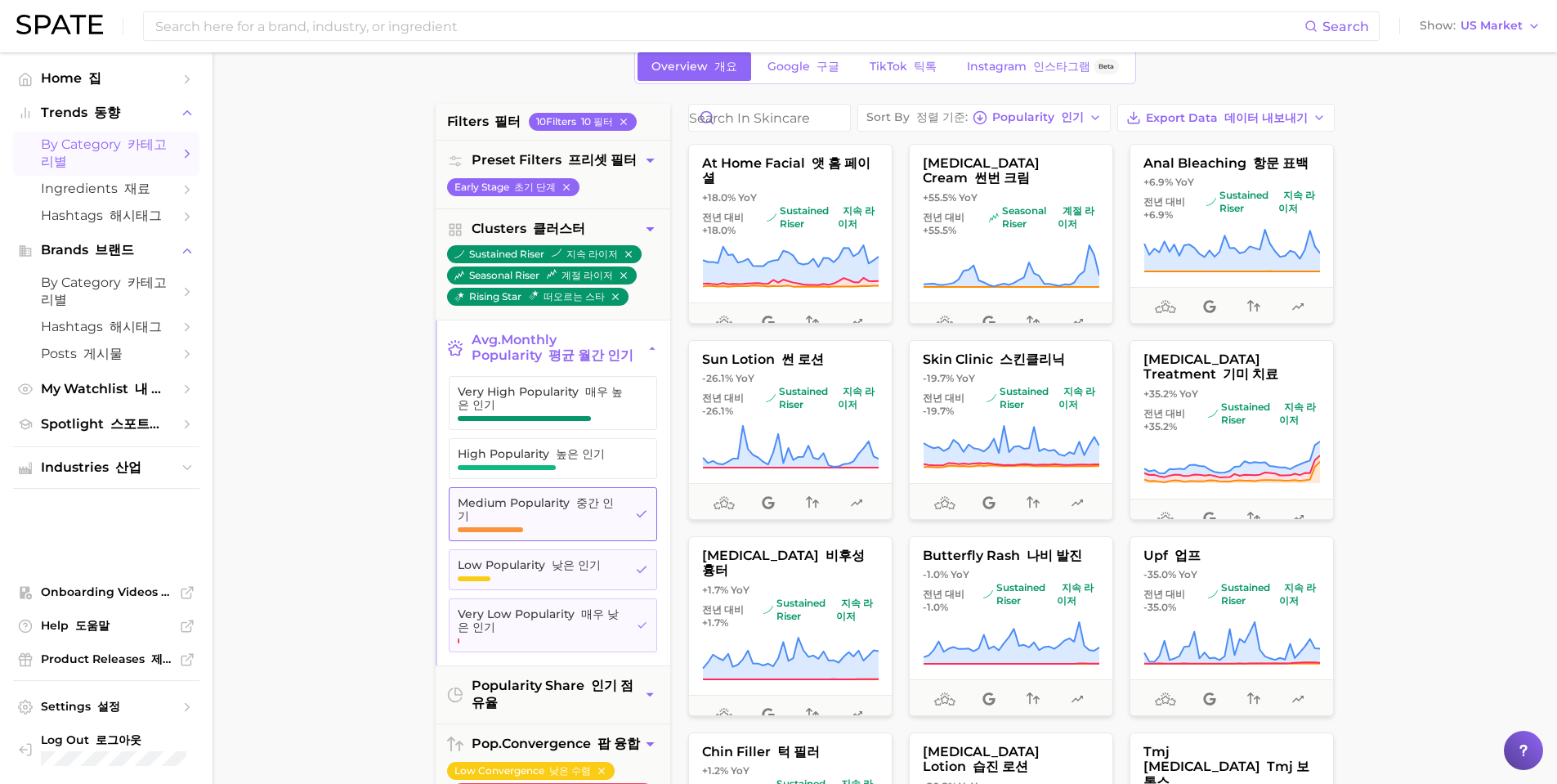
click at [615, 517] on span "Medium Popularity 중간 인기" at bounding box center [540, 514] width 165 height 36
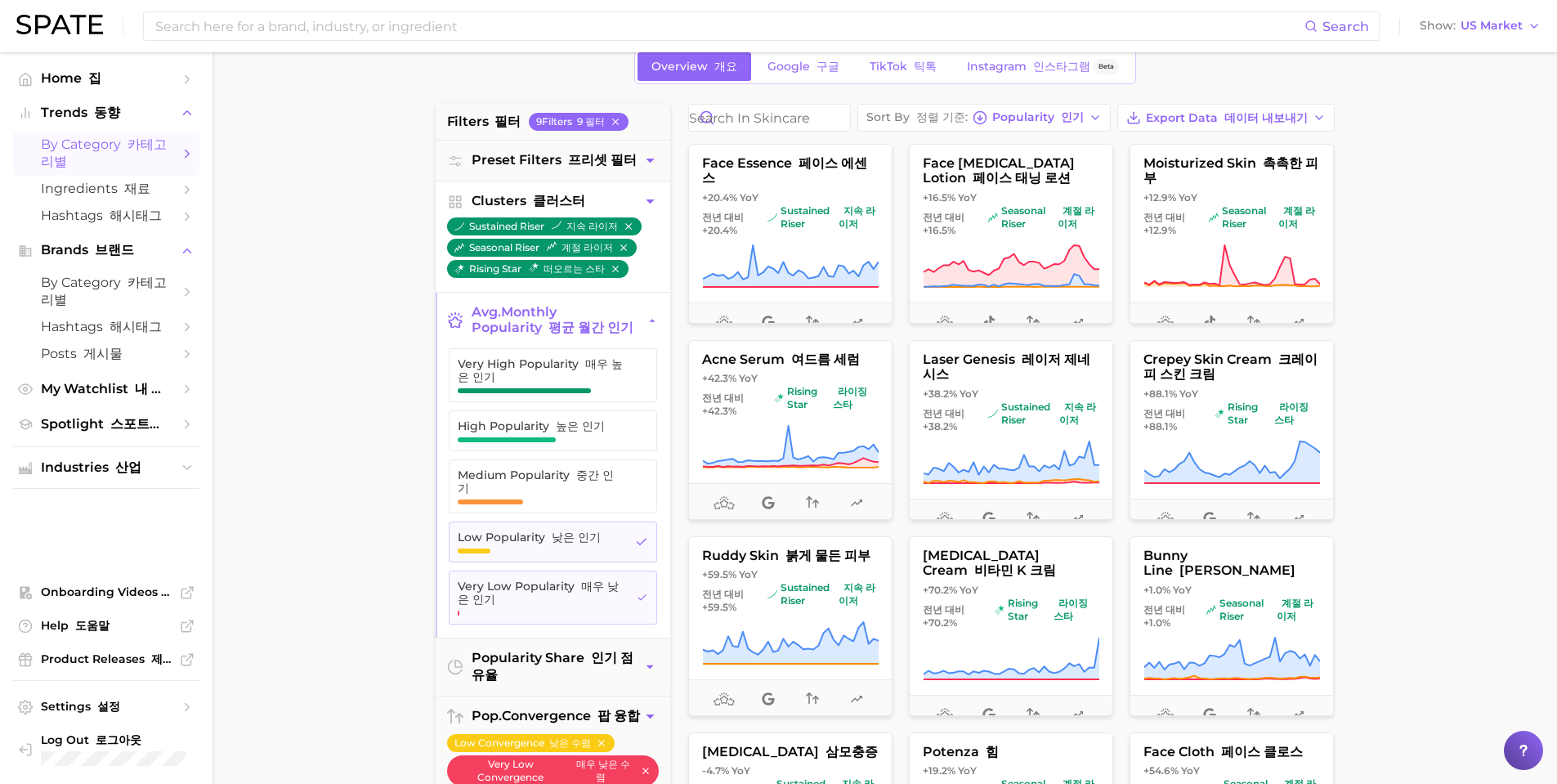
click at [650, 271] on ul "sustained riser 지속 라이저 seasonal riser 계절 라이저 rising star 떠오르는 스타" at bounding box center [553, 254] width 234 height 76
click at [627, 247] on icon "button" at bounding box center [624, 247] width 11 height 11
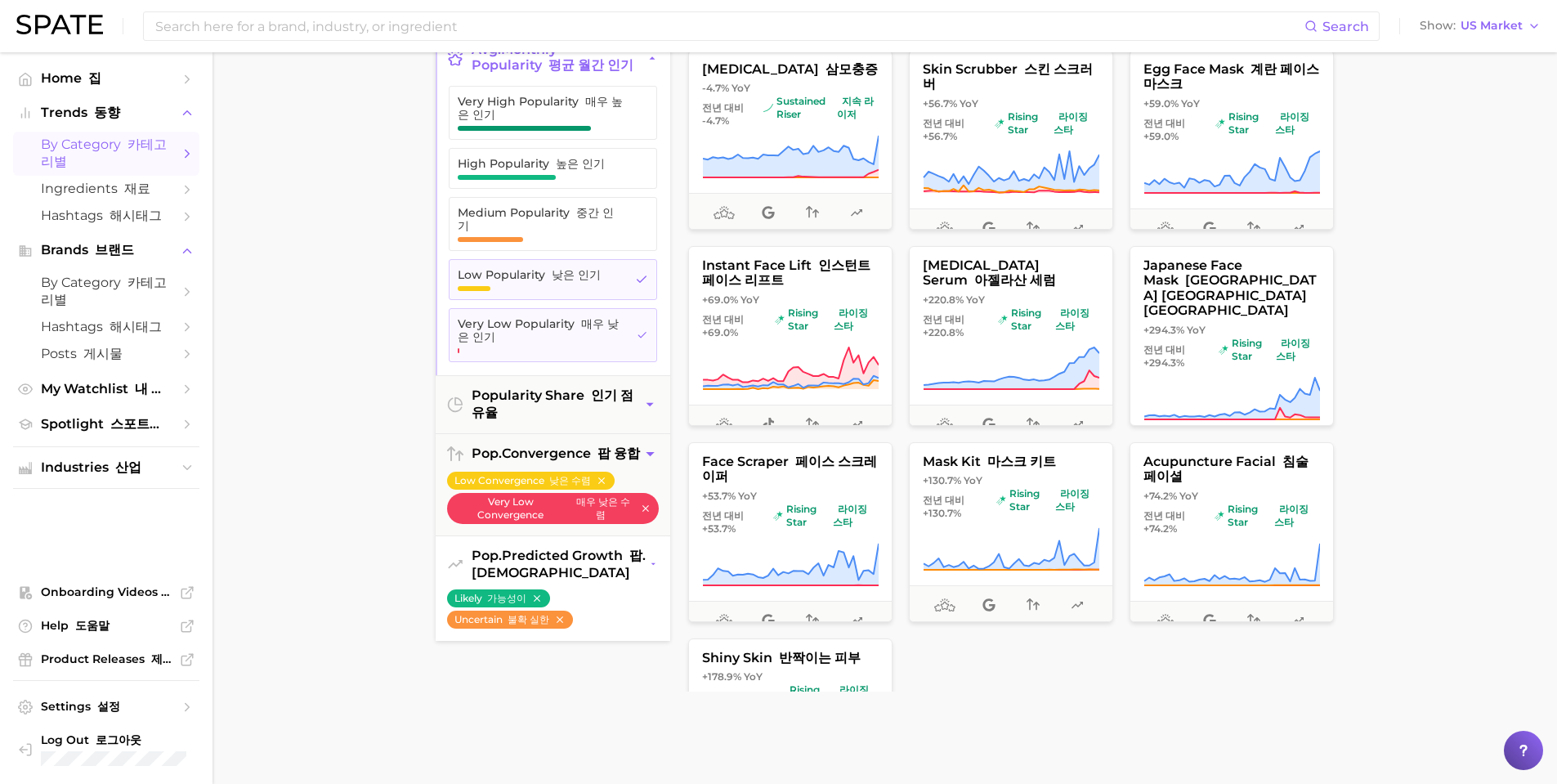
scroll to position [327, 0]
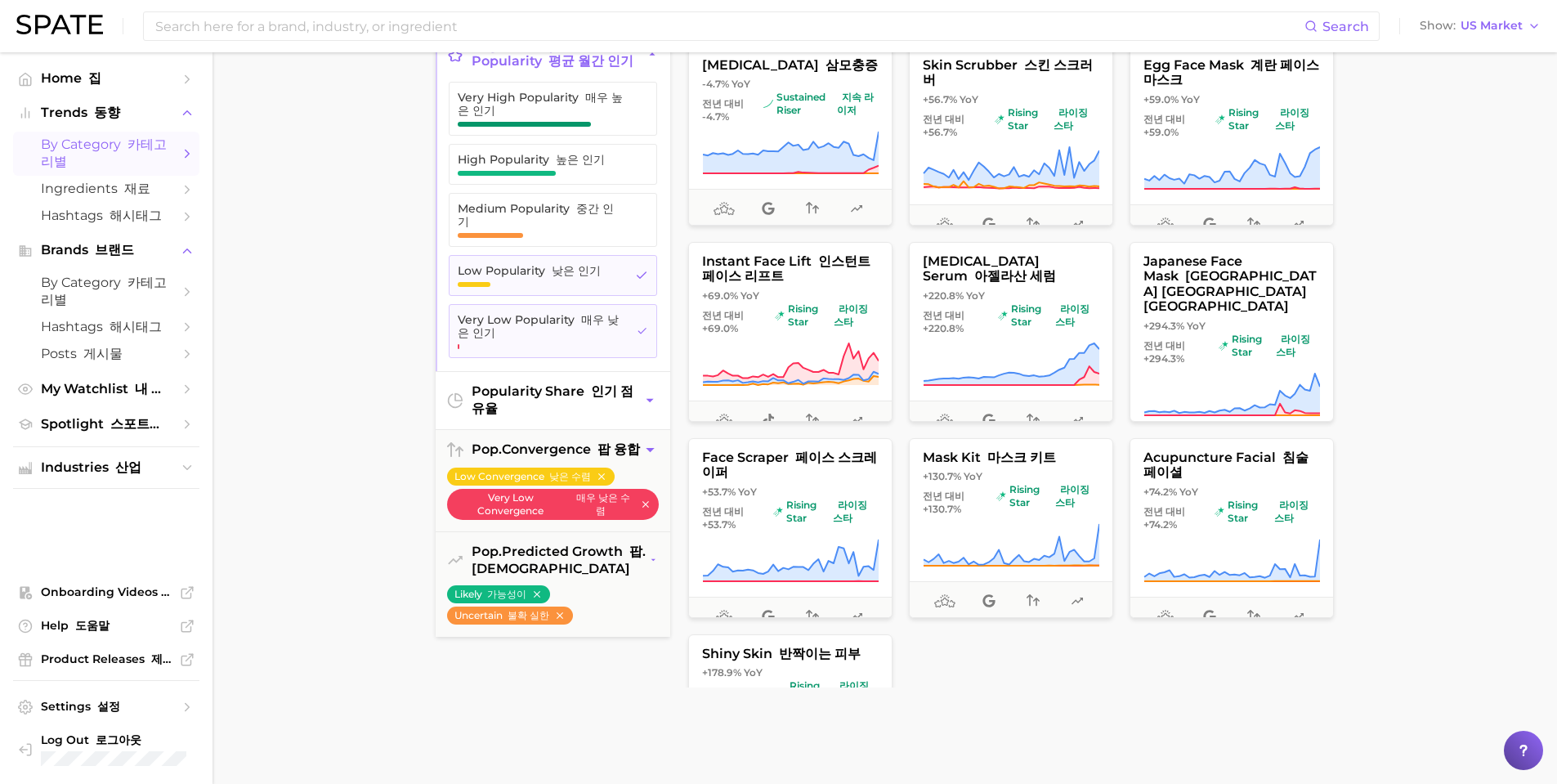
click at [657, 399] on icon "button" at bounding box center [650, 400] width 16 height 17
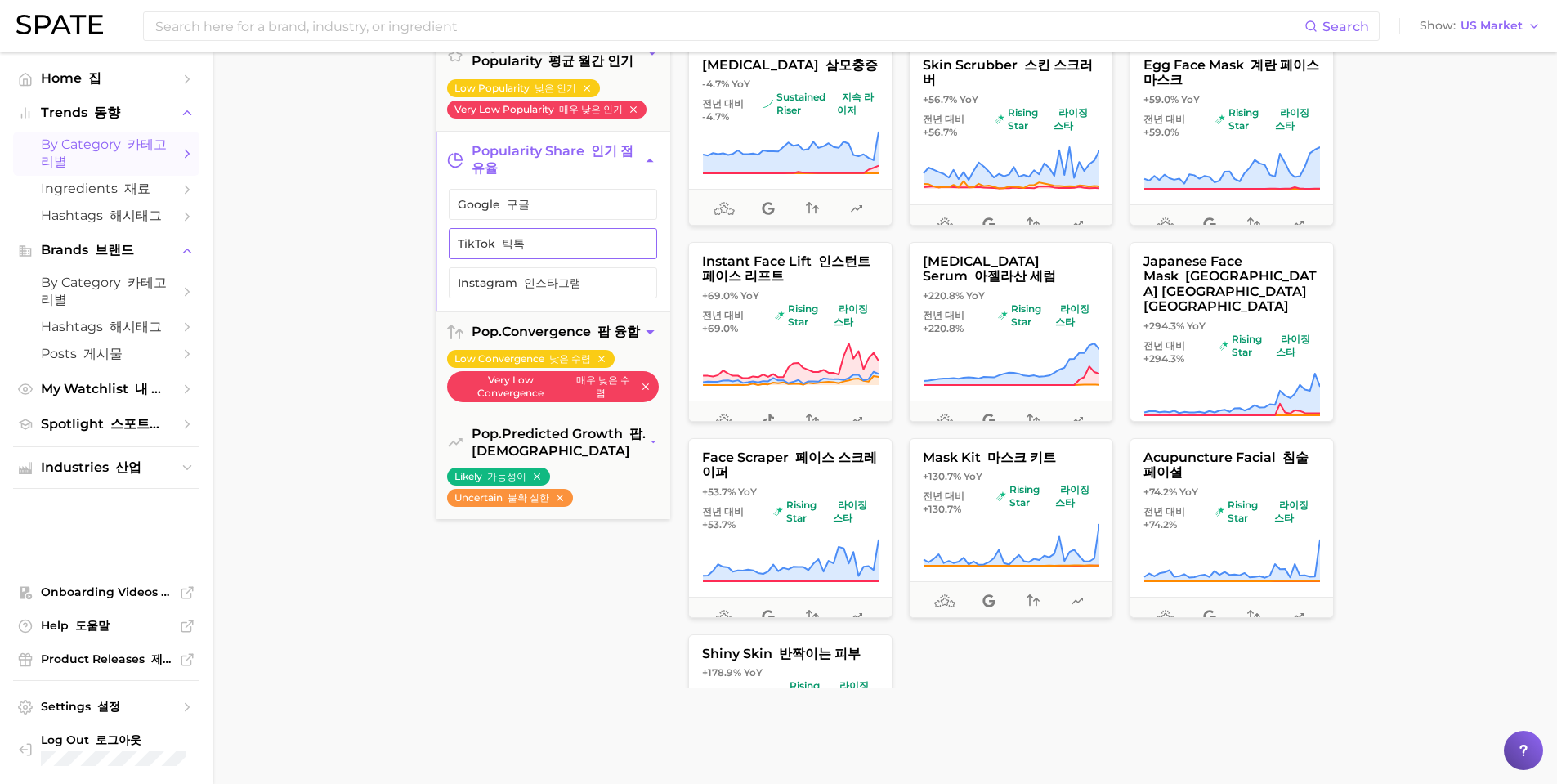
click at [534, 250] on span "TikTok 틱톡" at bounding box center [540, 244] width 164 height 13
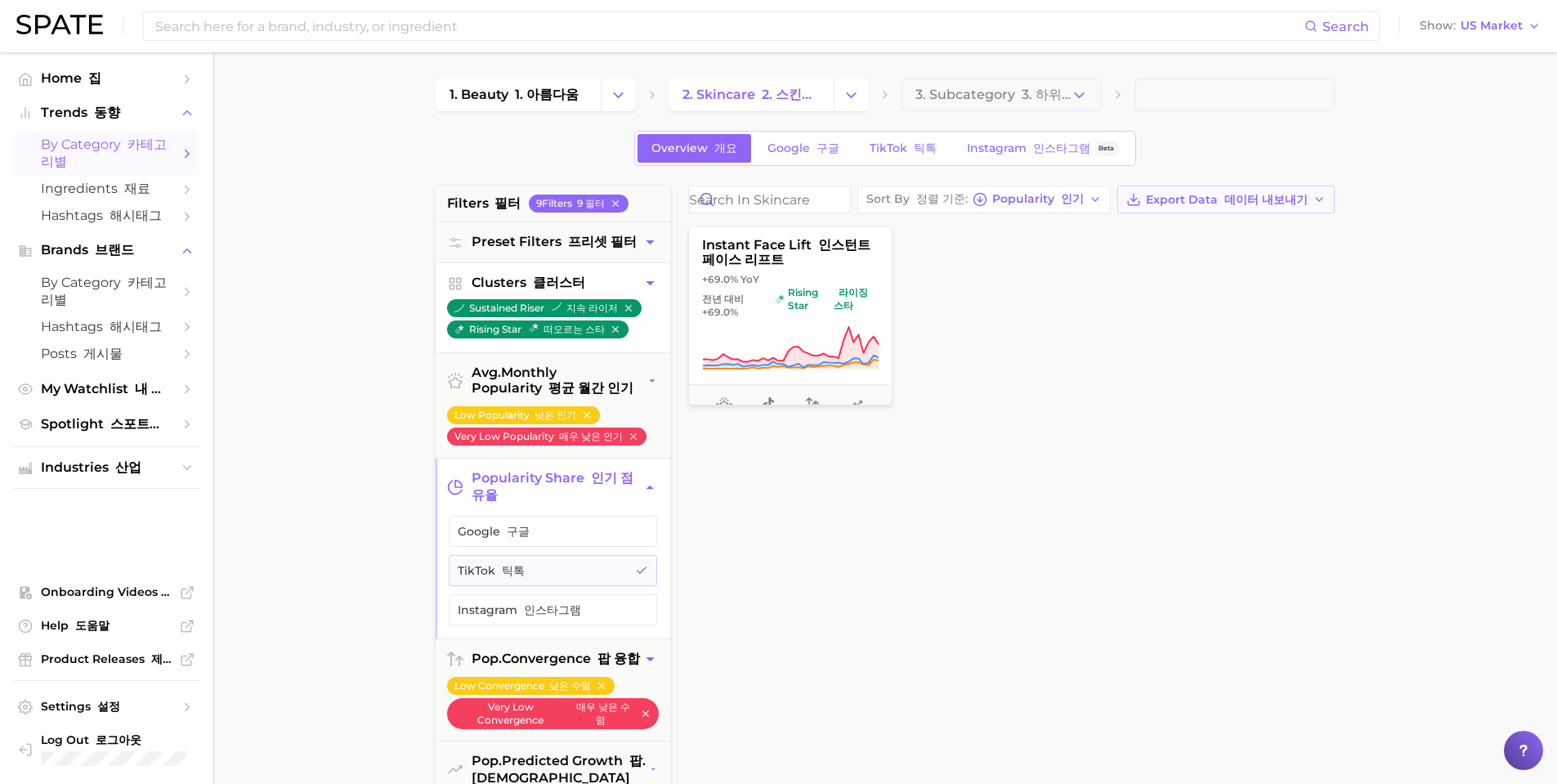
click at [1146, 207] on span "Export Data 데이터 내보내기" at bounding box center [1227, 200] width 161 height 14
click at [1252, 244] on font "카드 데이터 CSV" at bounding box center [1285, 229] width 67 height 29
click at [652, 285] on icon "button" at bounding box center [650, 283] width 17 height 17
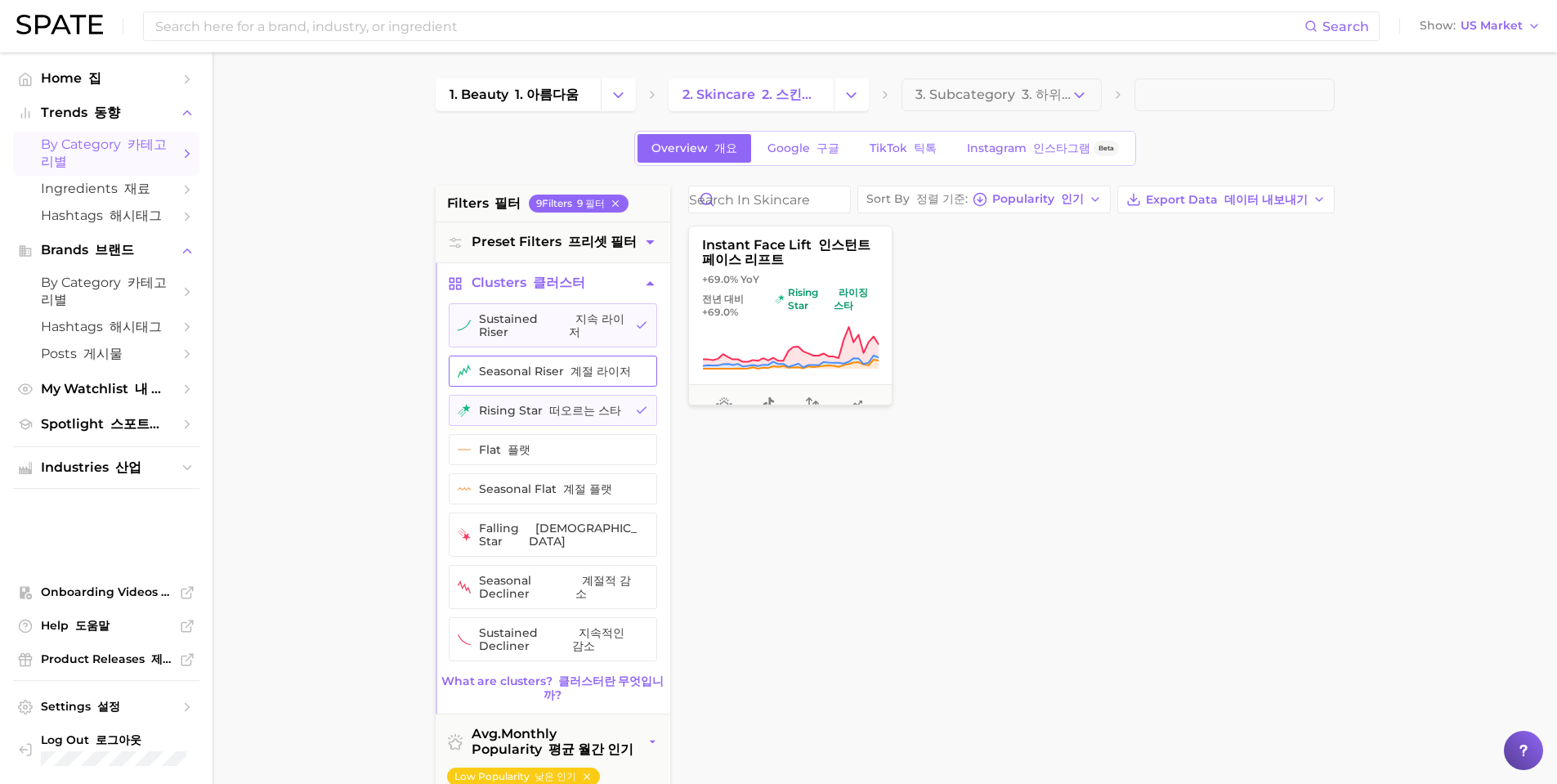
click at [578, 377] on button "seasonal riser 계절 라이저" at bounding box center [553, 371] width 208 height 31
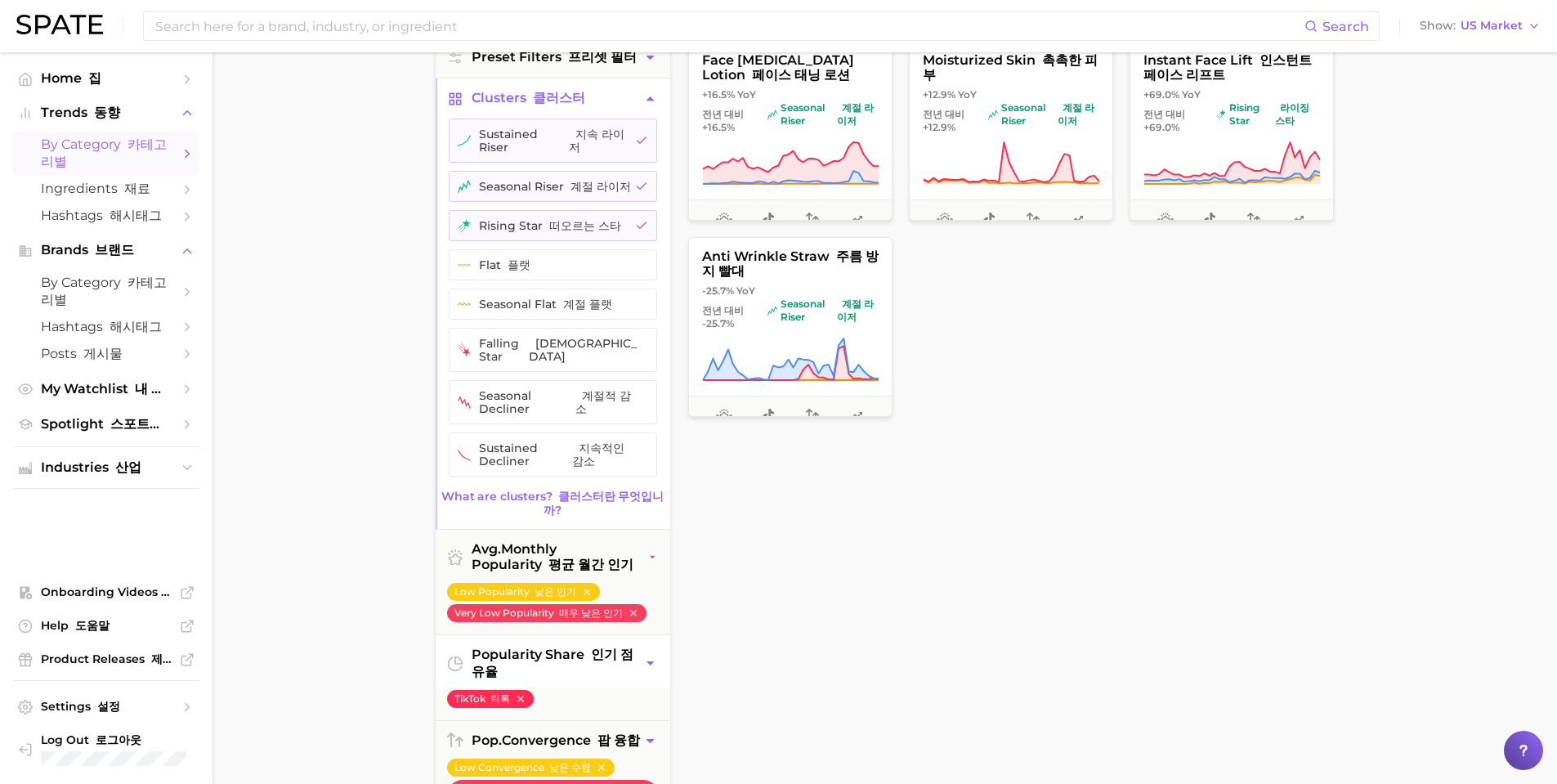
scroll to position [245, 0]
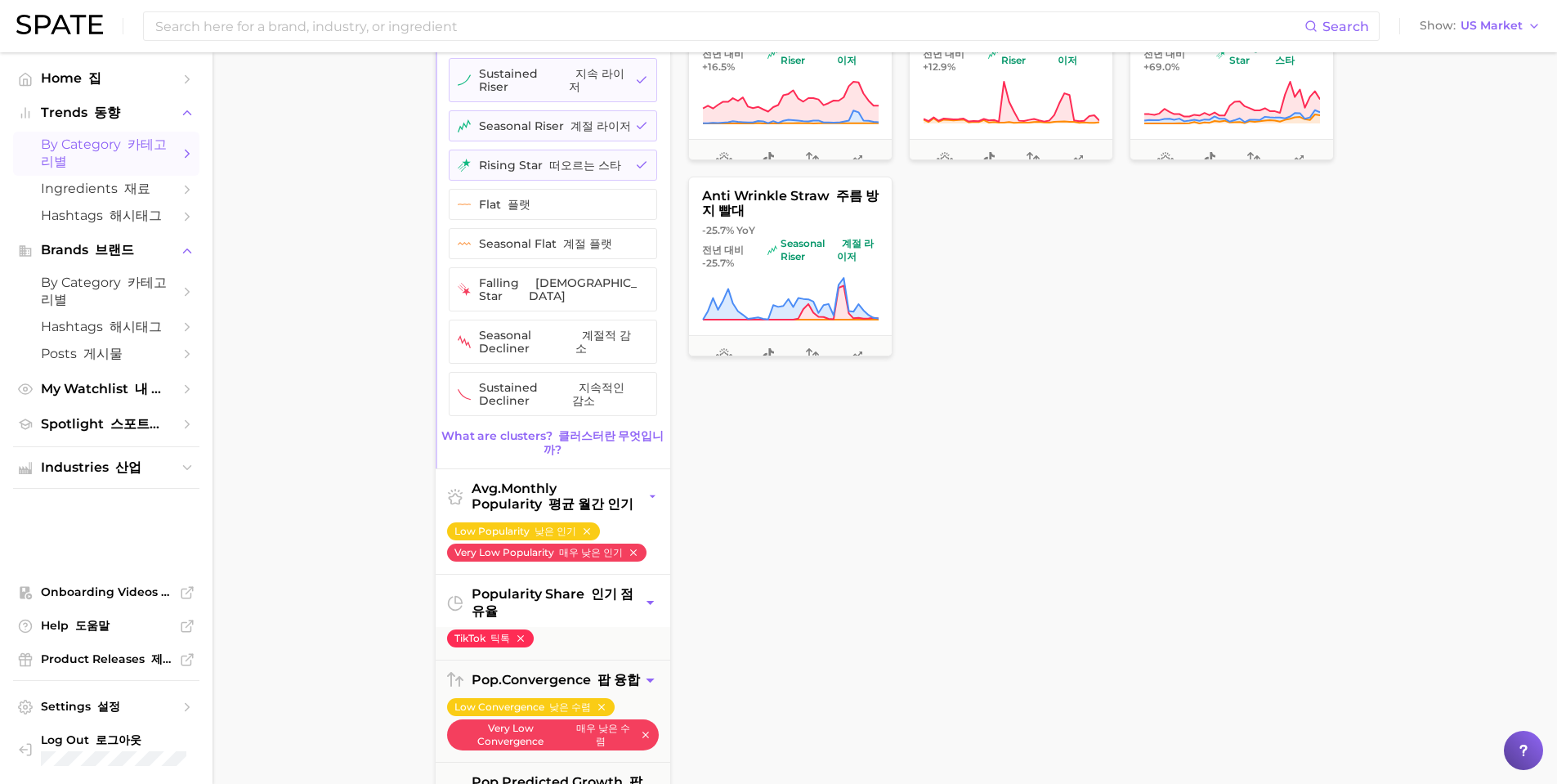
click at [655, 488] on icon "button" at bounding box center [652, 497] width 12 height 17
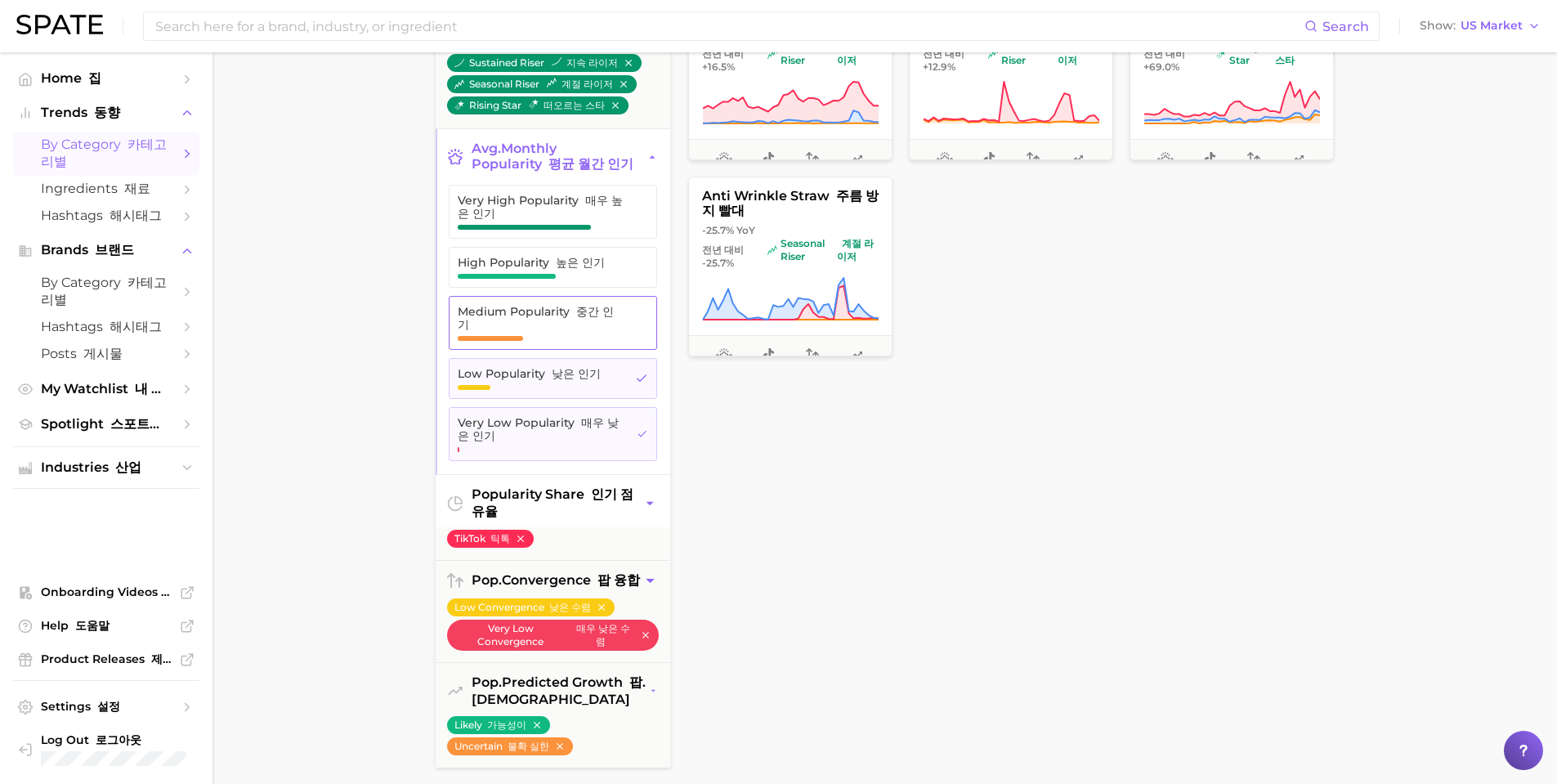
click at [594, 329] on span "Medium Popularity 중간 인기" at bounding box center [540, 323] width 165 height 36
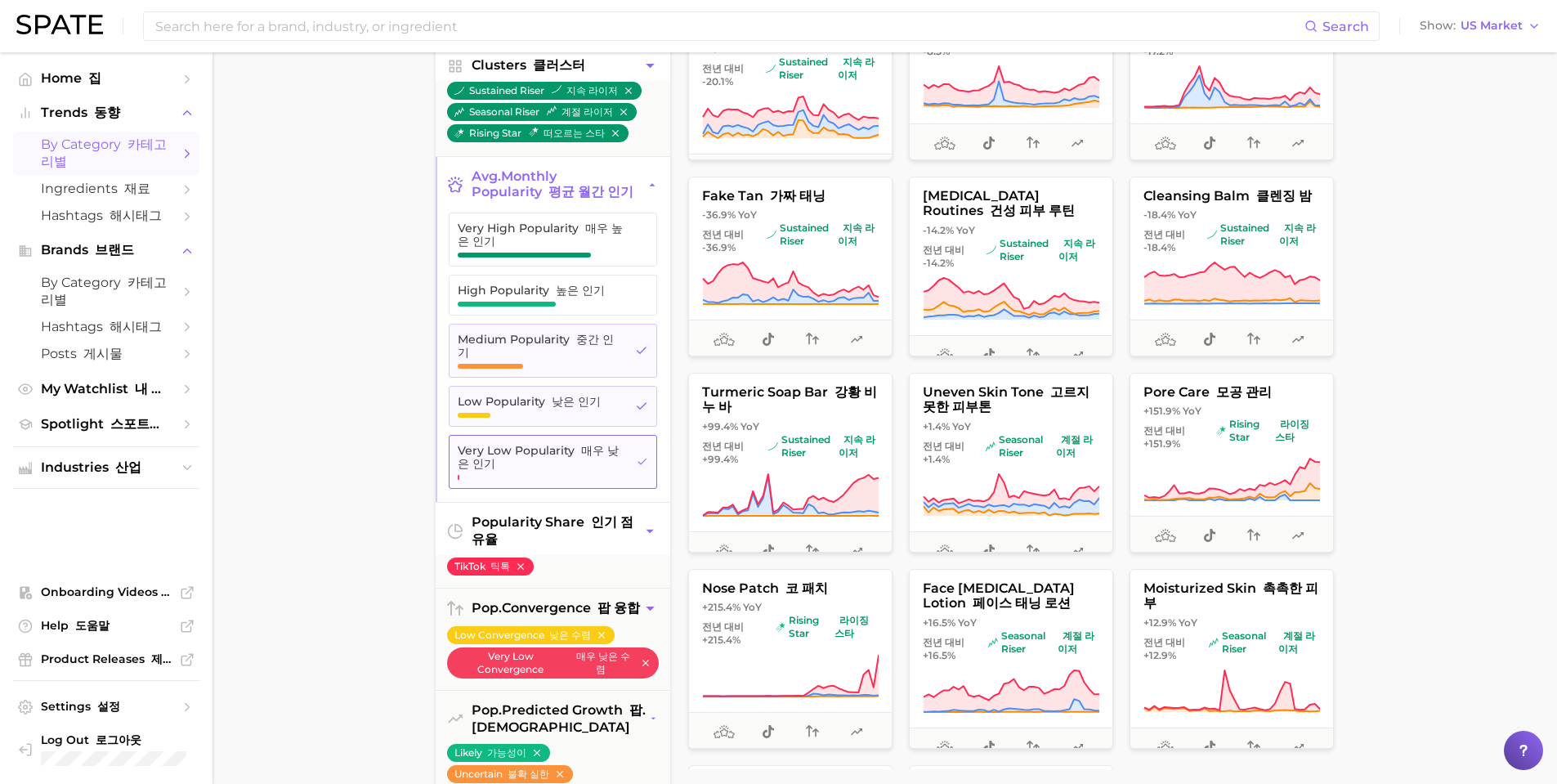
click at [637, 461] on icon "button" at bounding box center [641, 462] width 10 height 13
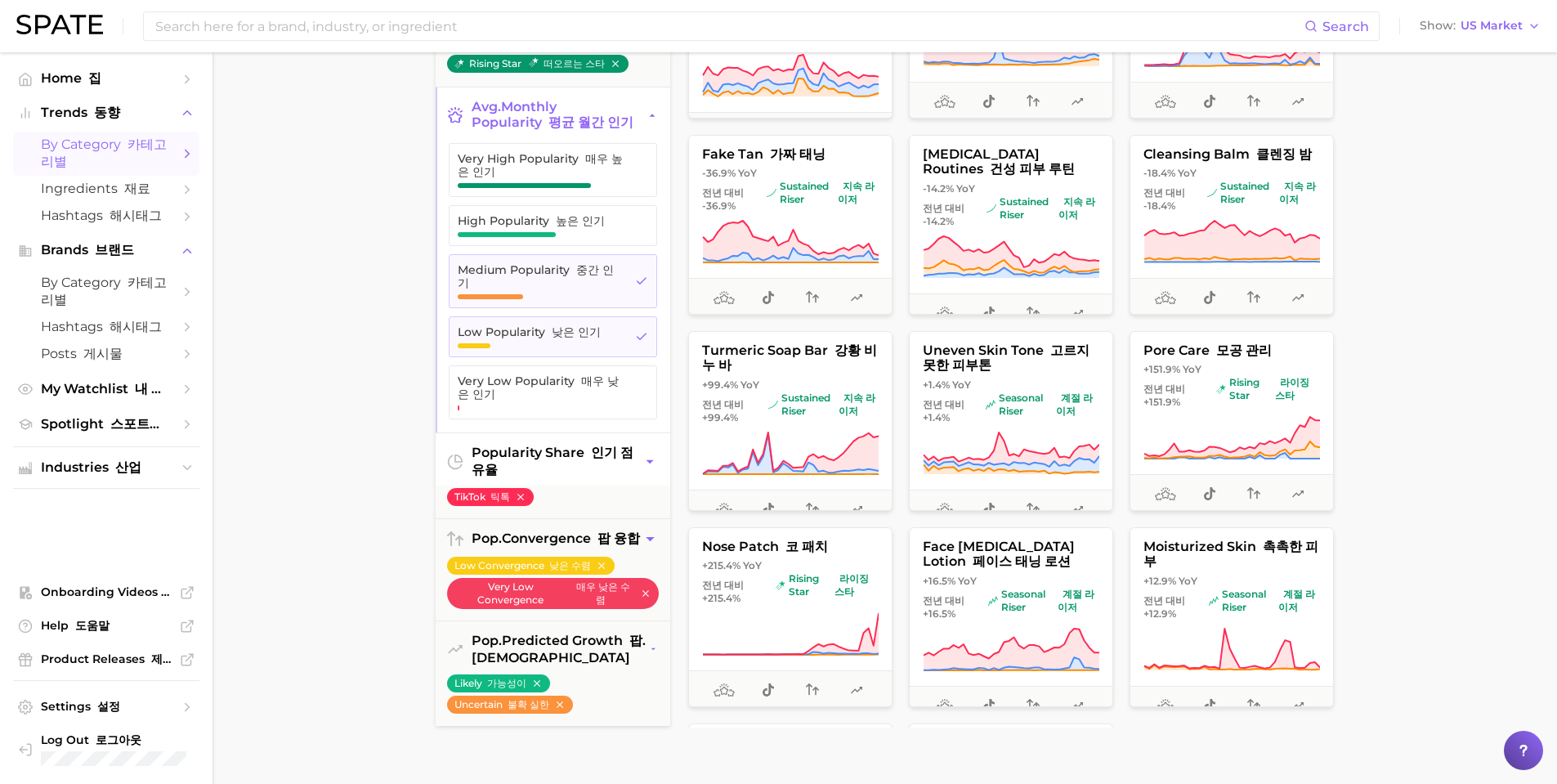
scroll to position [327, 0]
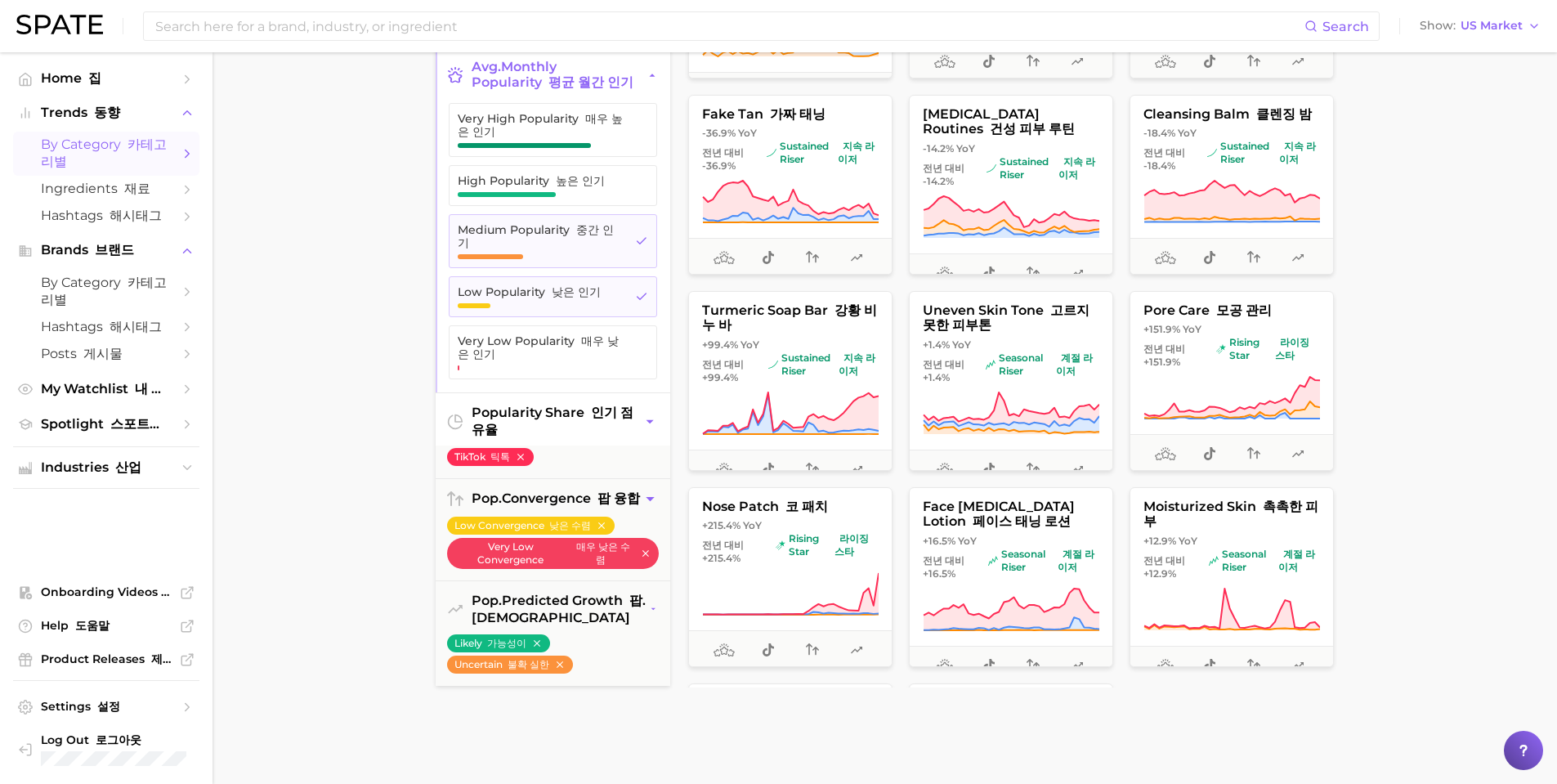
click at [650, 428] on button "popularity share 인기 점유율" at bounding box center [553, 421] width 234 height 57
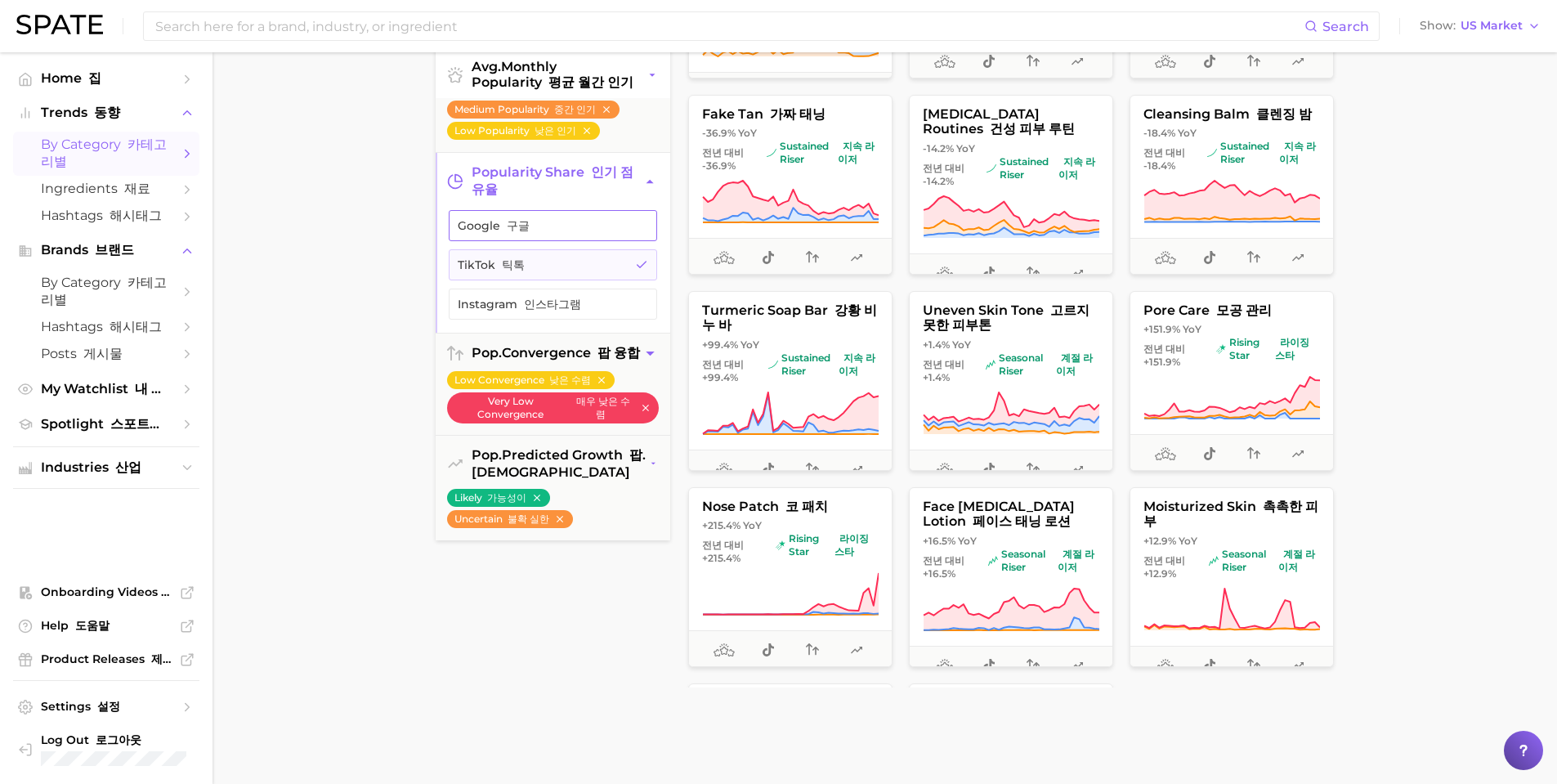
click at [569, 232] on span "Google 구글" at bounding box center [540, 226] width 164 height 13
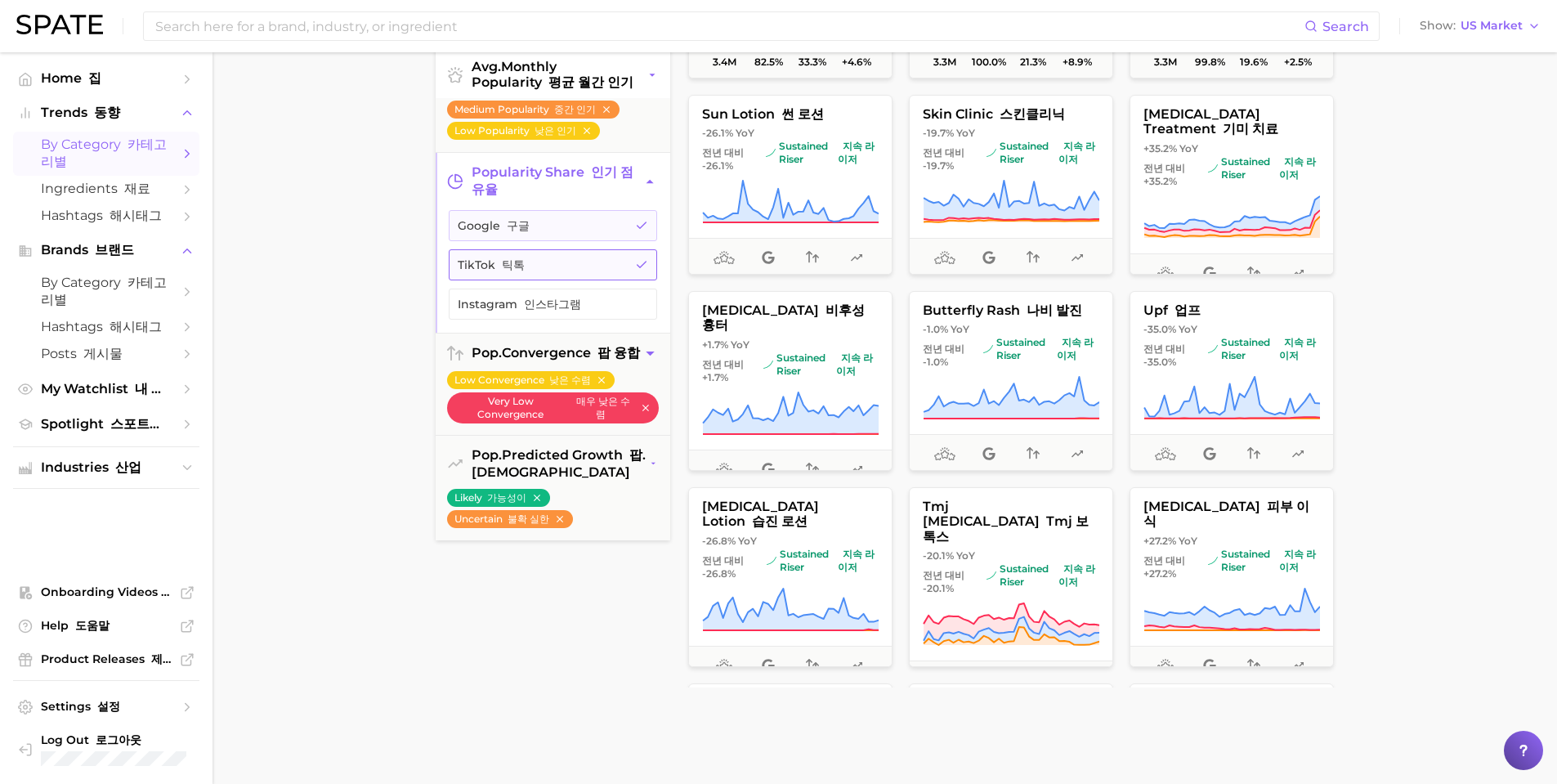
click at [637, 280] on button "TikTok 틱톡" at bounding box center [553, 264] width 208 height 31
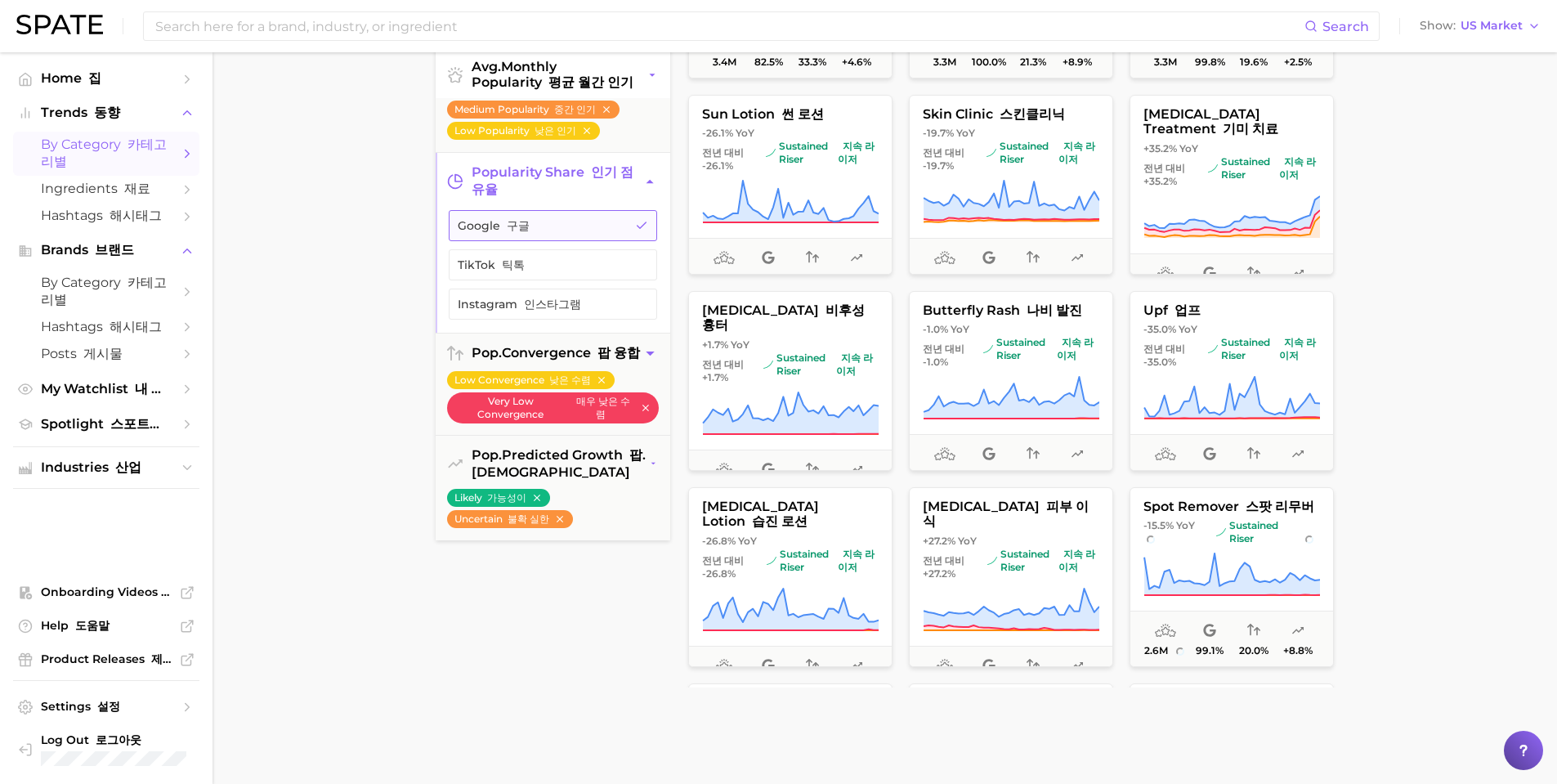
click at [646, 230] on button "Google 구글" at bounding box center [553, 225] width 208 height 31
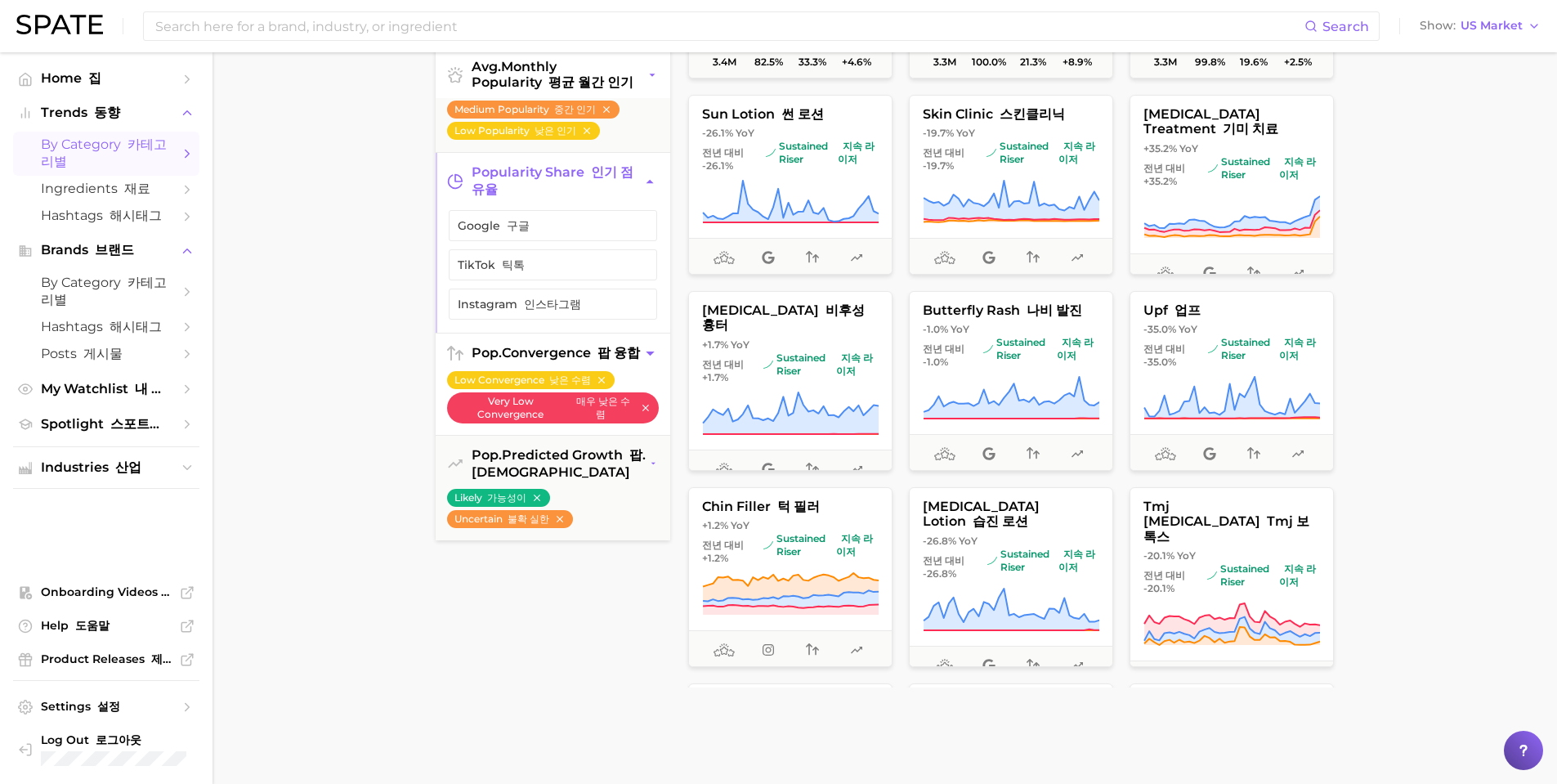
click at [652, 356] on icon "button" at bounding box center [650, 354] width 8 height 4
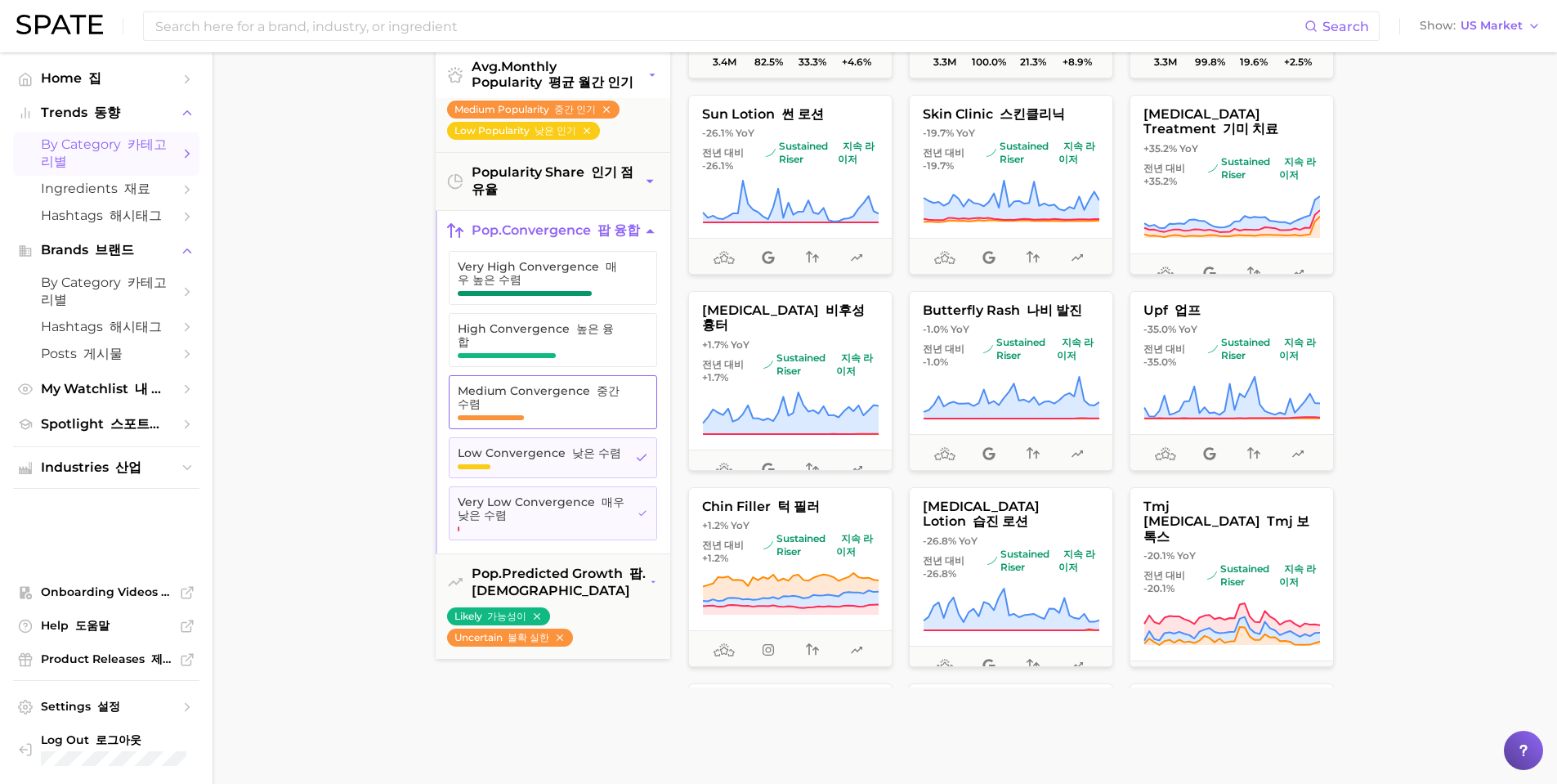
click at [614, 420] on span "Medium Convergence 중간 수렴" at bounding box center [540, 402] width 166 height 36
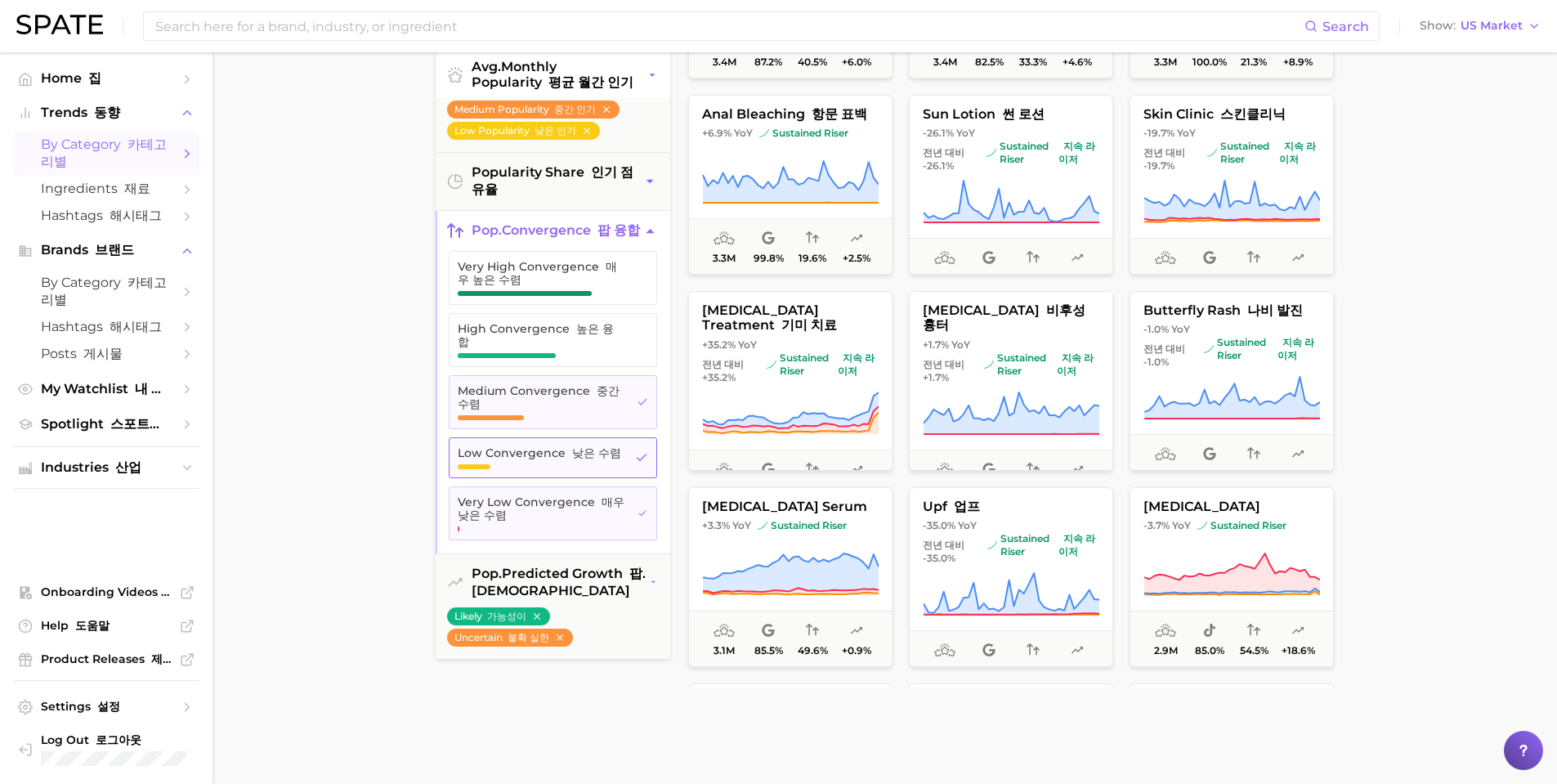
click at [626, 466] on button "Low Convergence 낮은 수렴" at bounding box center [553, 458] width 208 height 41
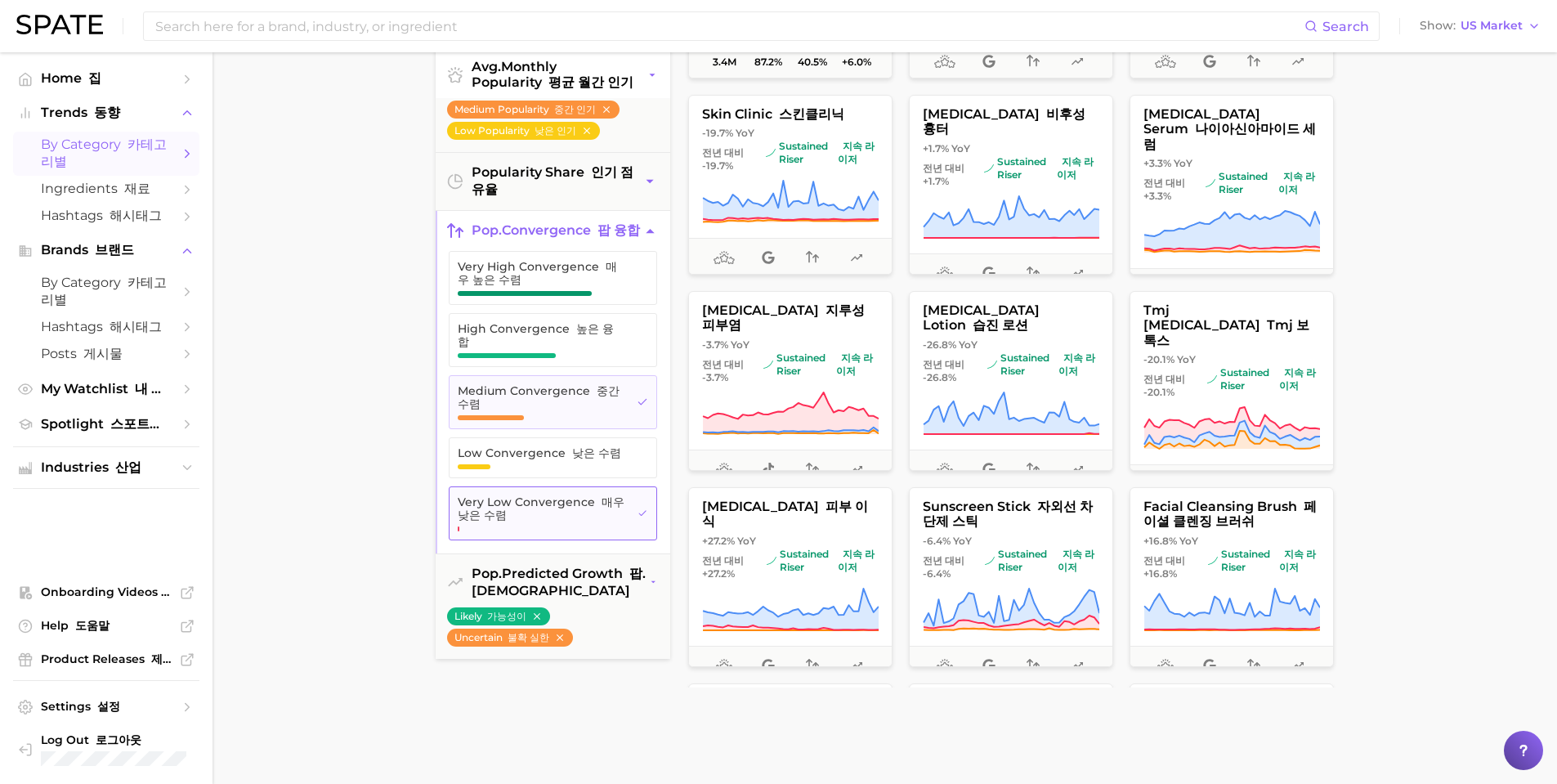
click at [626, 509] on button "Very Low Convergence 매우 낮은 수렴" at bounding box center [553, 513] width 208 height 54
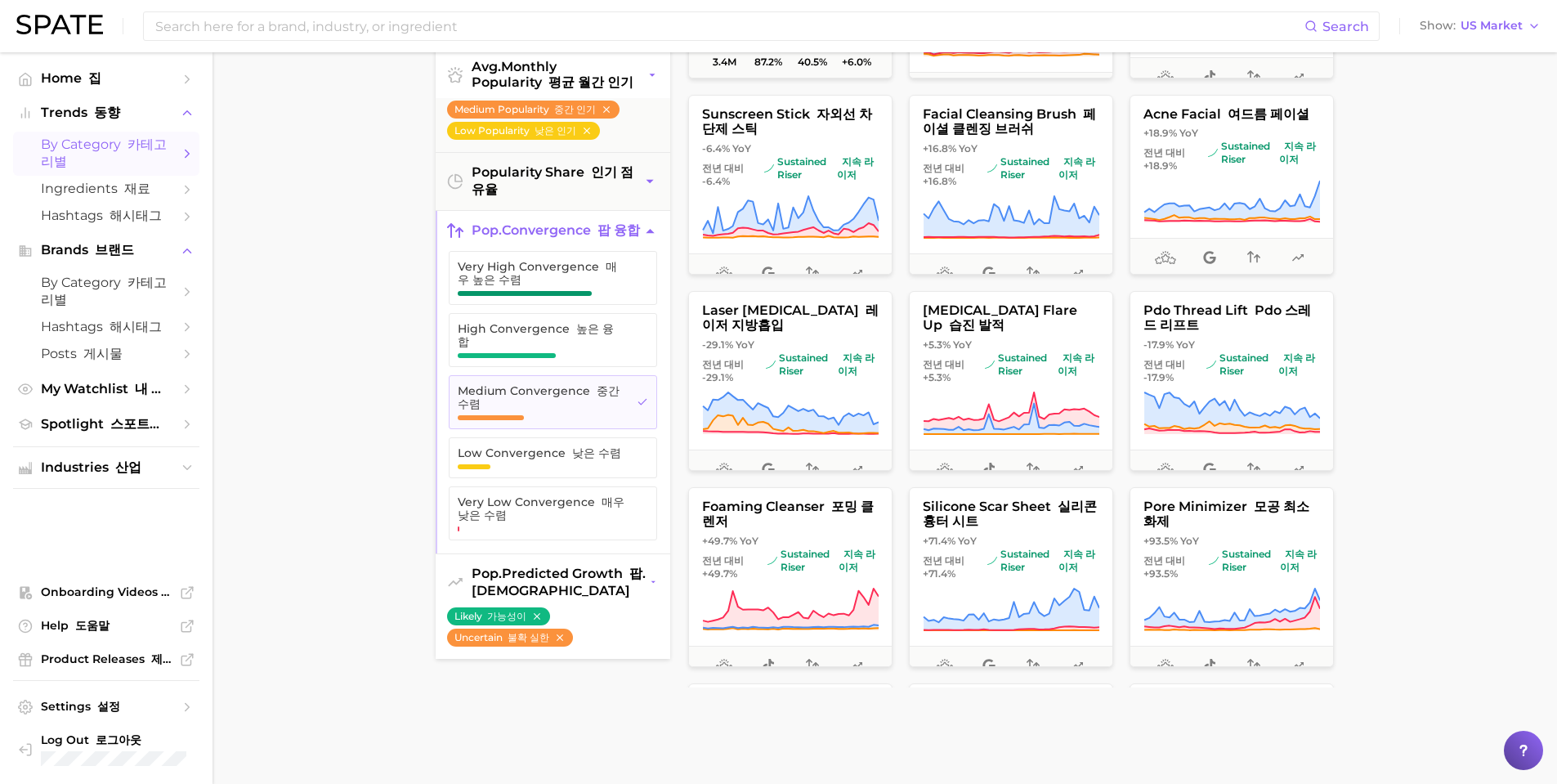
click at [633, 638] on ul "Likely 가능성이 Uncertain 불확 실한" at bounding box center [553, 632] width 234 height 54
click at [619, 605] on button "pop. predicted growth 팝. [DEMOGRAPHIC_DATA]" at bounding box center [553, 582] width 234 height 56
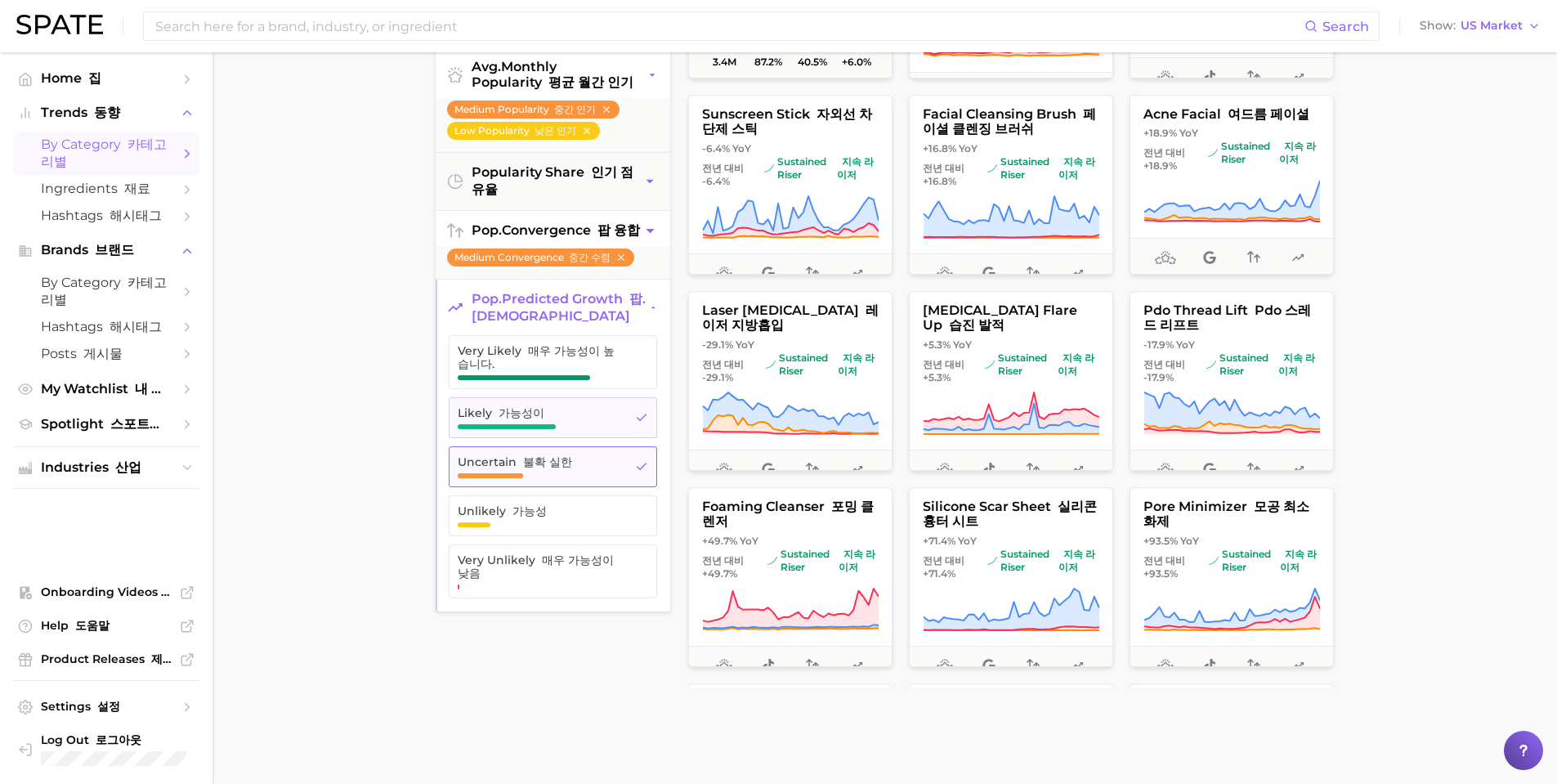
click at [638, 487] on button "Uncertain 불확 실한" at bounding box center [553, 467] width 208 height 41
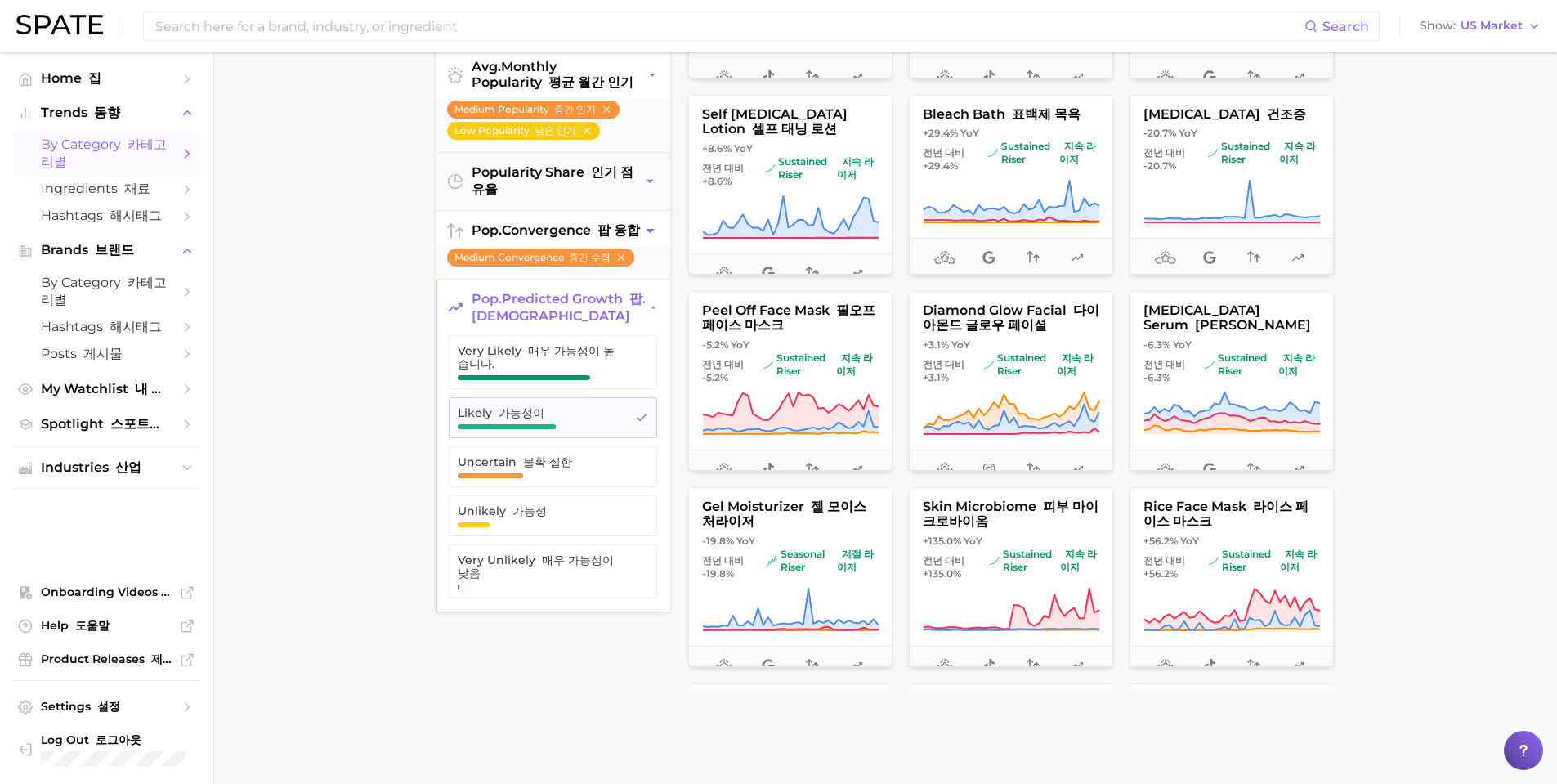
click at [357, 379] on main "1. beauty 1. 아름다움 2. skincare 2. 스킨케어 3. Subcategory 3. 하위 카테고리 Overview 개요 Goo…" at bounding box center [885, 345] width 1345 height 1240
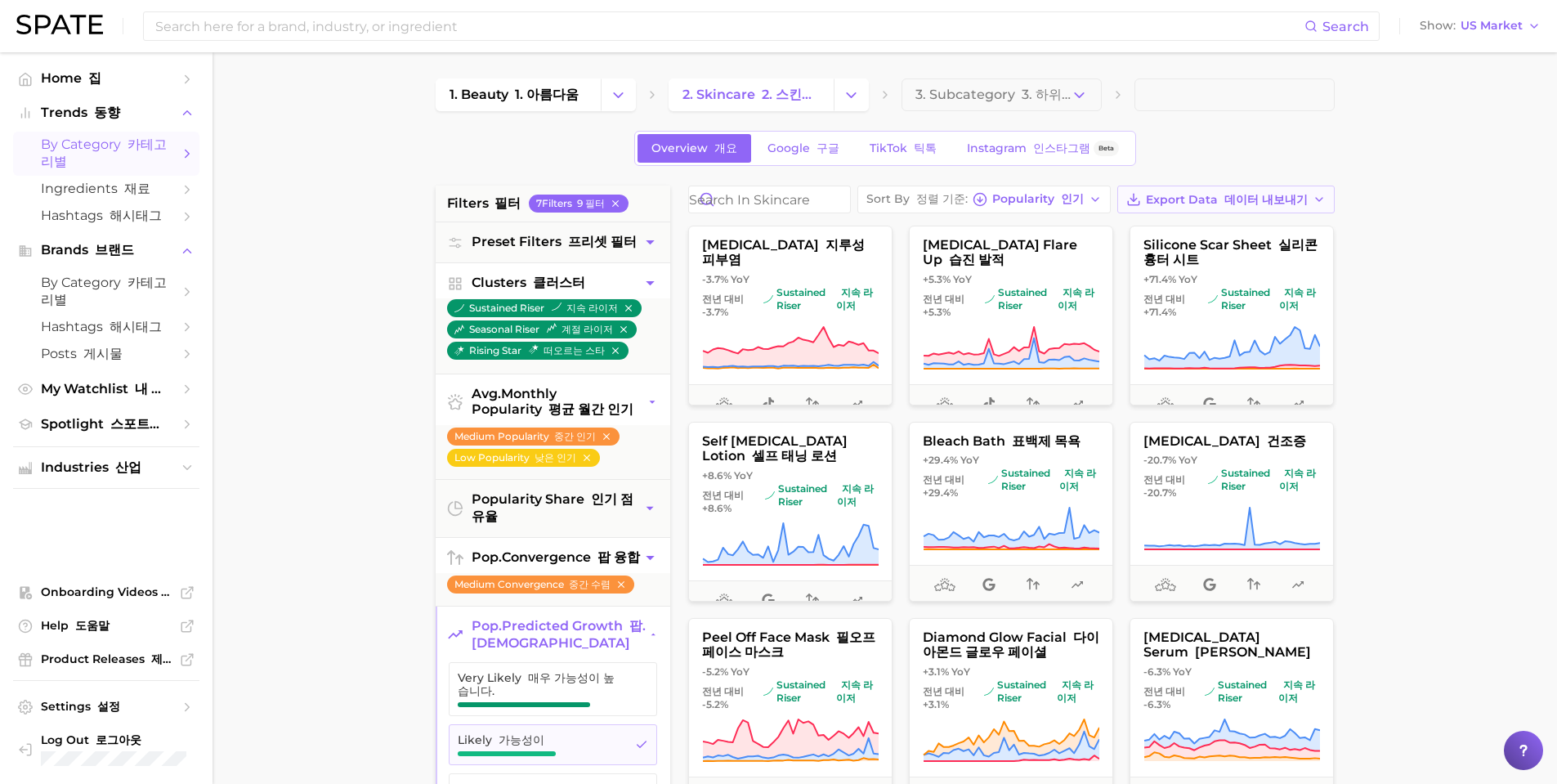
click at [1225, 207] on font "데이터 내보내기" at bounding box center [1266, 200] width 83 height 15
click at [1183, 244] on span "Card Data CSV 카드 데이터 CSV" at bounding box center [1255, 230] width 144 height 28
click at [1225, 207] on font "데이터 내보내기" at bounding box center [1266, 200] width 83 height 15
click at [1267, 273] on font "시계열 CSV" at bounding box center [1287, 259] width 41 height 29
click at [622, 334] on icon "button" at bounding box center [624, 329] width 11 height 11
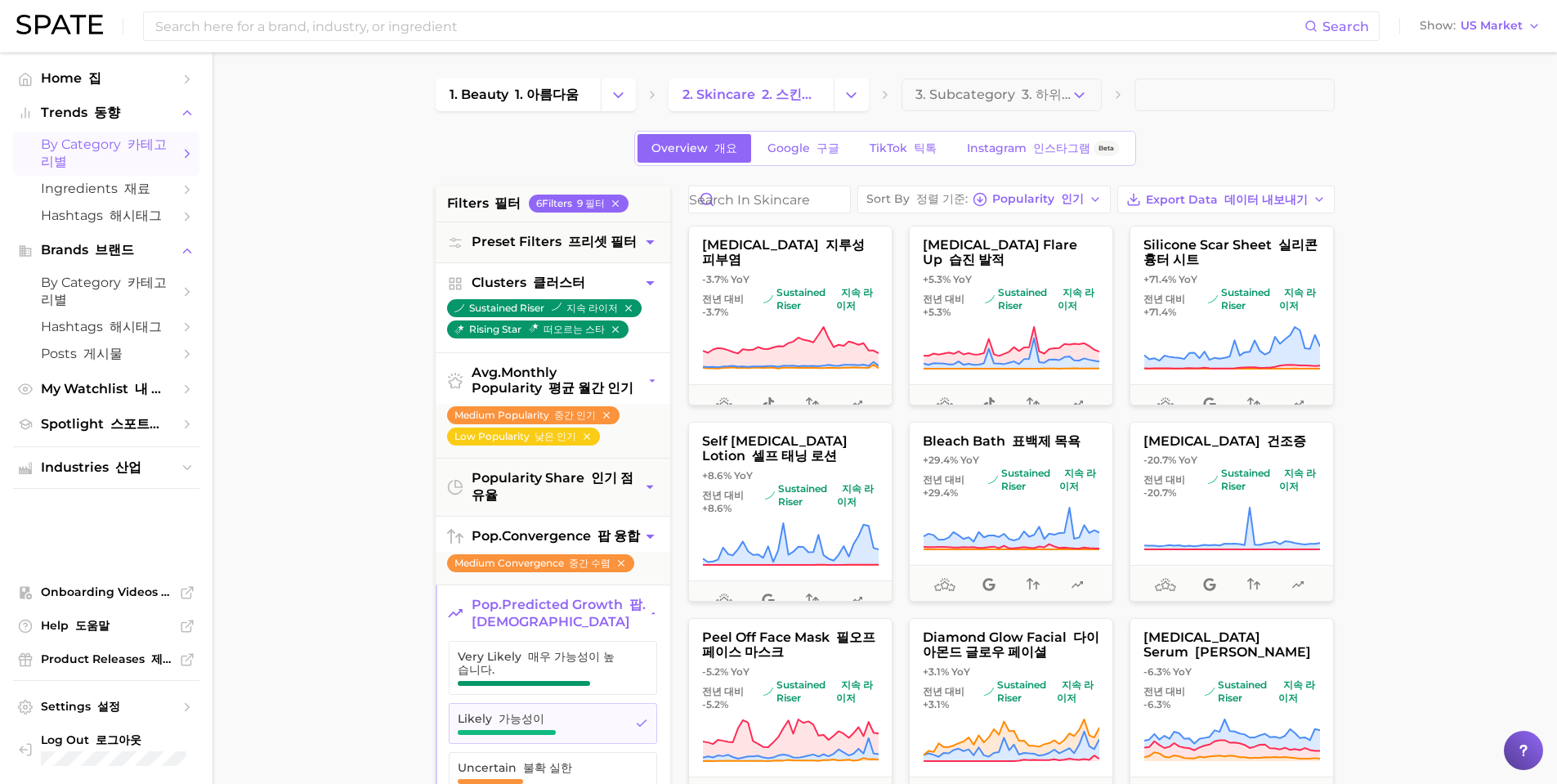
click at [648, 388] on icon "button" at bounding box center [652, 381] width 12 height 17
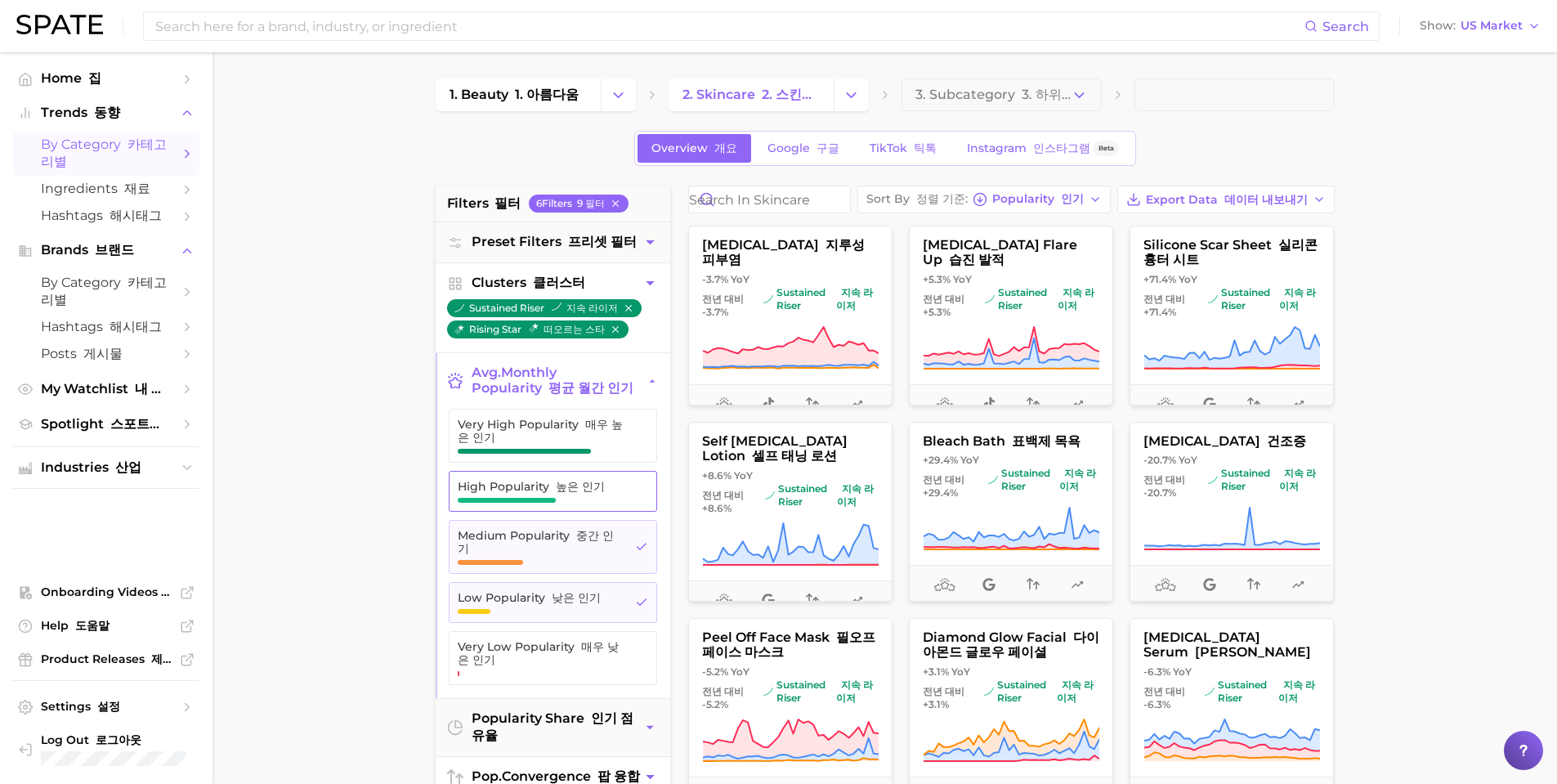
click at [604, 503] on span "High Popularity 높은 인기" at bounding box center [540, 491] width 164 height 23
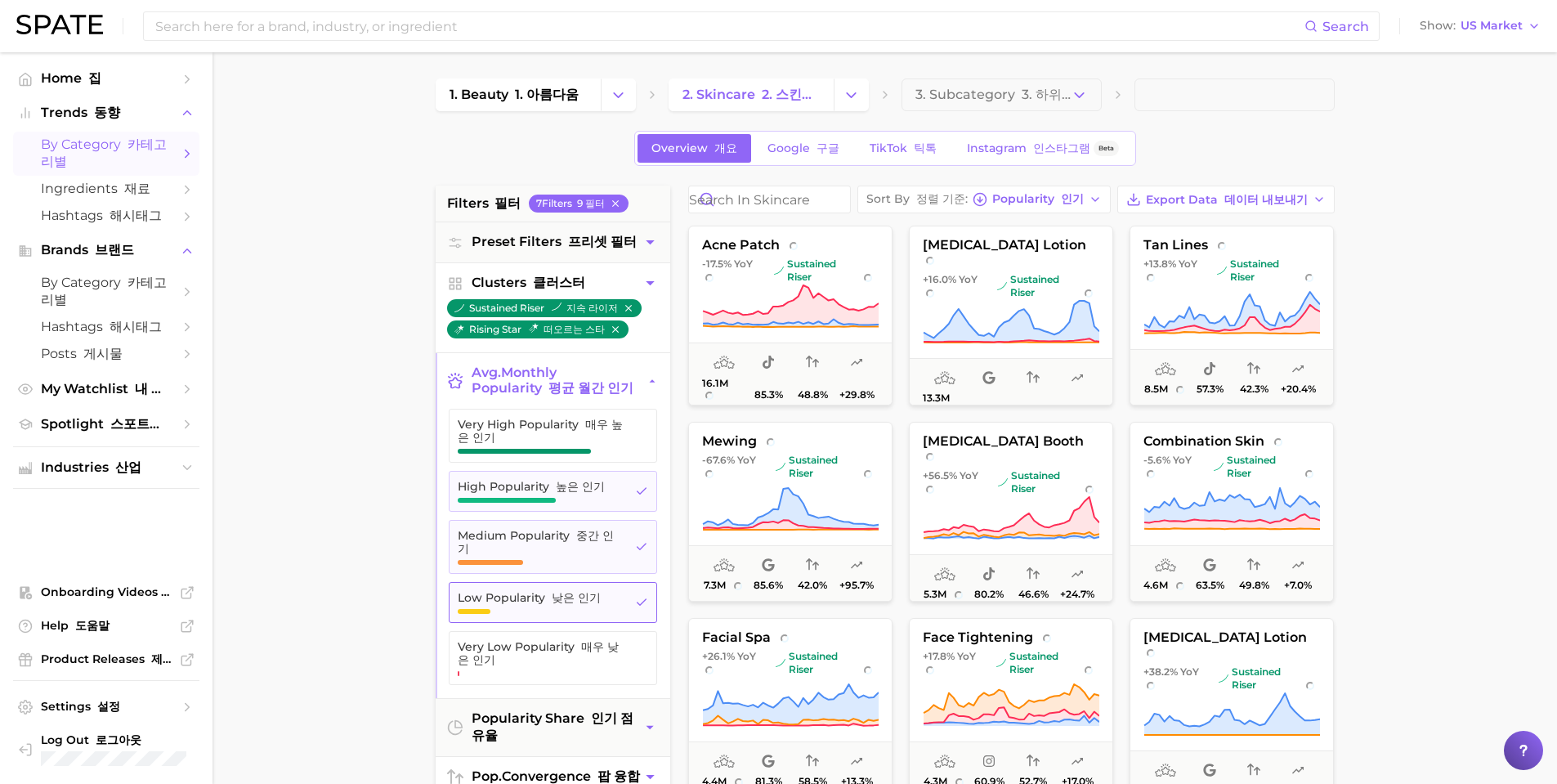
click at [646, 597] on icon "button" at bounding box center [641, 602] width 13 height 13
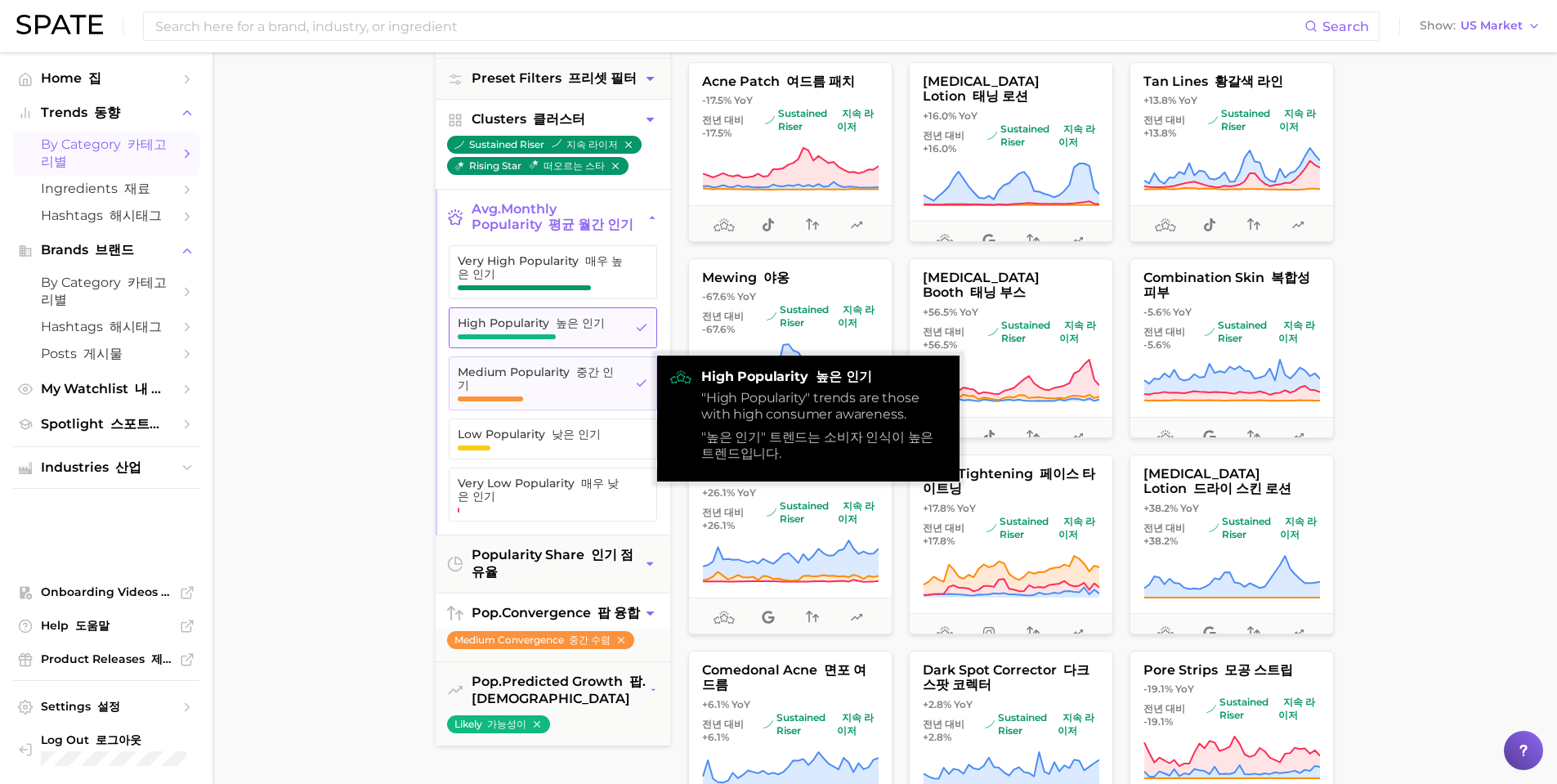
scroll to position [245, 0]
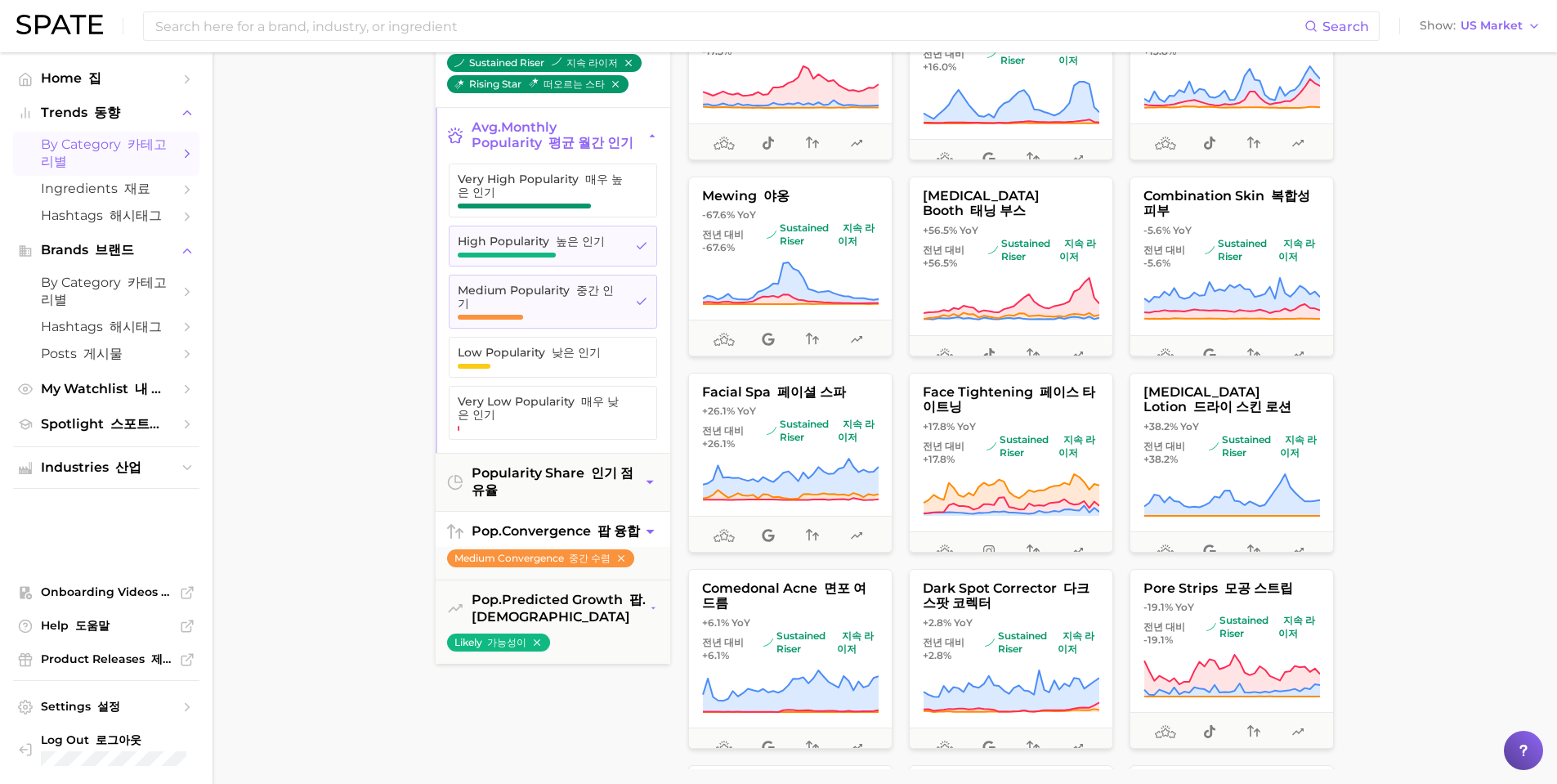
click at [651, 537] on icon "button" at bounding box center [650, 532] width 17 height 17
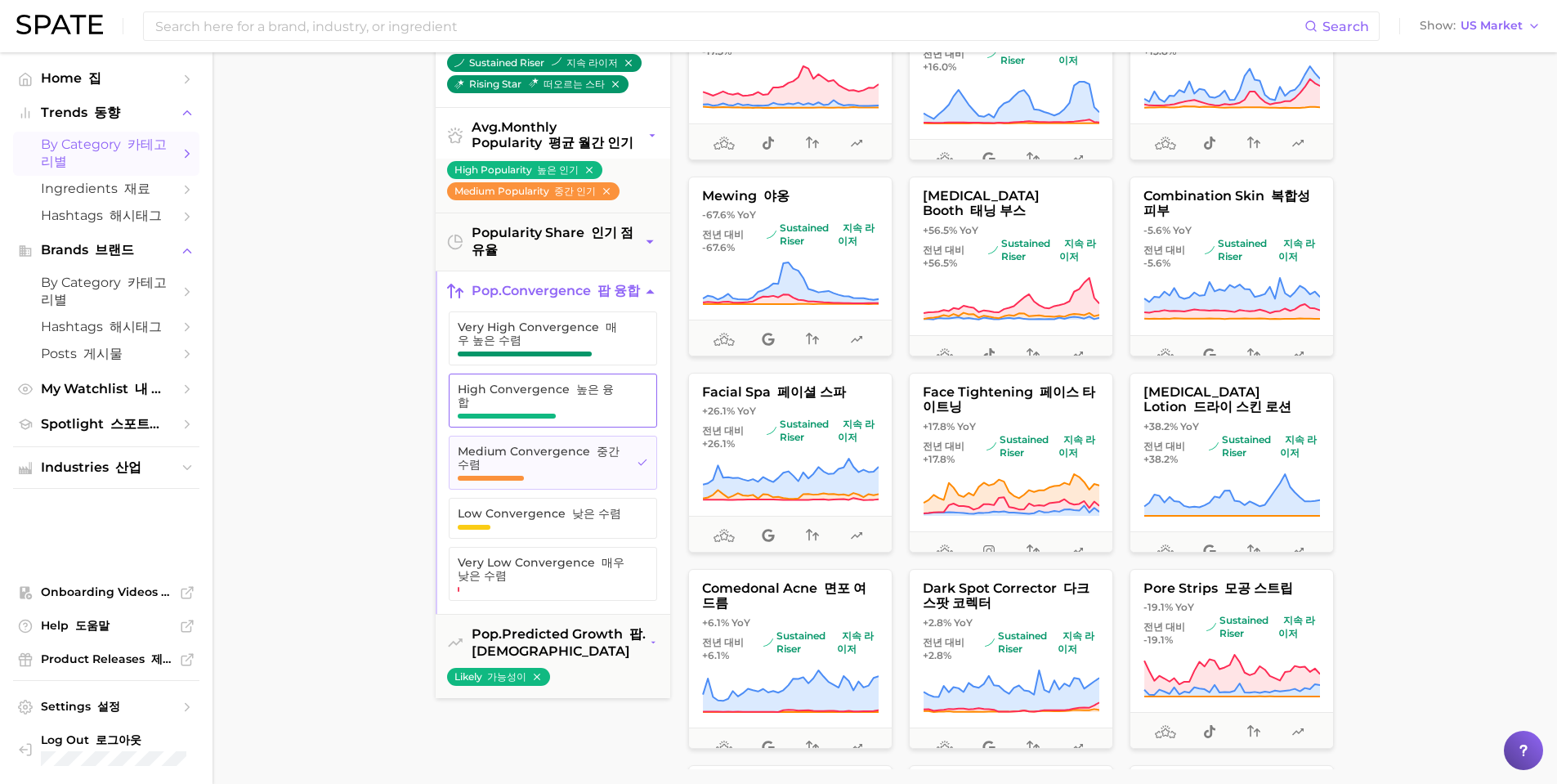
click at [563, 413] on span "High Convergence 높은 융합" at bounding box center [540, 400] width 165 height 36
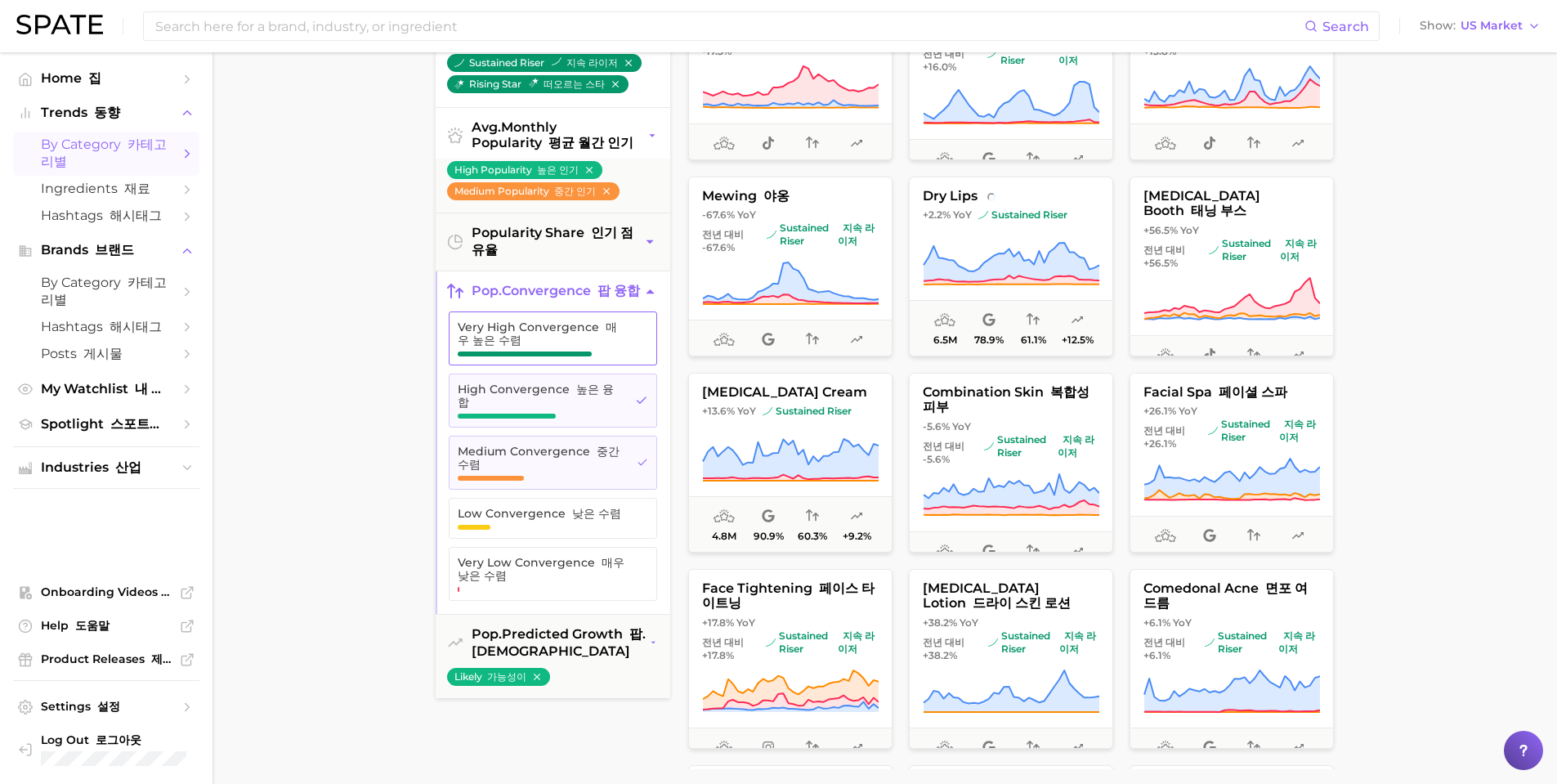
click at [569, 357] on span "button" at bounding box center [525, 354] width 134 height 5
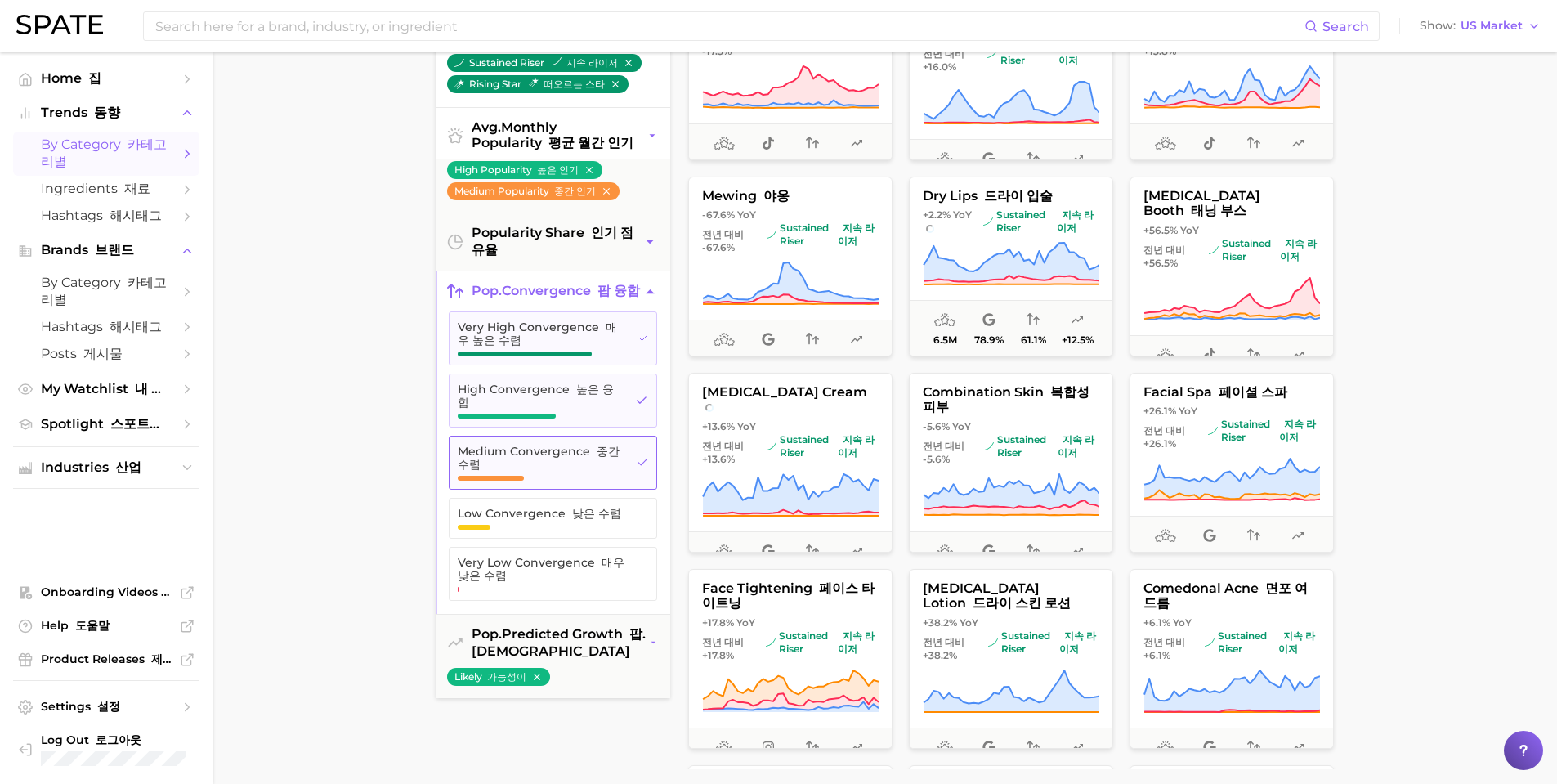
click at [650, 467] on button "Medium Convergence 중간 수렴" at bounding box center [553, 463] width 208 height 54
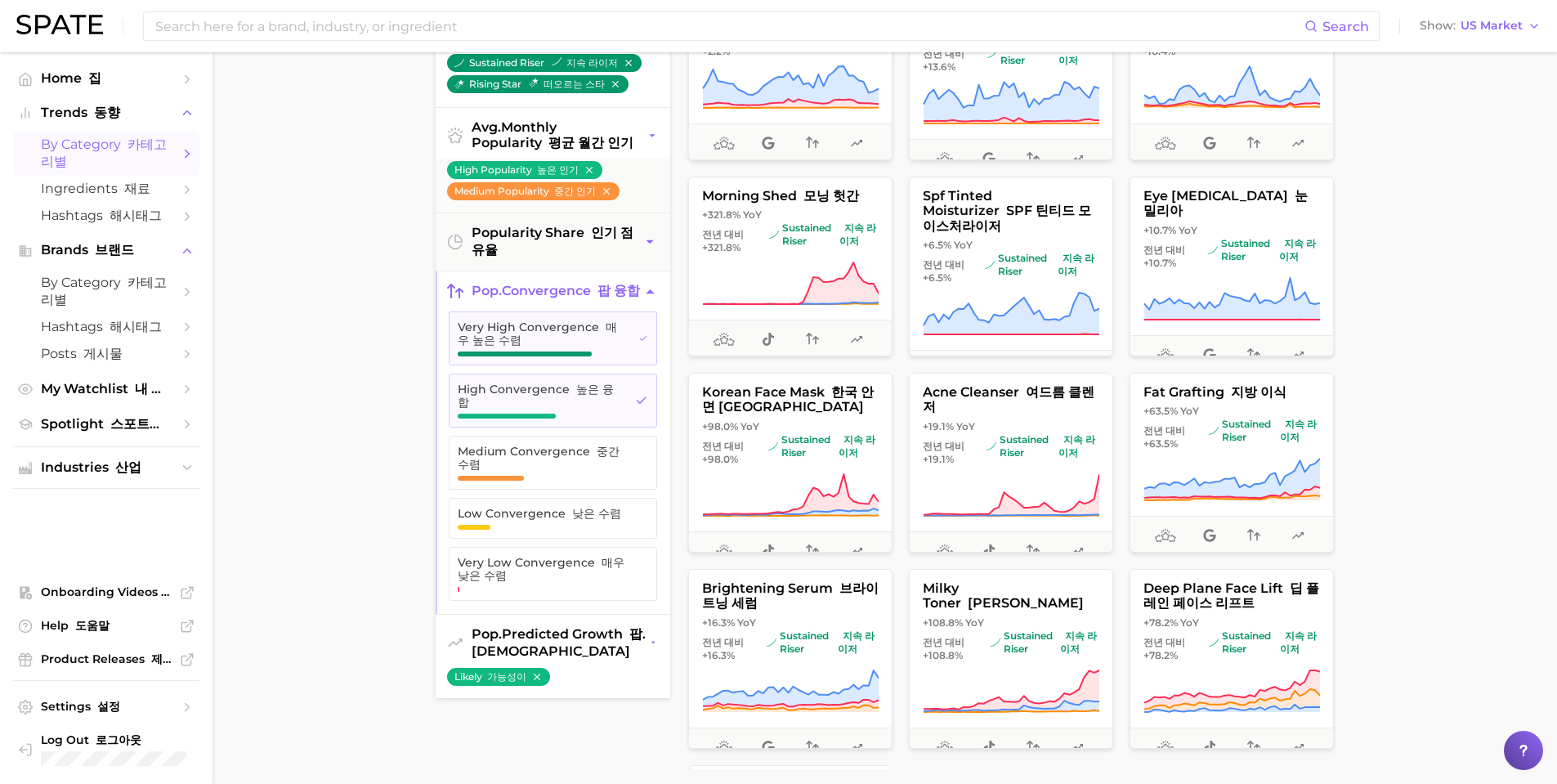
click at [649, 641] on icon "button" at bounding box center [653, 643] width 9 height 17
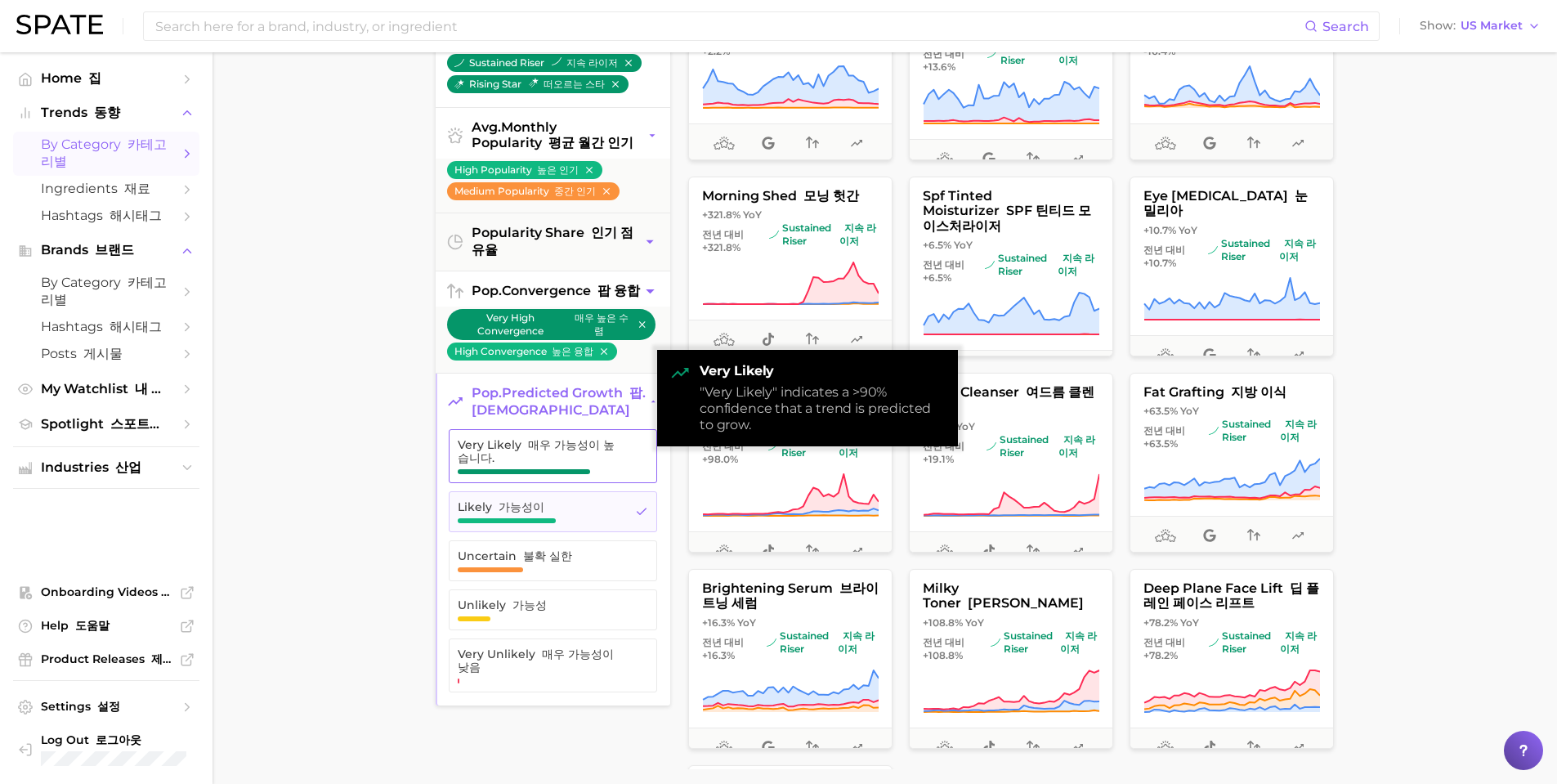
click at [593, 474] on span "Very Likely 매우 가능성이 높습니다." at bounding box center [540, 455] width 166 height 36
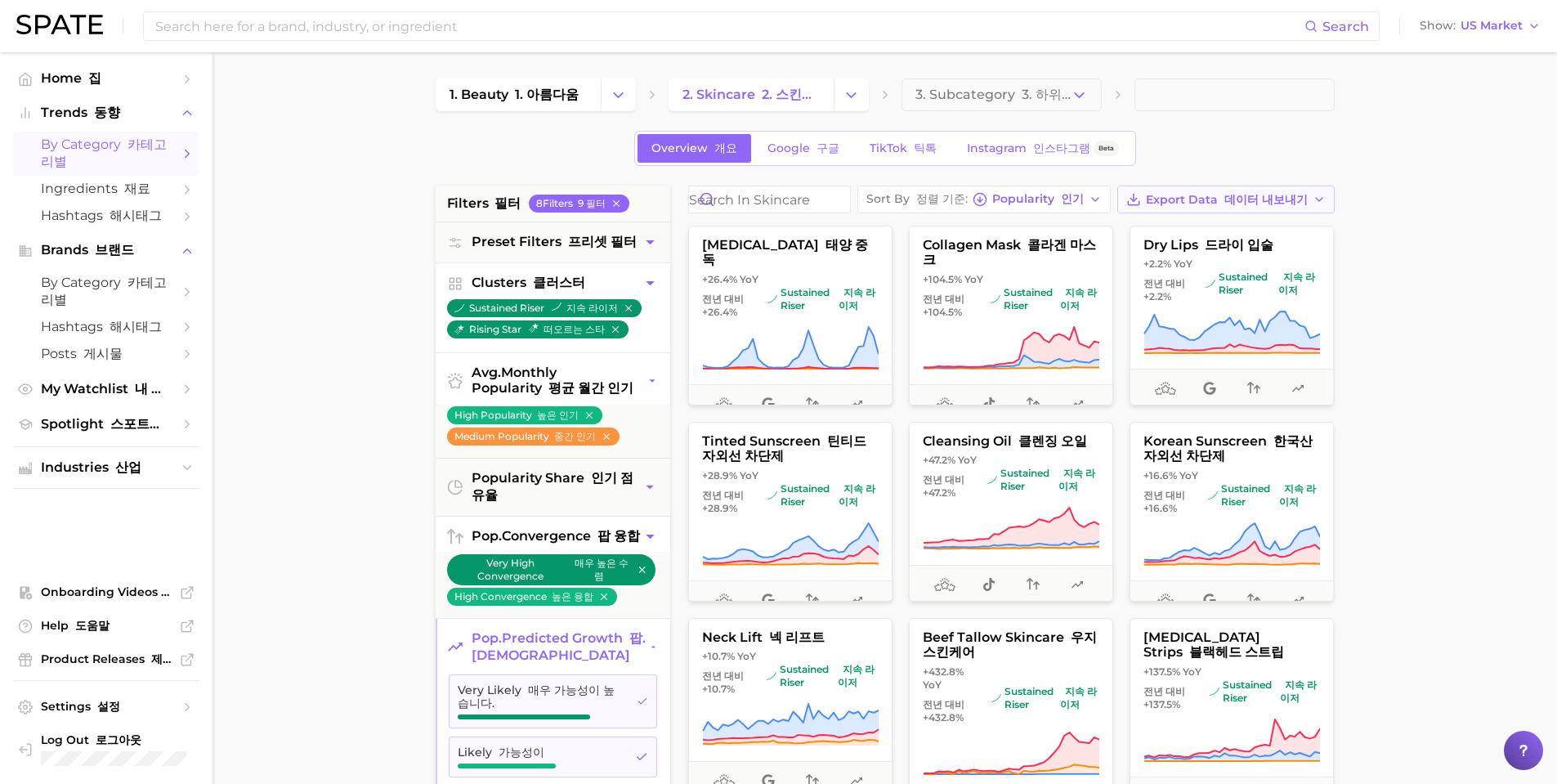
click at [1117, 214] on button "Export Data 데이터 내보내기" at bounding box center [1226, 200] width 217 height 28
click at [1252, 244] on font "카드 데이터 CSV" at bounding box center [1285, 229] width 67 height 29
click at [629, 244] on font "프리셋 필터" at bounding box center [603, 241] width 69 height 16
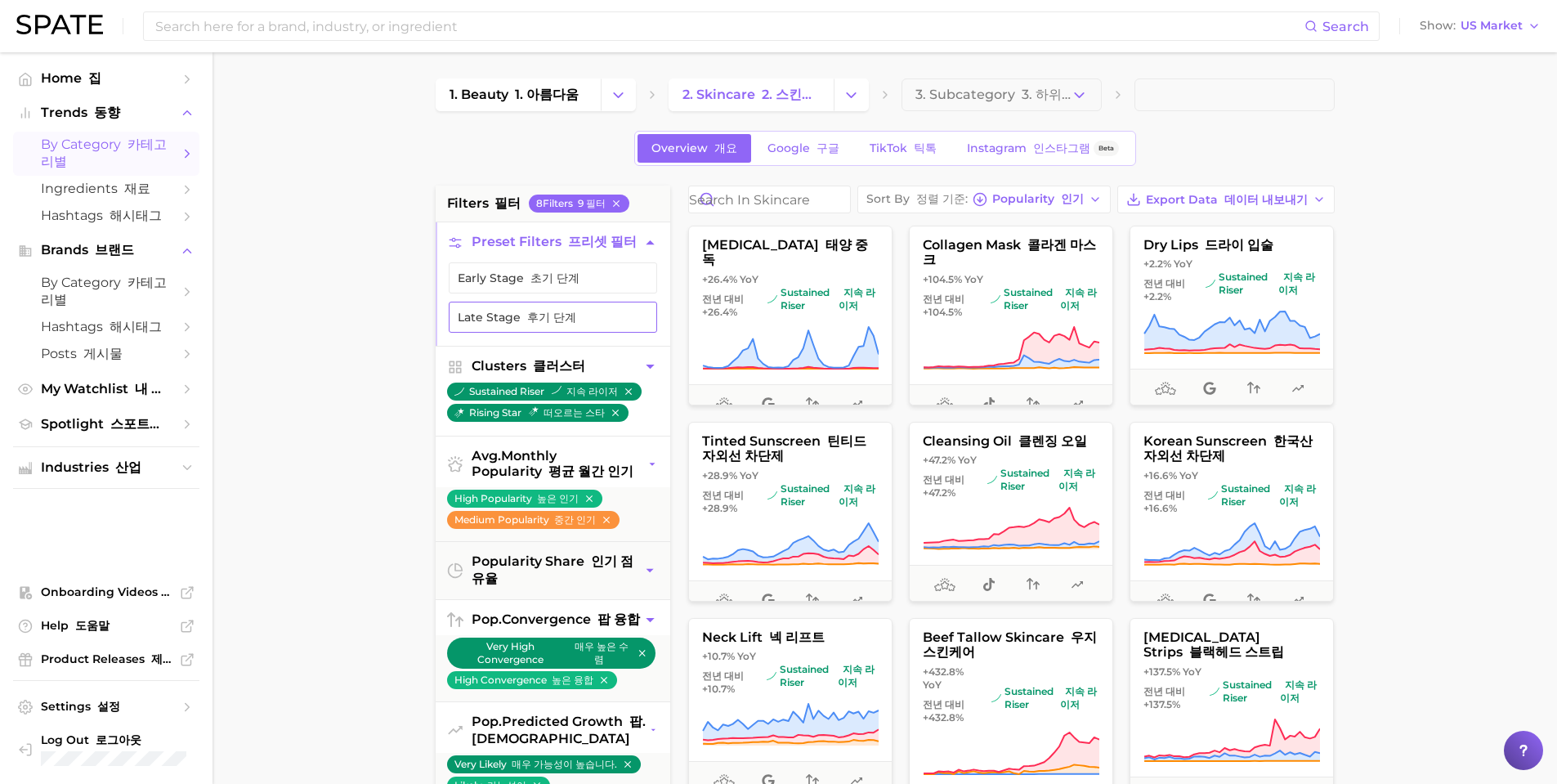
click at [558, 325] on font "후기 단계" at bounding box center [552, 317] width 49 height 15
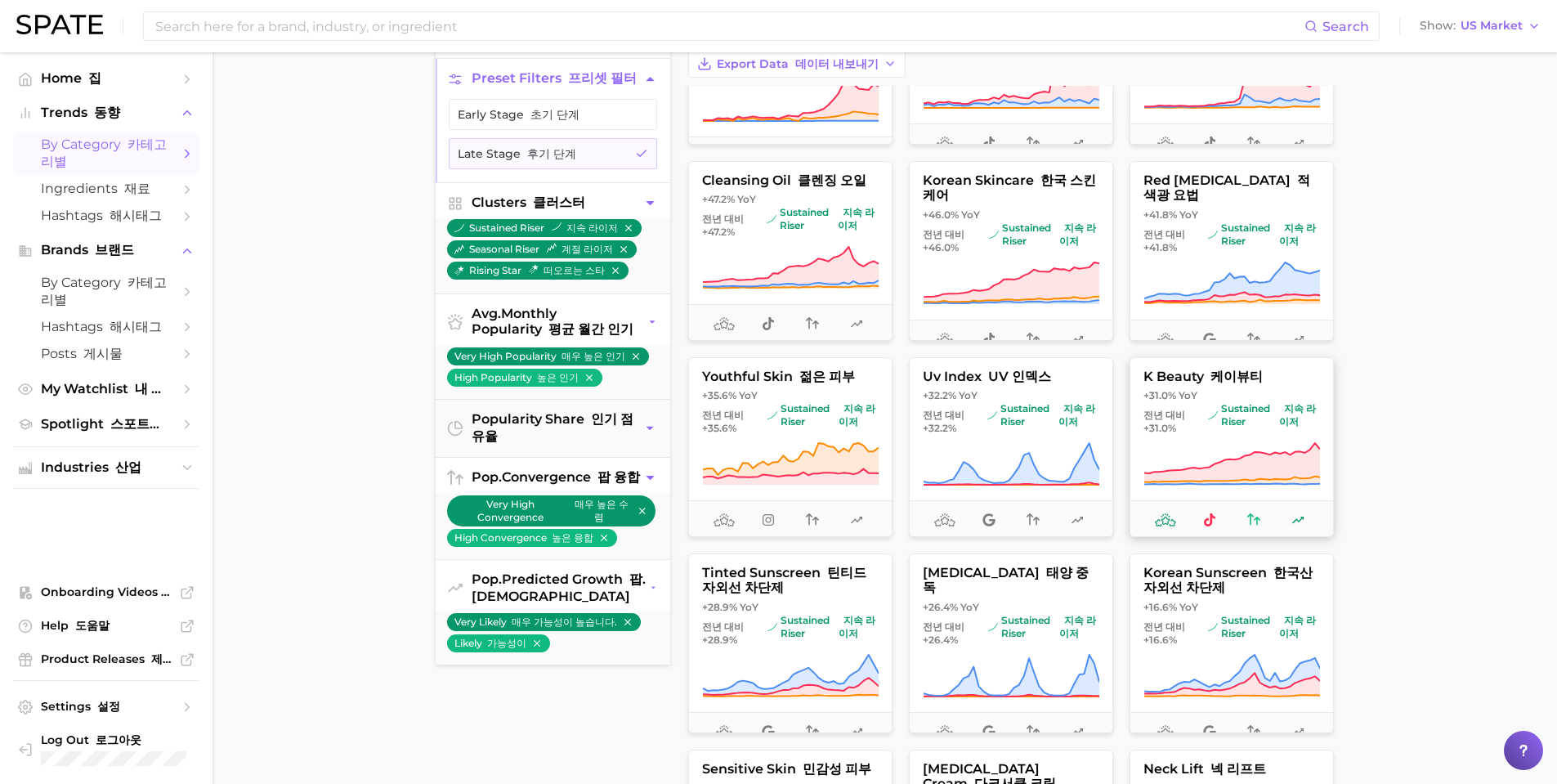
scroll to position [163, 0]
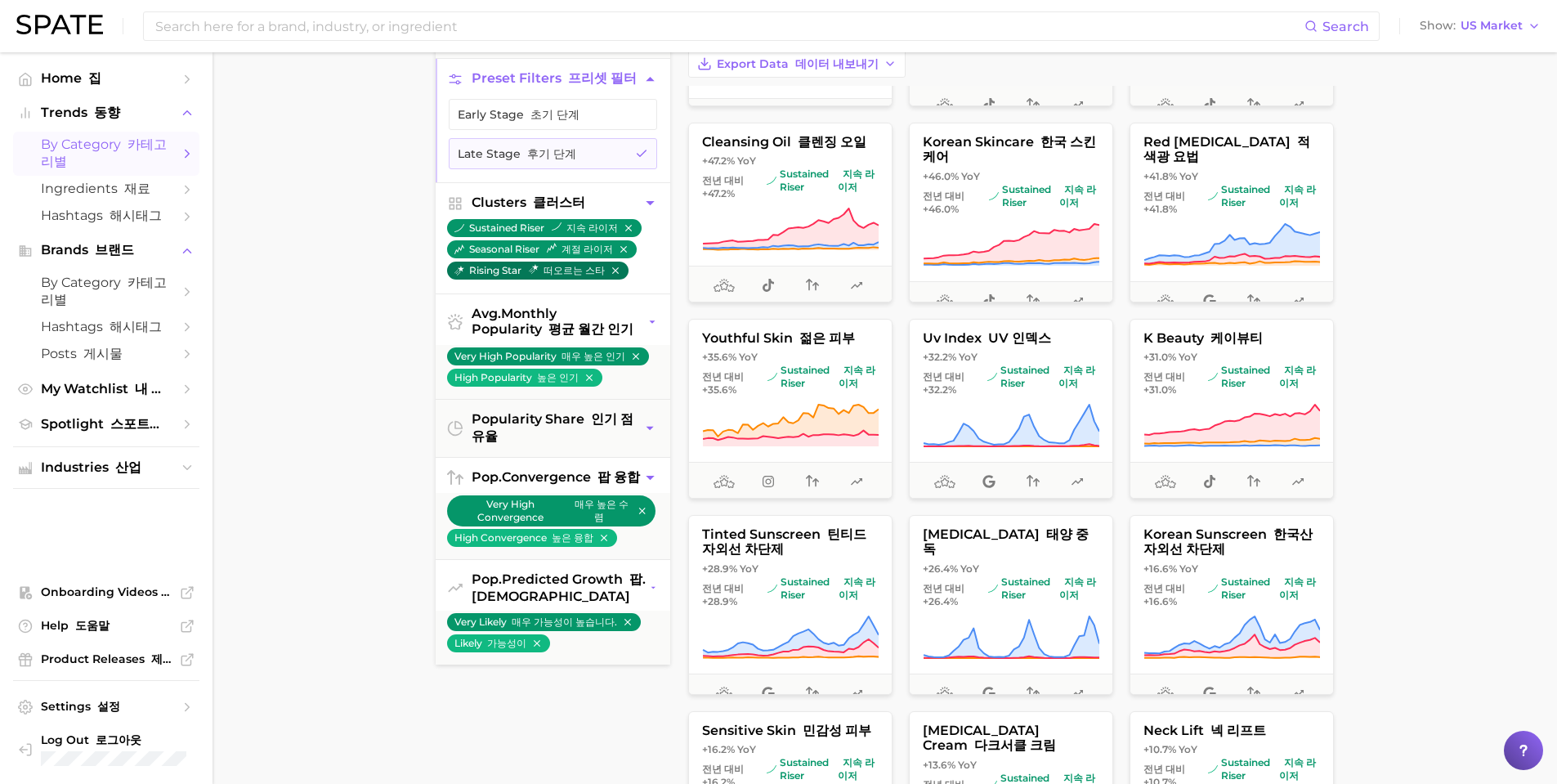
drag, startPoint x: 558, startPoint y: 279, endPoint x: 615, endPoint y: 283, distance: 57.1
click at [615, 283] on main "1. beauty 1. 아름다움 2. skincare 2. 스킨케어 3. Subcategory 3. 하위 카테고리 Overview 개요 Goo…" at bounding box center [885, 523] width 1345 height 1267
copy ul "sustained riser 지속 라이저 seasonal riser 계절 라이저 rising star 떠오르는 스타"
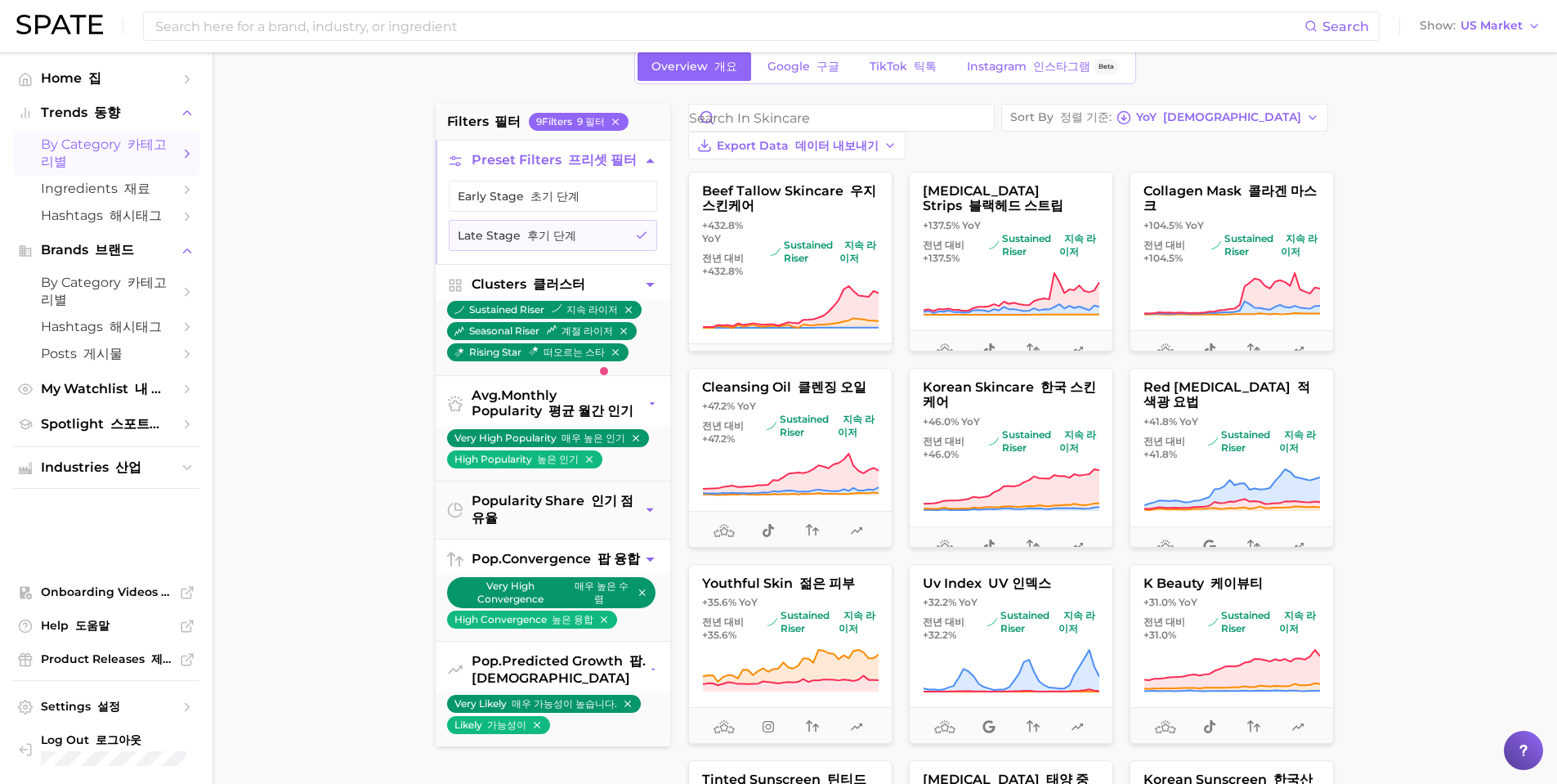
scroll to position [0, 0]
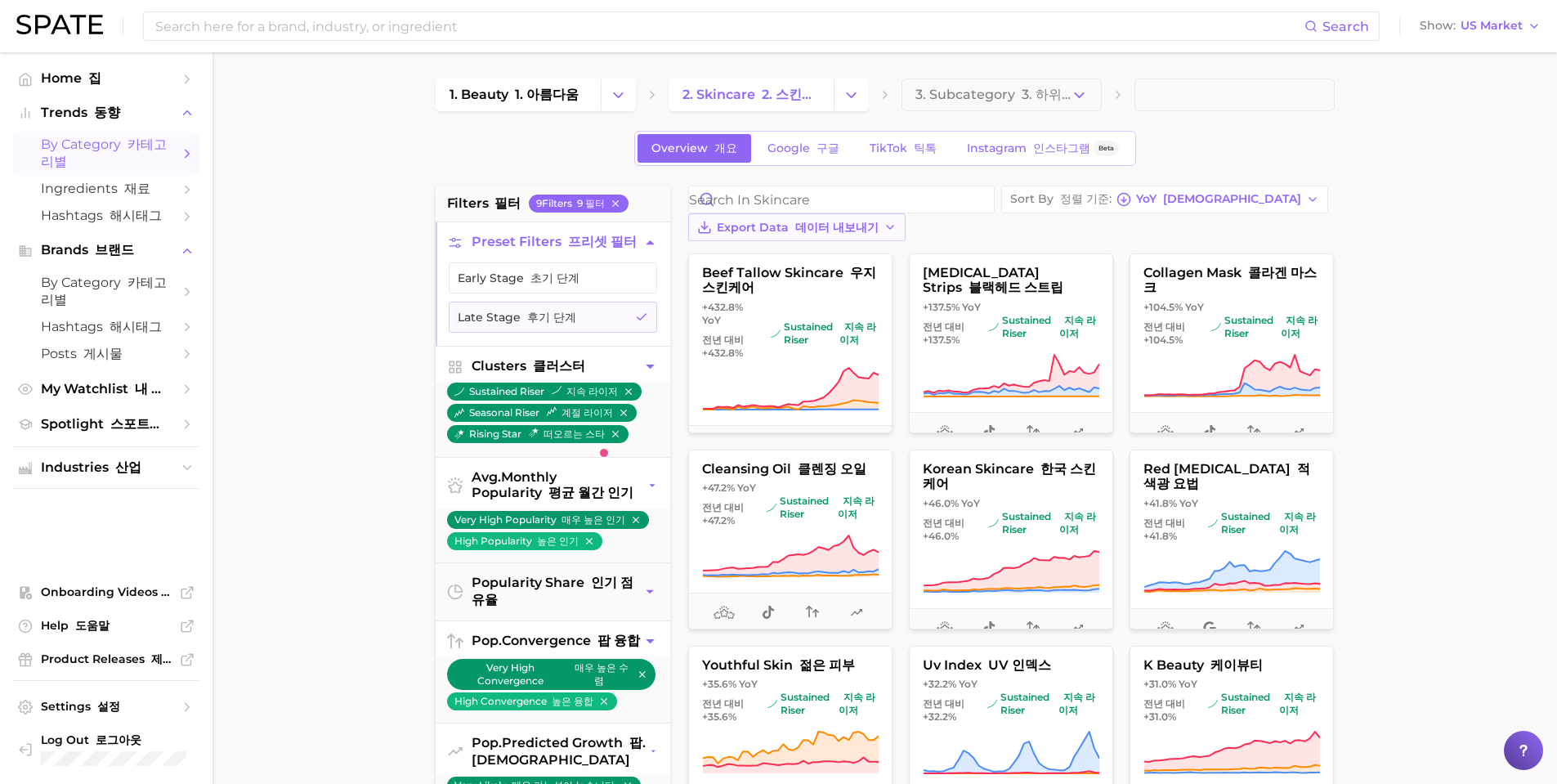
click at [878, 220] on font "데이터 내보내기" at bounding box center [836, 228] width 83 height 15
click at [898, 244] on span "Card Data CSV 카드 데이터 CSV" at bounding box center [825, 258] width 144 height 28
